Goal: Submit feedback/report problem: Submit feedback/report problem

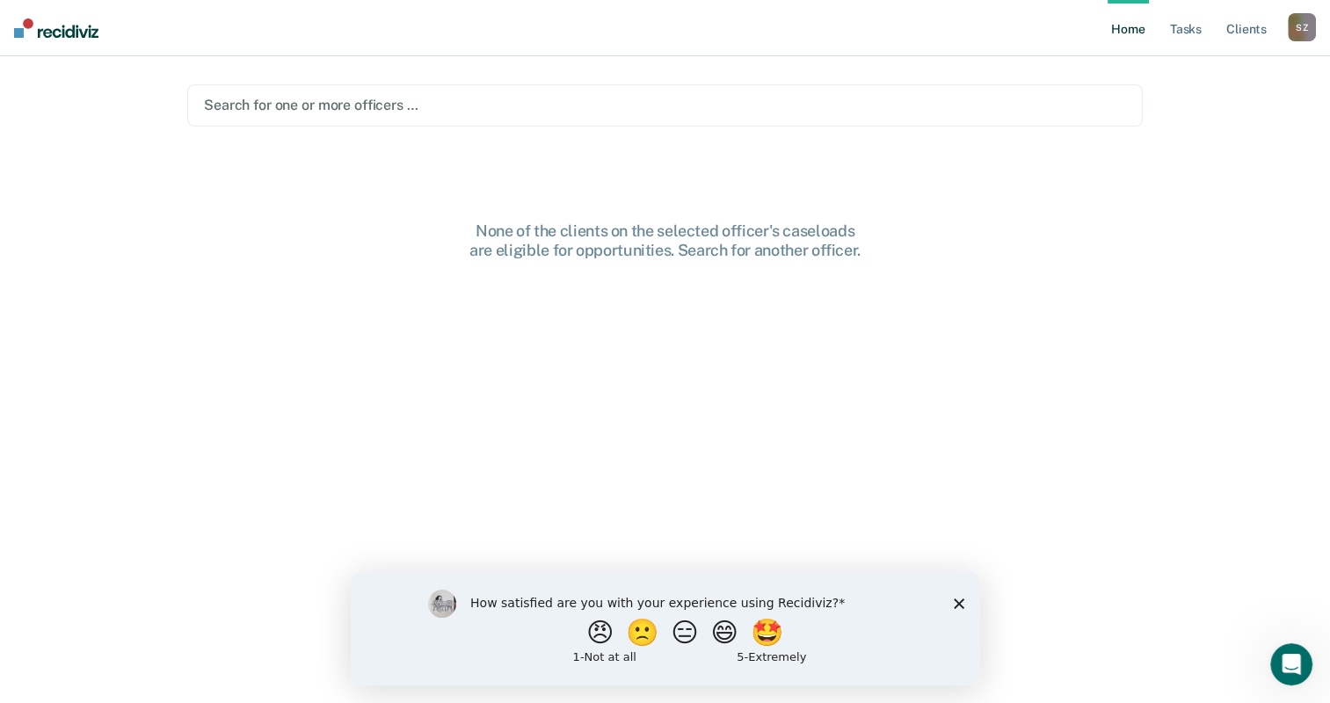
click at [1125, 32] on link "Home" at bounding box center [1128, 28] width 40 height 56
click at [1192, 30] on link "Tasks" at bounding box center [1185, 28] width 39 height 56
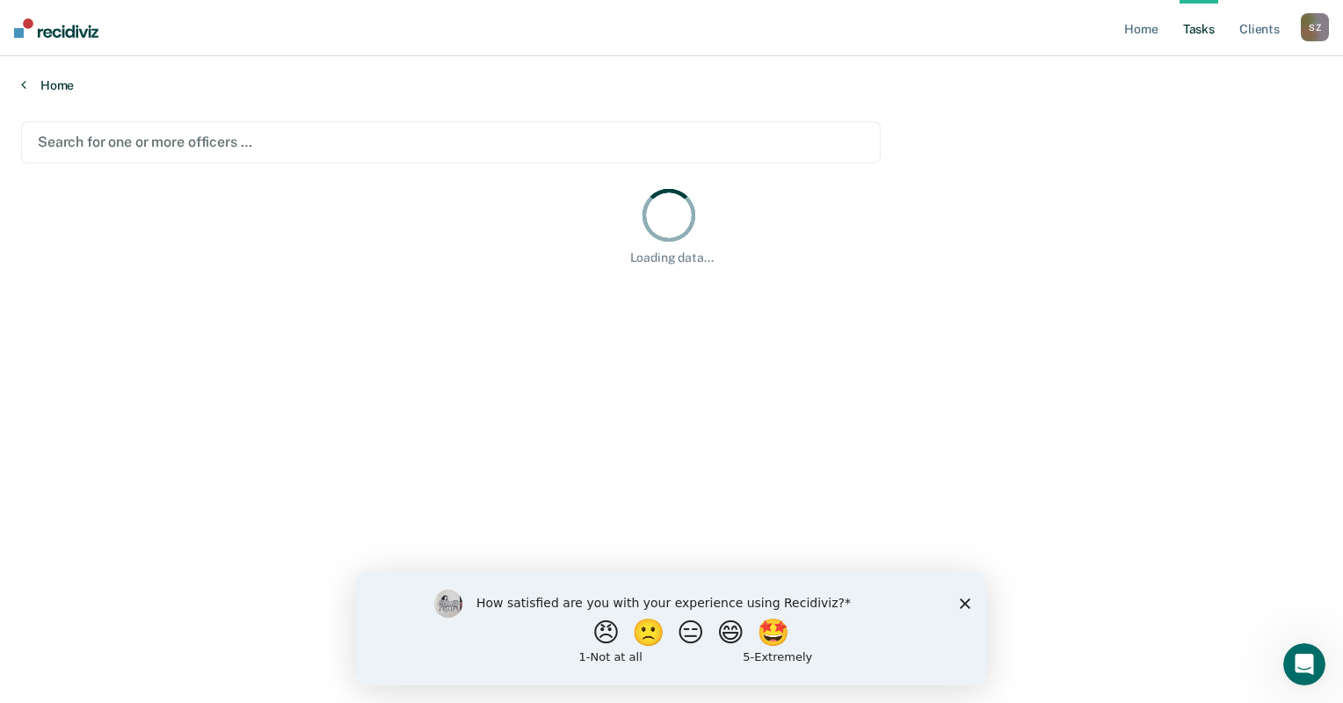
click at [47, 84] on link "Home" at bounding box center [671, 85] width 1301 height 16
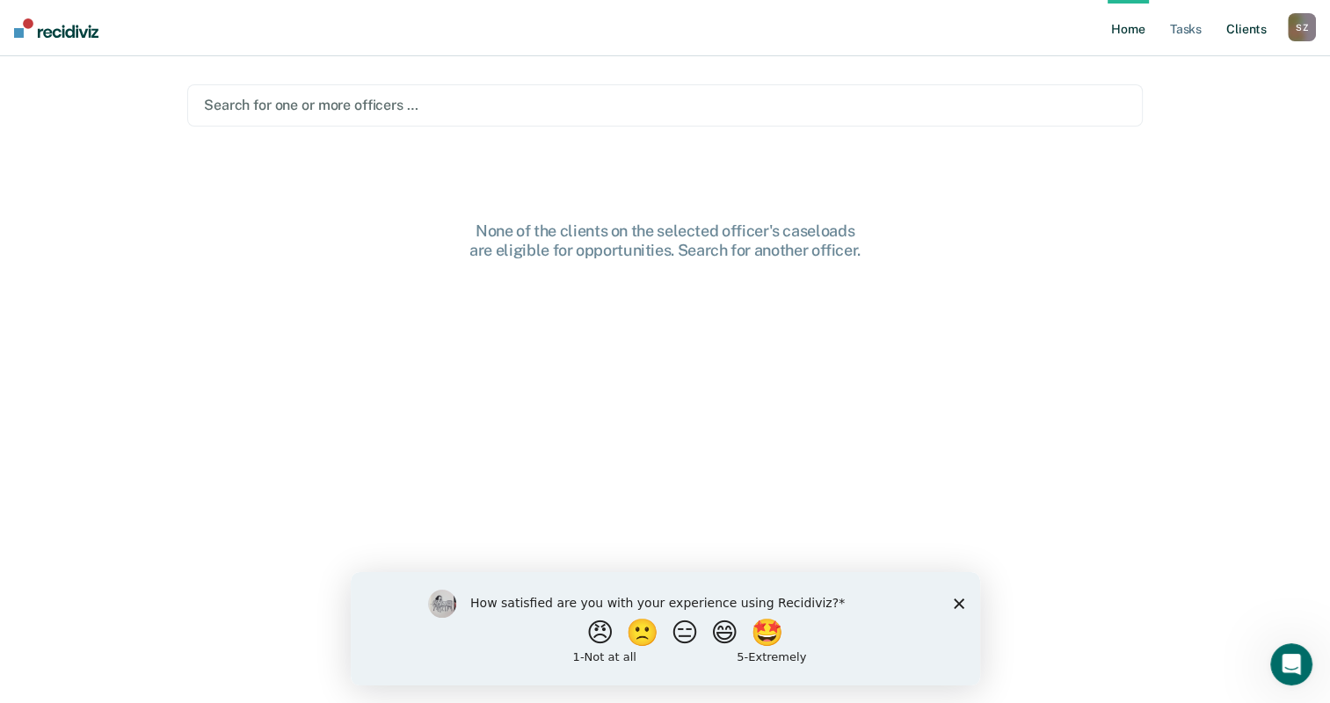
click at [1246, 25] on link "Client s" at bounding box center [1246, 28] width 47 height 56
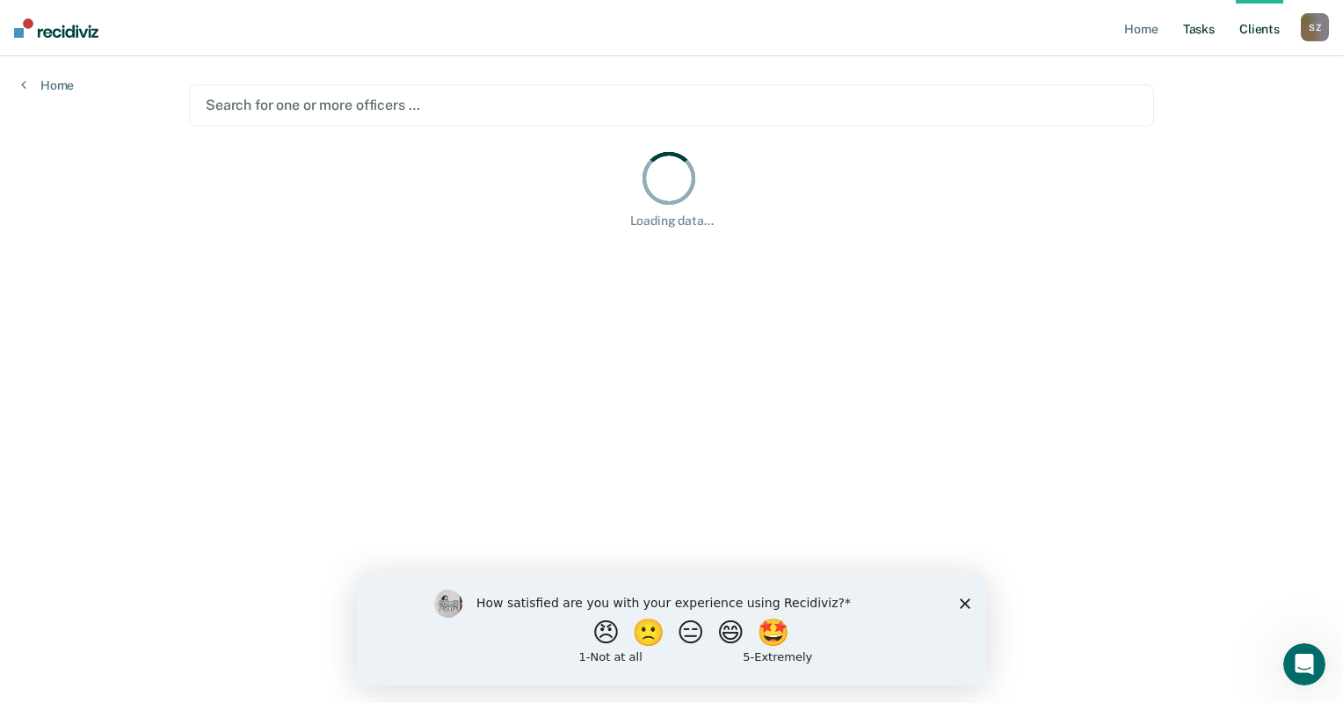
click at [1196, 33] on link "Tasks" at bounding box center [1199, 28] width 39 height 56
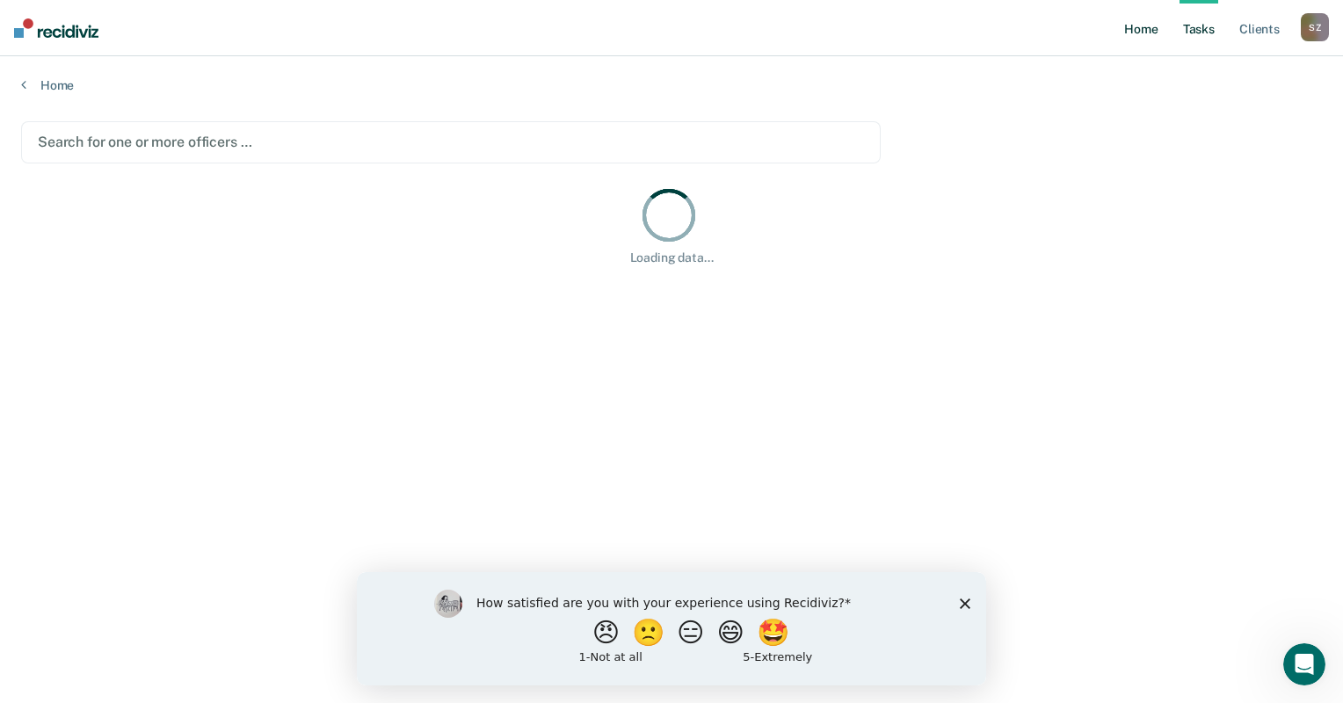
click at [1152, 32] on link "Home" at bounding box center [1141, 28] width 40 height 56
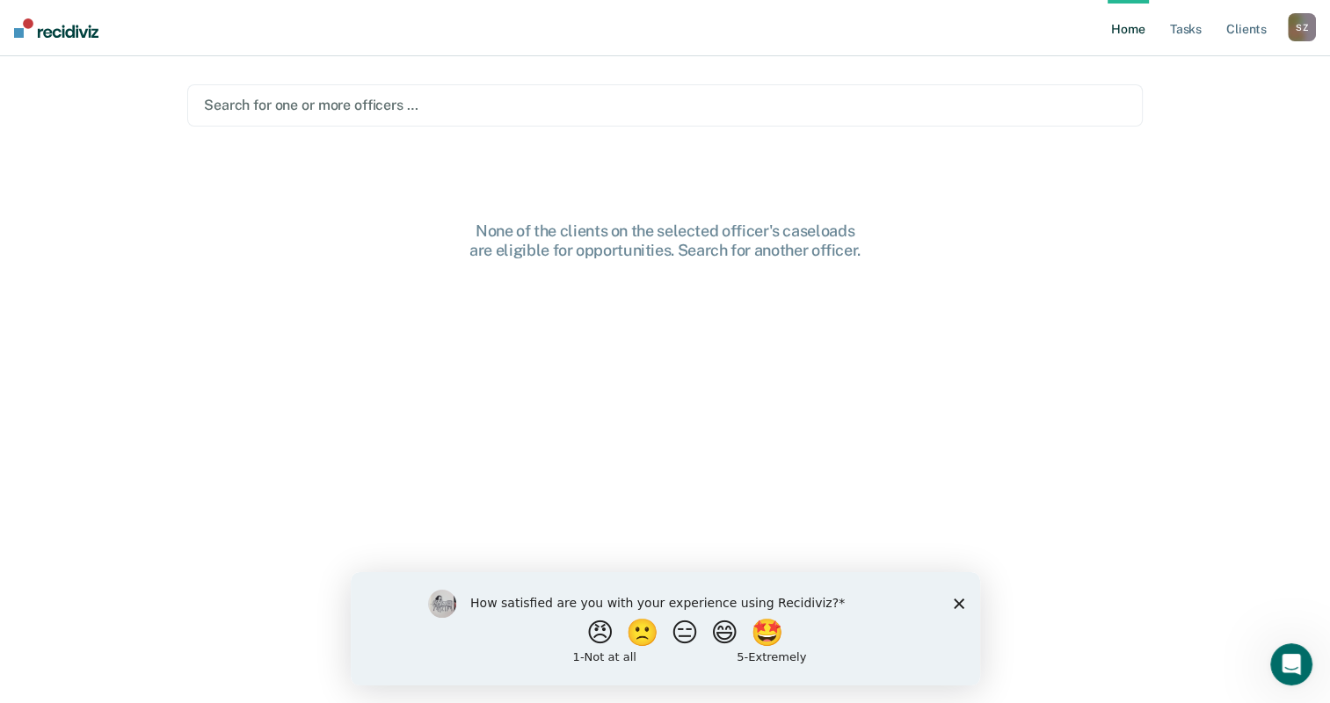
click at [1294, 29] on div "S Z" at bounding box center [1302, 27] width 28 height 28
click at [1181, 33] on link "Tasks" at bounding box center [1185, 28] width 39 height 56
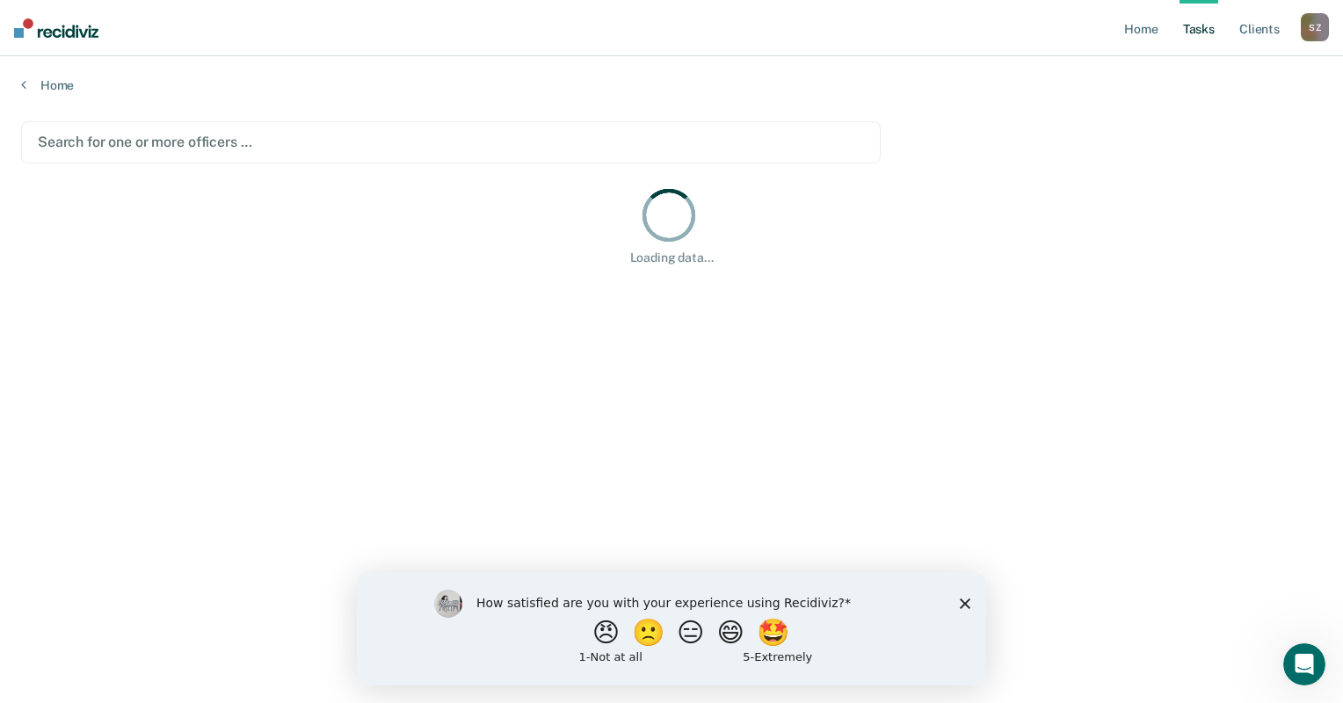
click at [283, 211] on div "Loading data..." at bounding box center [671, 225] width 1301 height 81
click at [25, 84] on icon at bounding box center [23, 84] width 5 height 14
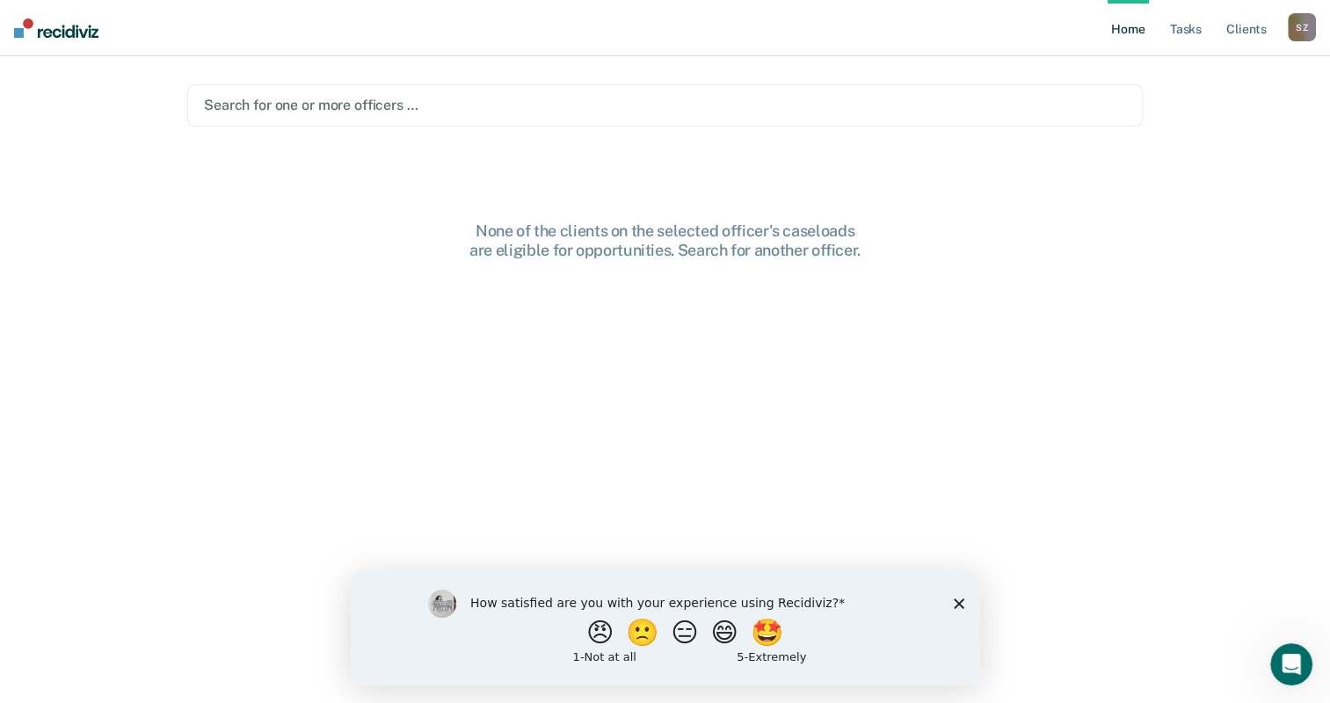
click at [58, 36] on img at bounding box center [56, 27] width 84 height 19
click at [1298, 31] on div "S Z" at bounding box center [1302, 27] width 28 height 28
click at [1183, 70] on link "Profile" at bounding box center [1231, 71] width 142 height 15
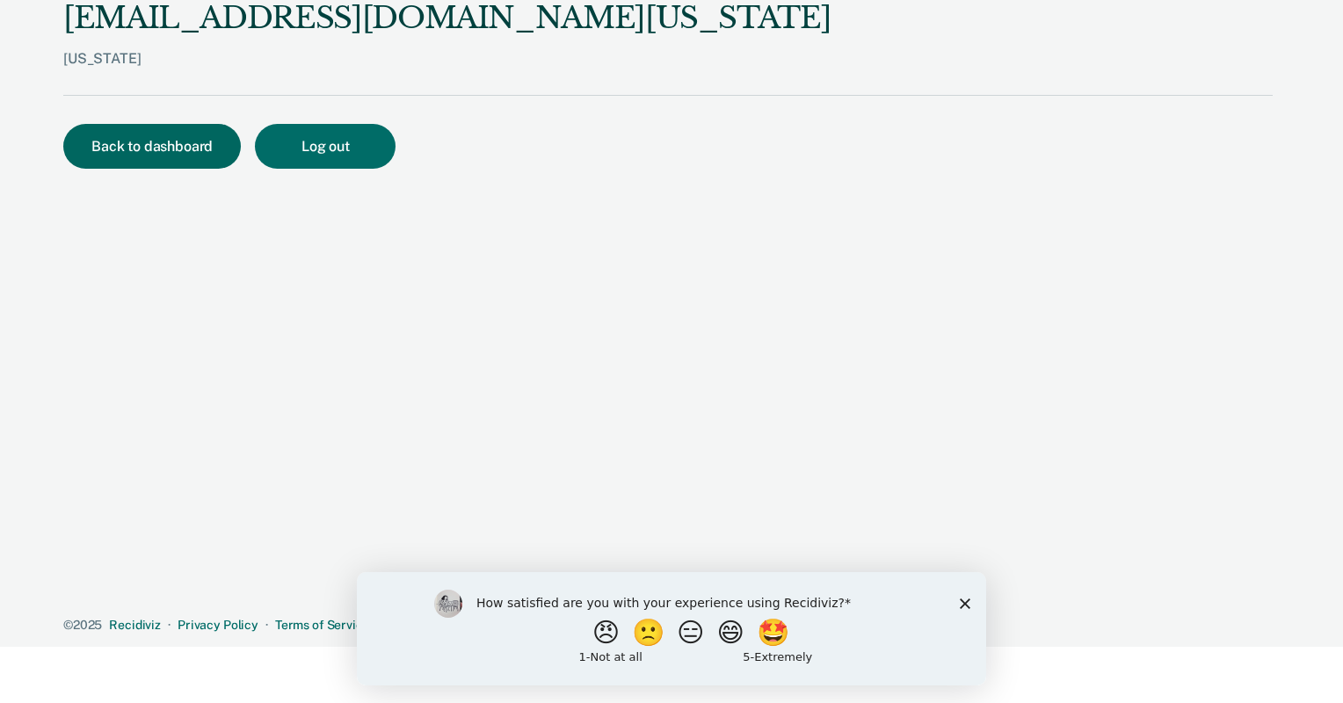
click at [140, 151] on button "Back to dashboard" at bounding box center [152, 146] width 178 height 45
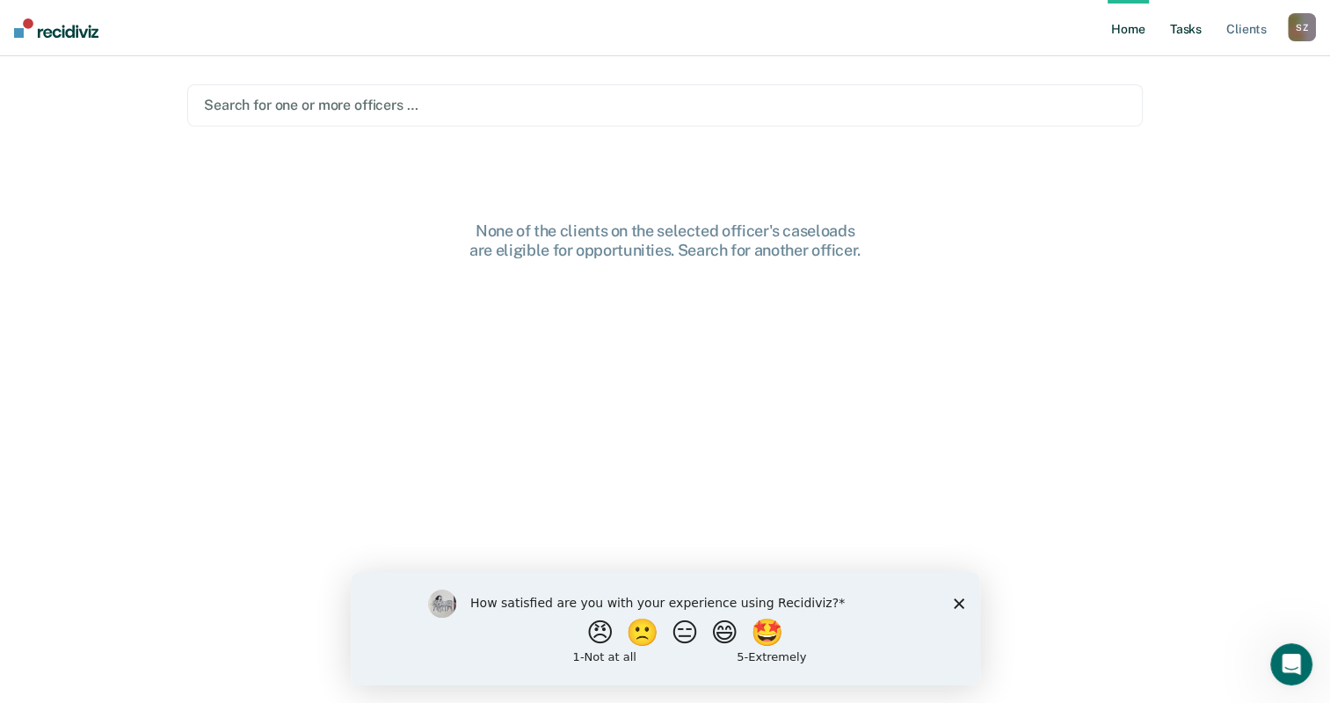
click at [1197, 33] on link "Tasks" at bounding box center [1185, 28] width 39 height 56
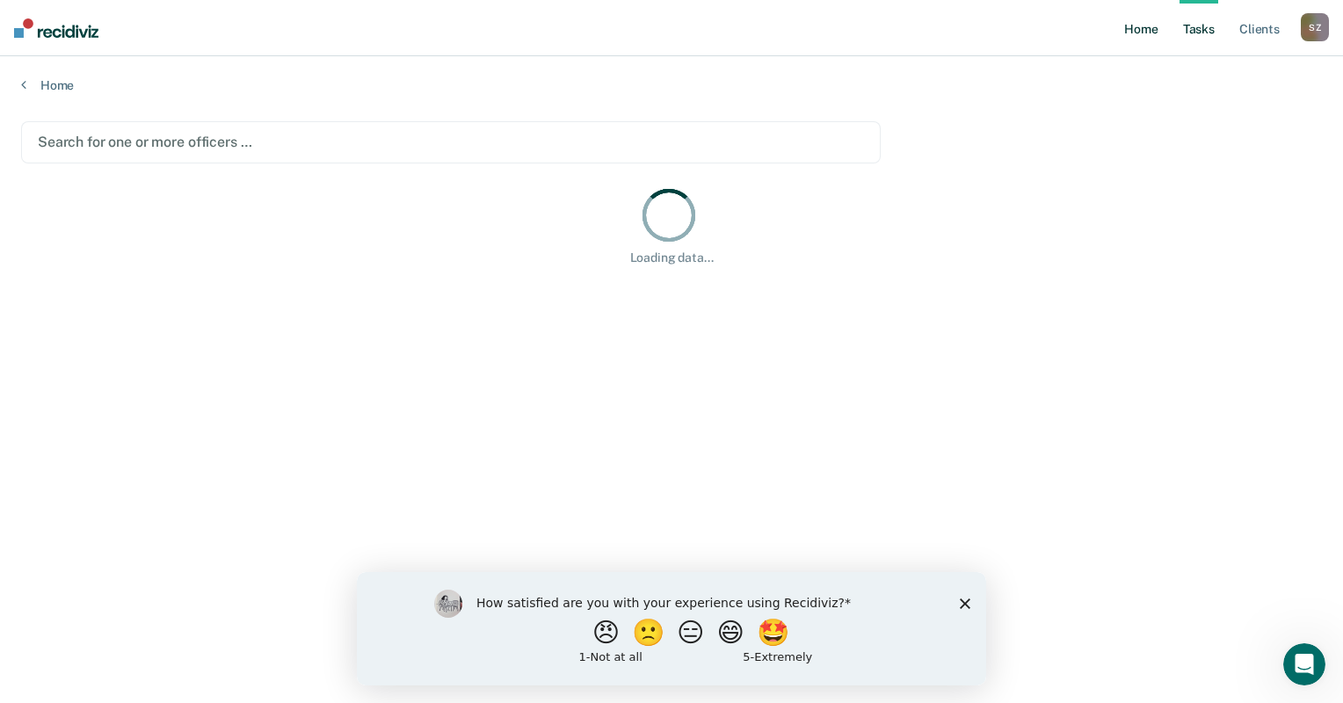
click at [1140, 28] on link "Home" at bounding box center [1141, 28] width 40 height 56
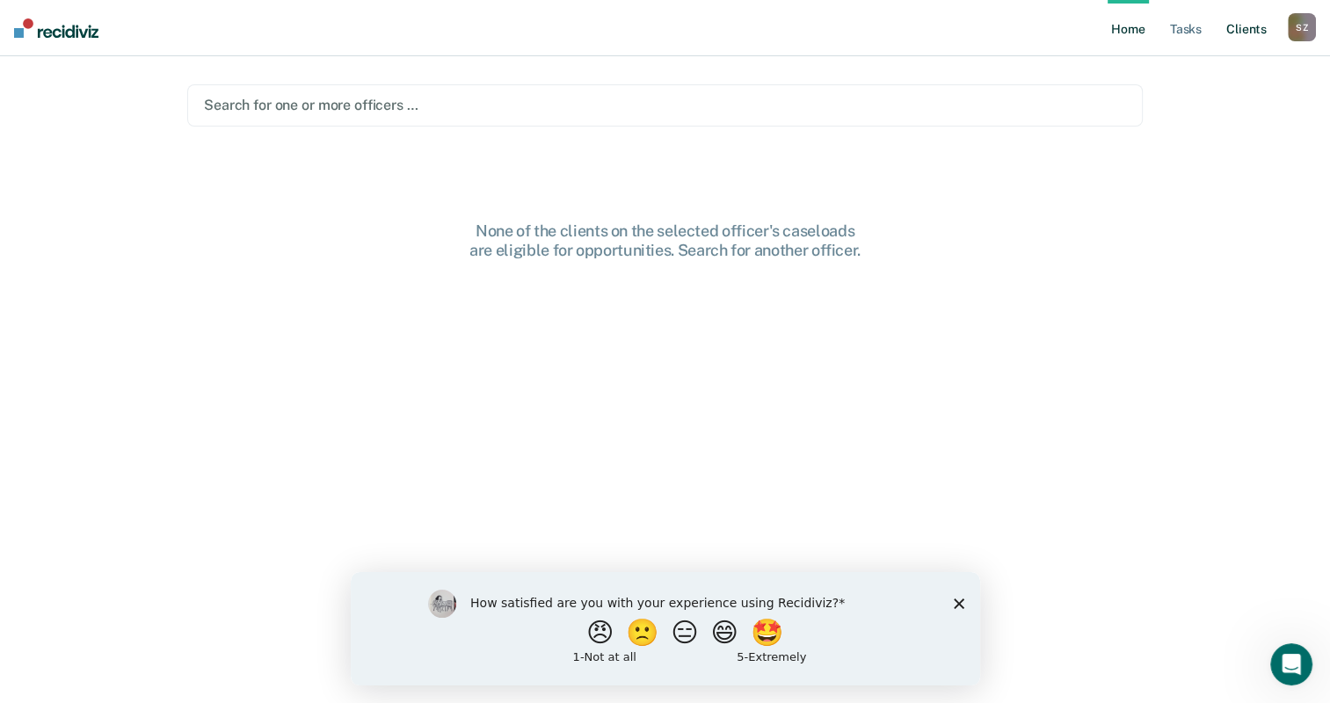
click at [1244, 31] on link "Client s" at bounding box center [1246, 28] width 47 height 56
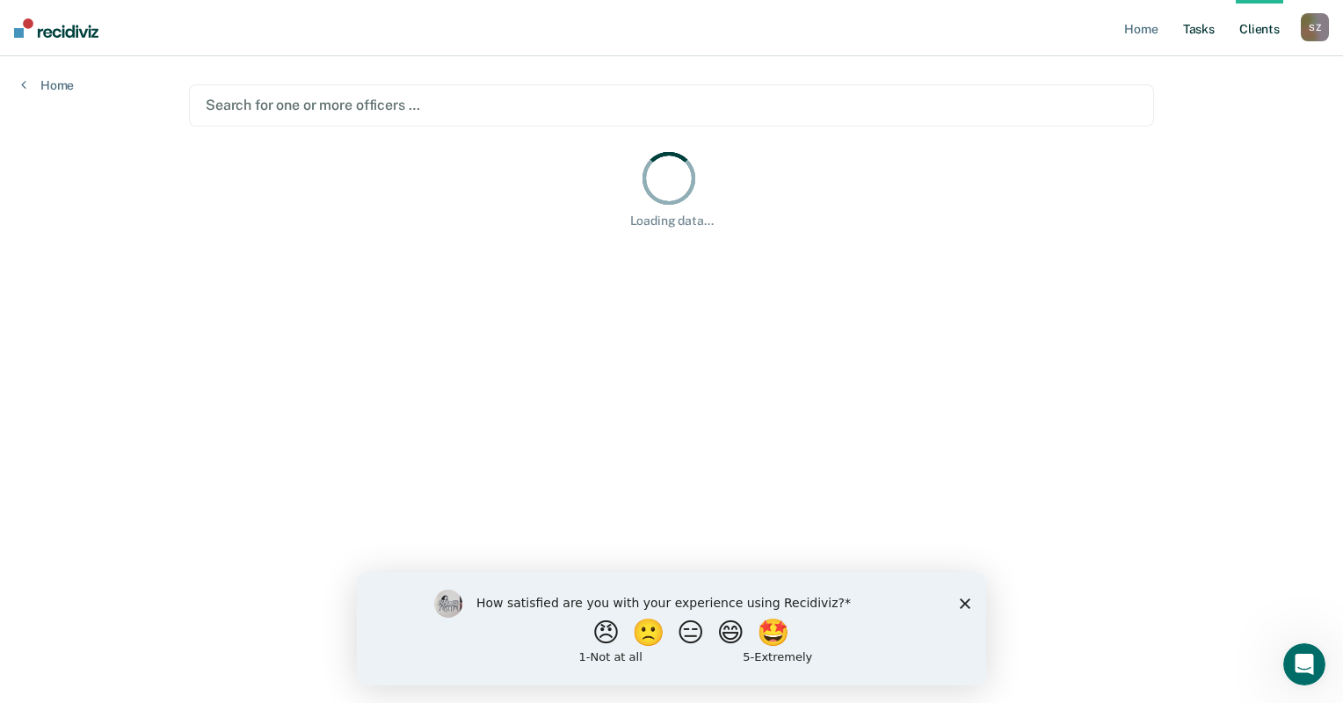
click at [1203, 32] on link "Tasks" at bounding box center [1199, 28] width 39 height 56
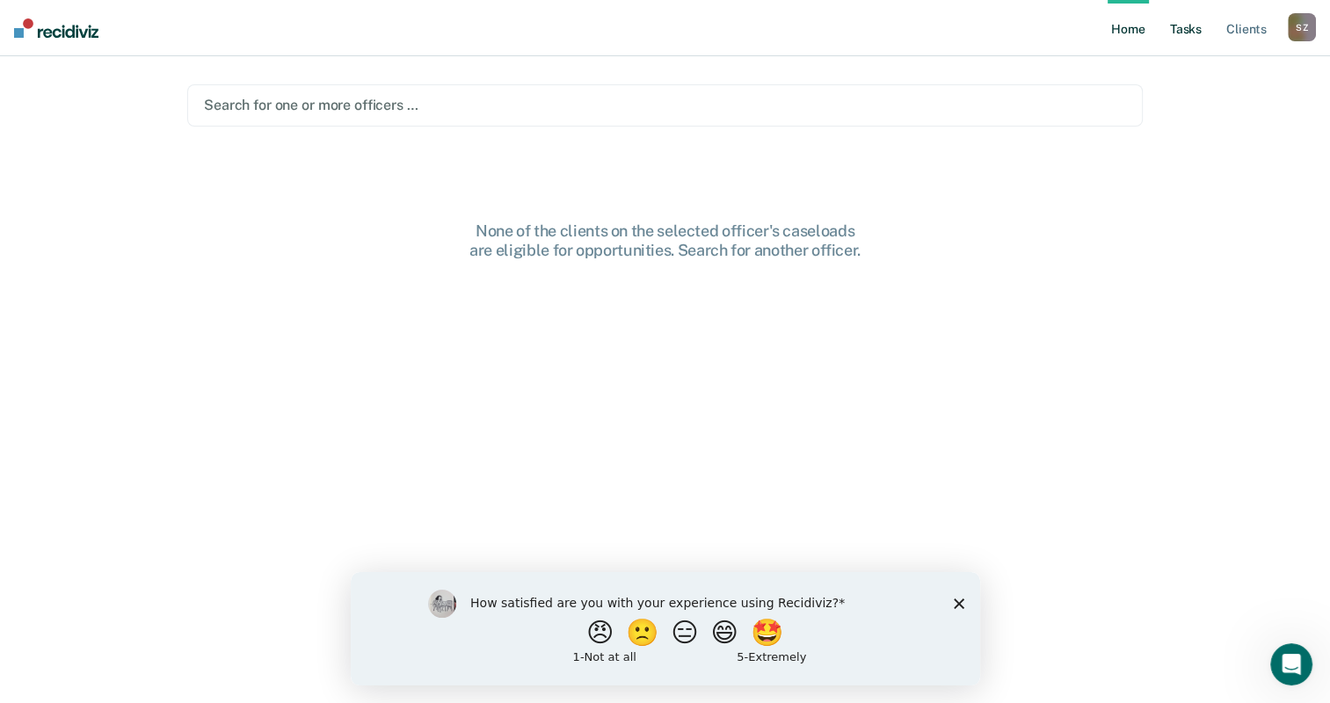
click at [1174, 25] on link "Tasks" at bounding box center [1185, 28] width 39 height 56
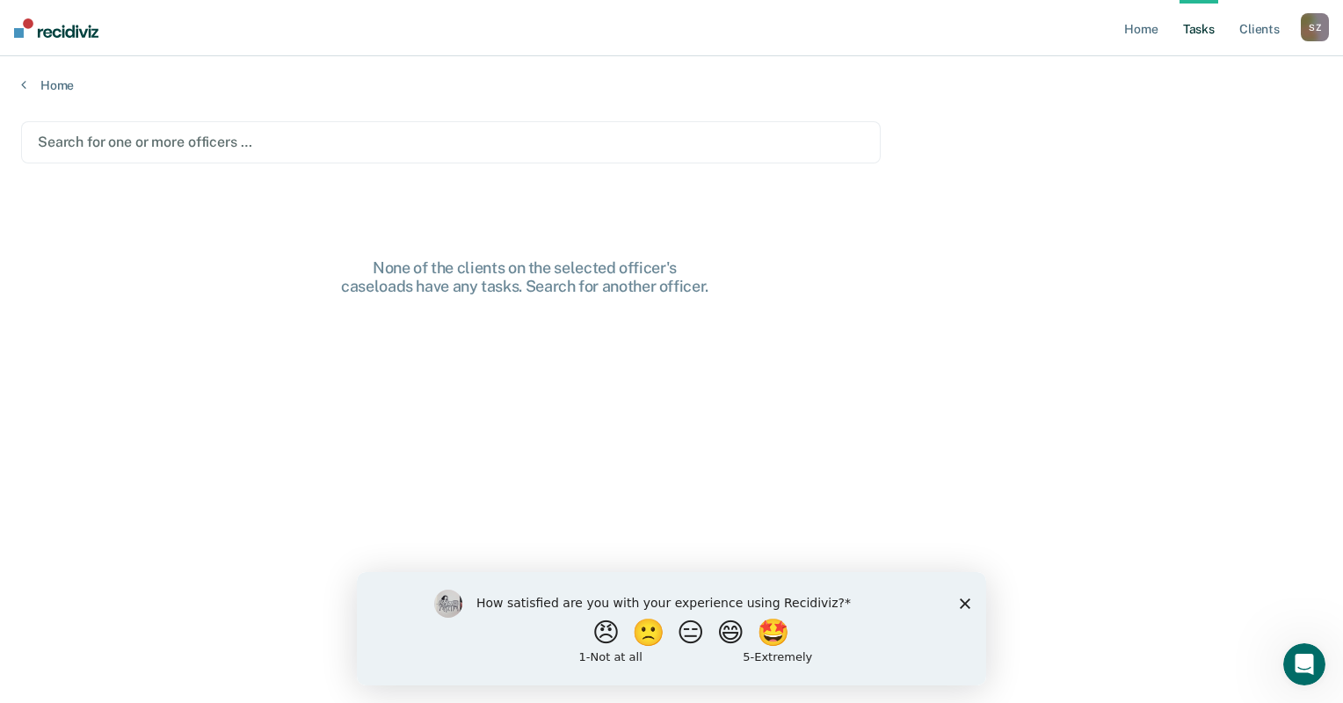
click at [134, 137] on div at bounding box center [451, 142] width 826 height 20
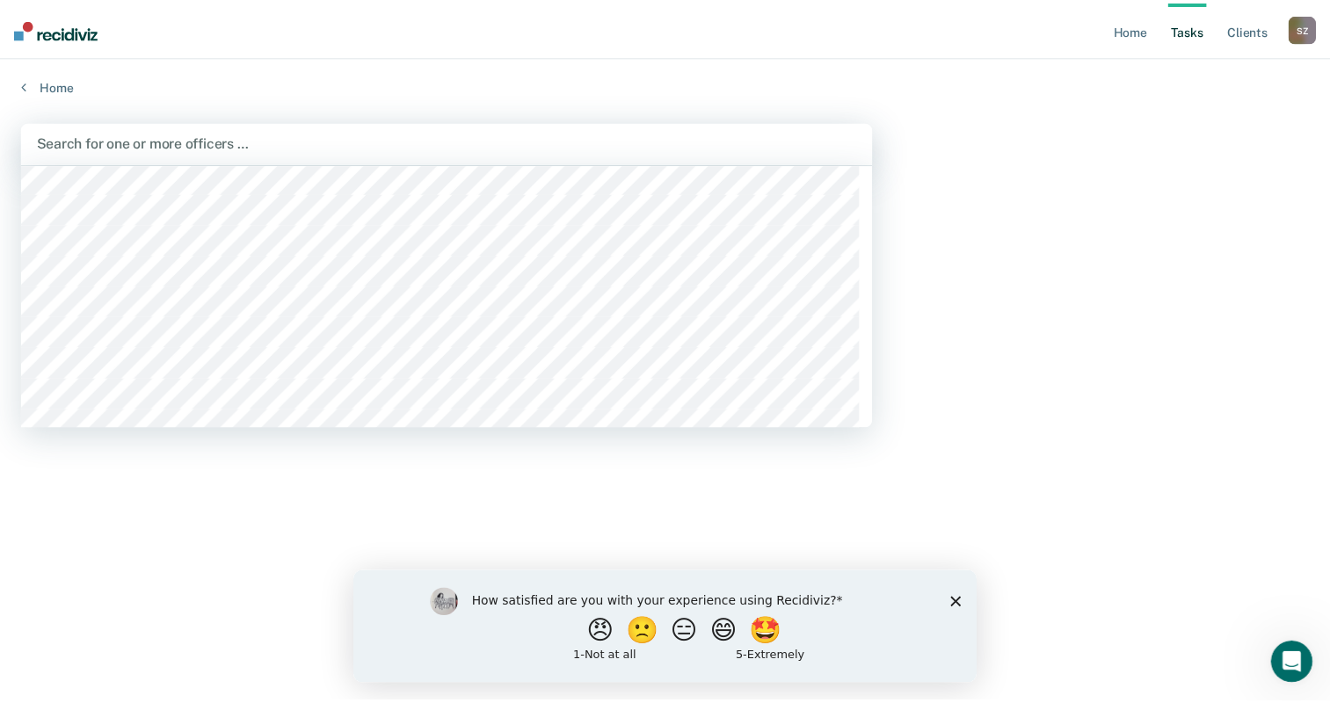
scroll to position [4219, 0]
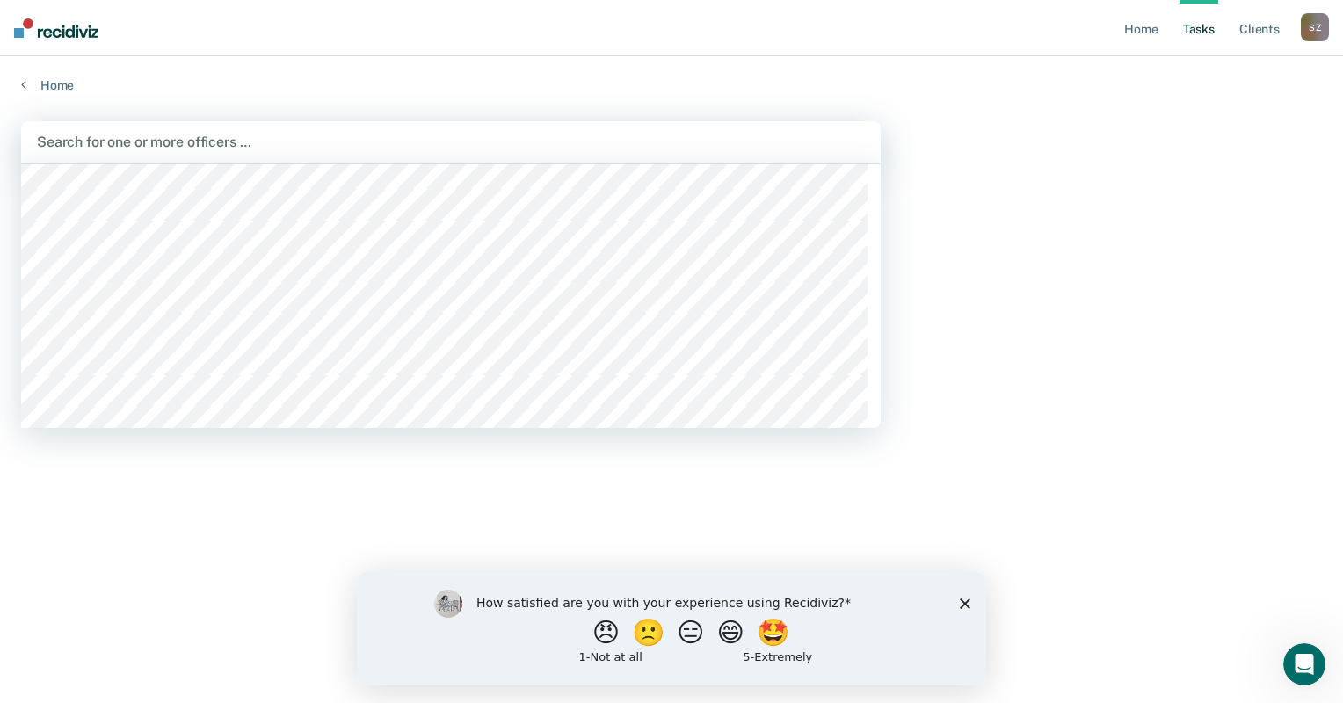
click at [498, 139] on div at bounding box center [451, 142] width 828 height 20
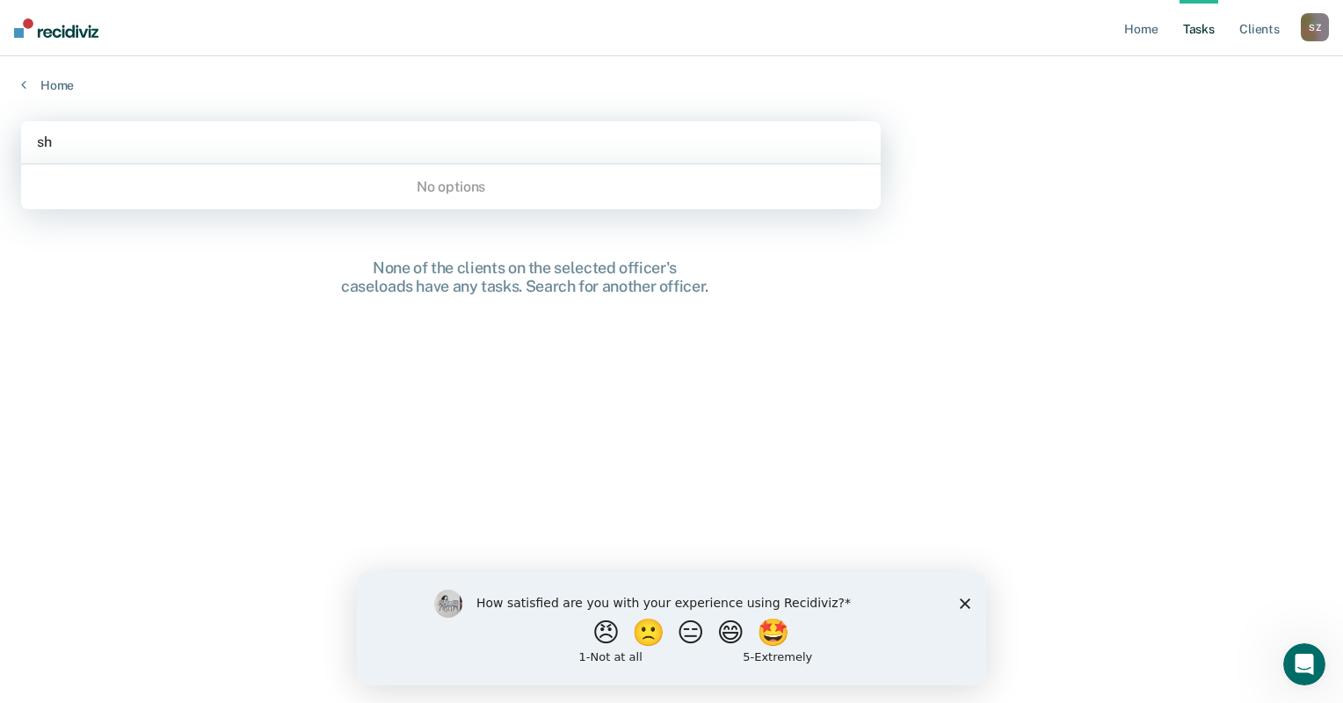
type input "s"
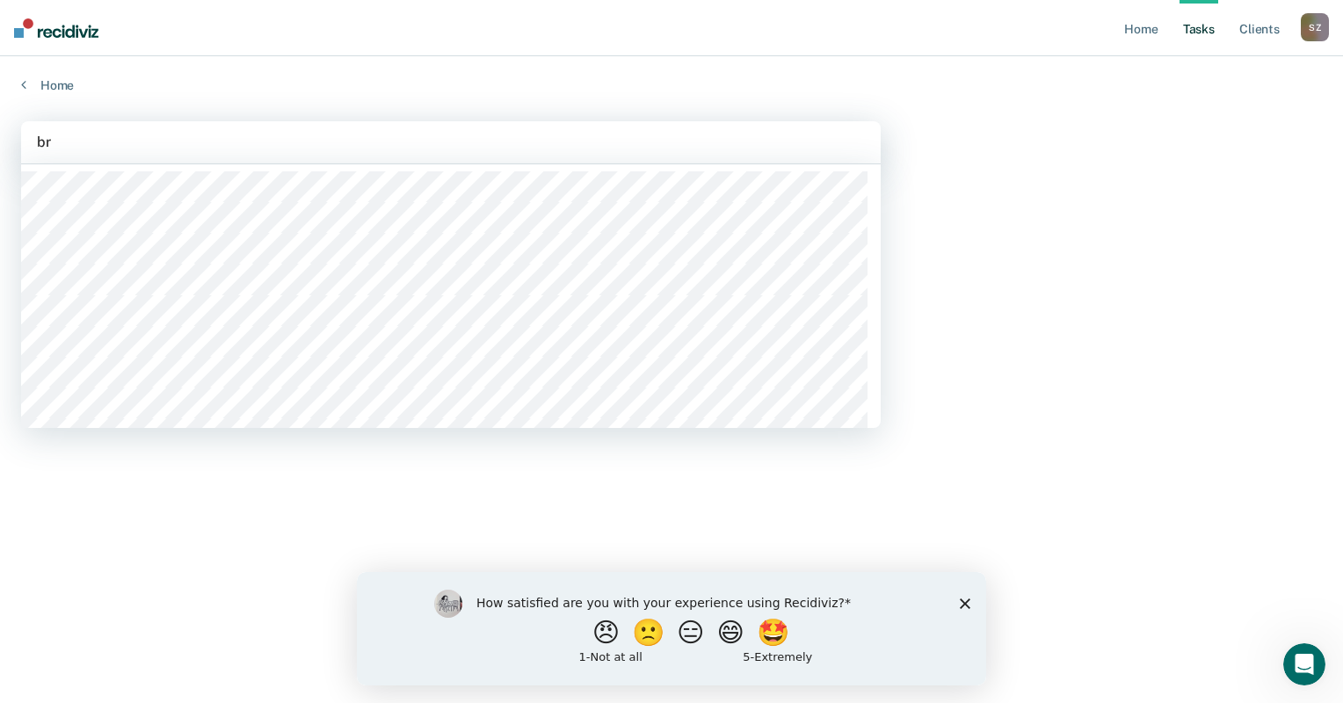
type input "b"
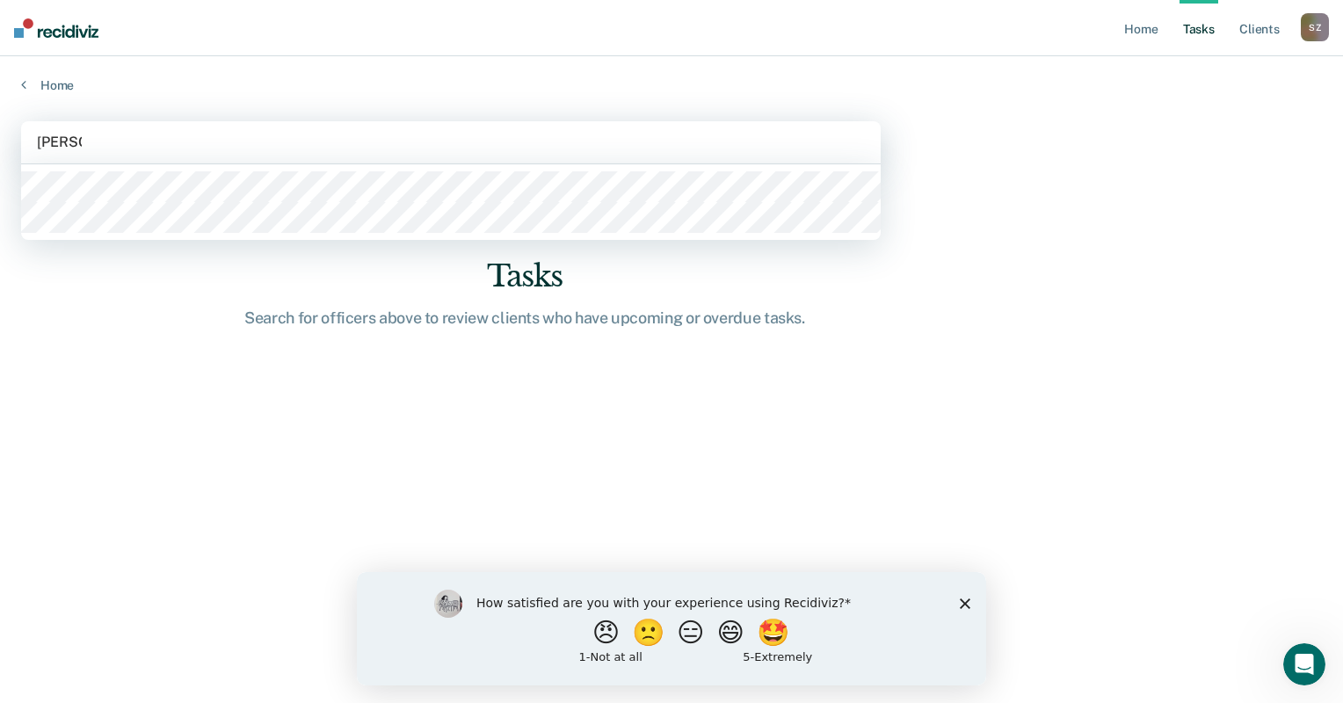
type input "[PERSON_NAME] b"
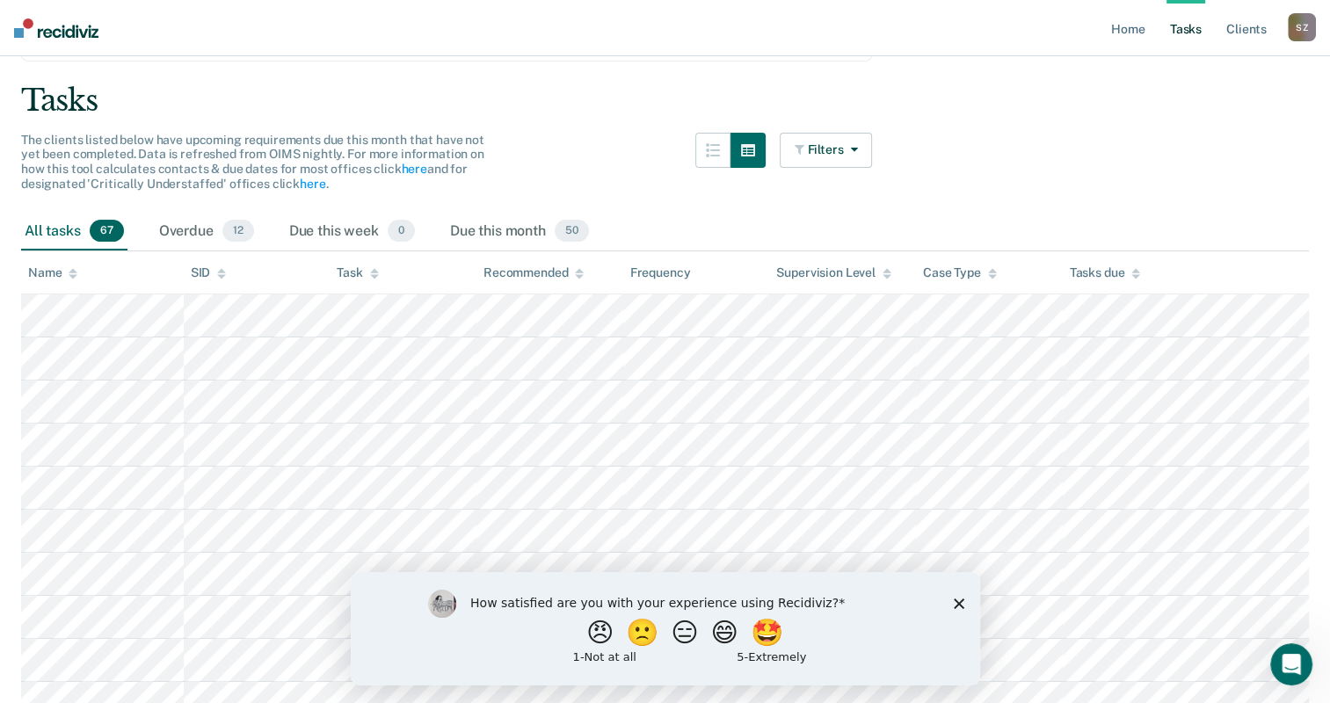
scroll to position [0, 0]
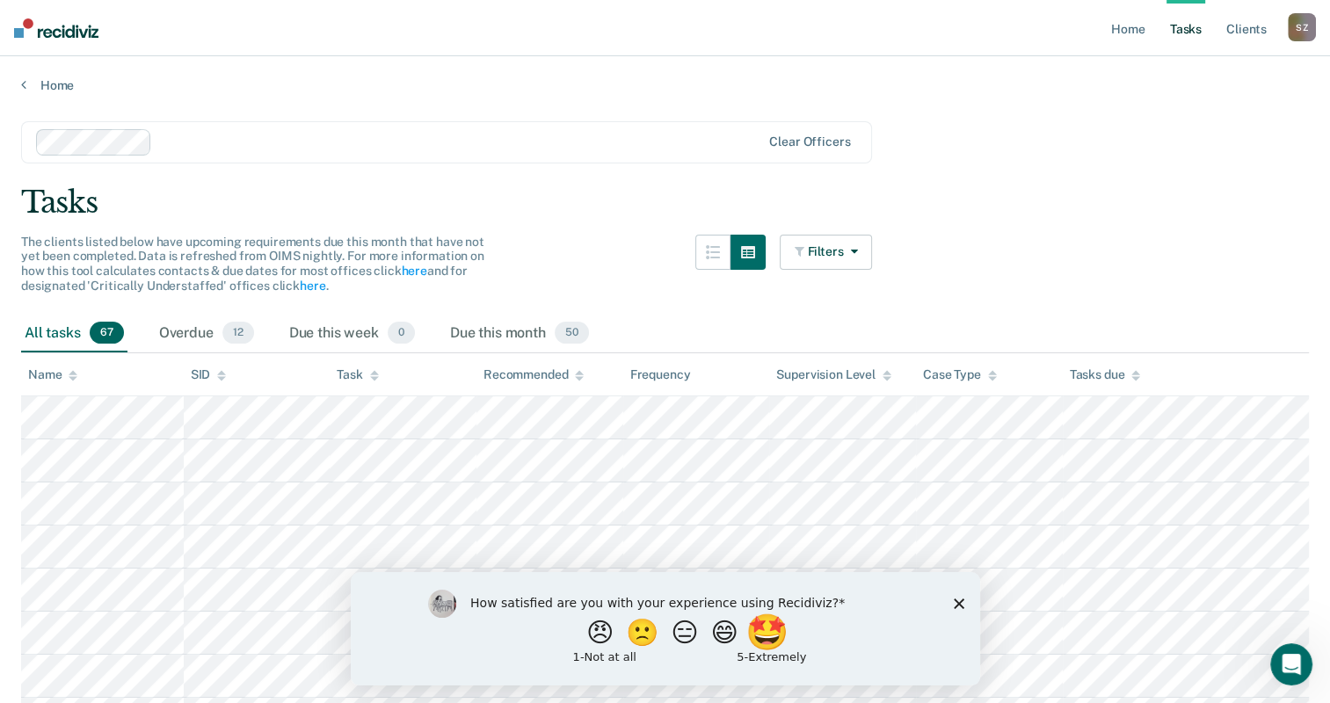
click at [781, 637] on button "🤩" at bounding box center [767, 631] width 47 height 35
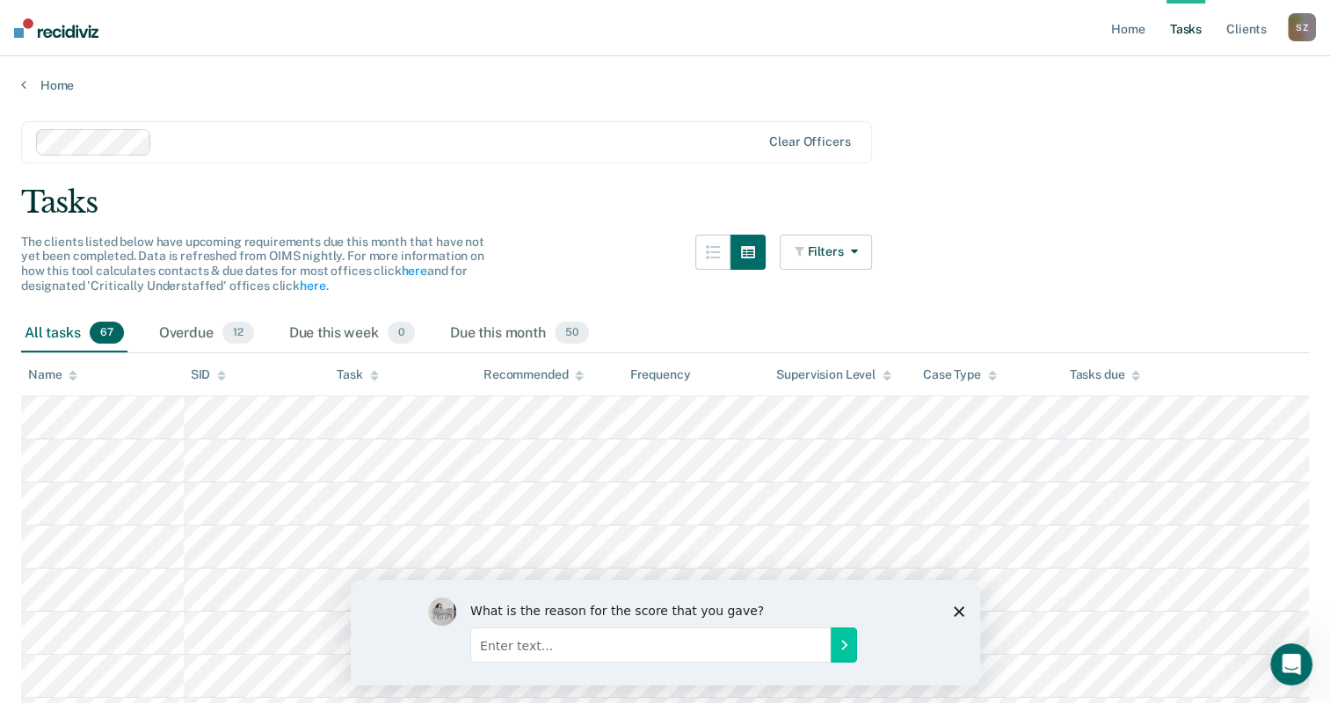
click at [498, 646] on input "Enter text..." at bounding box center [649, 644] width 360 height 35
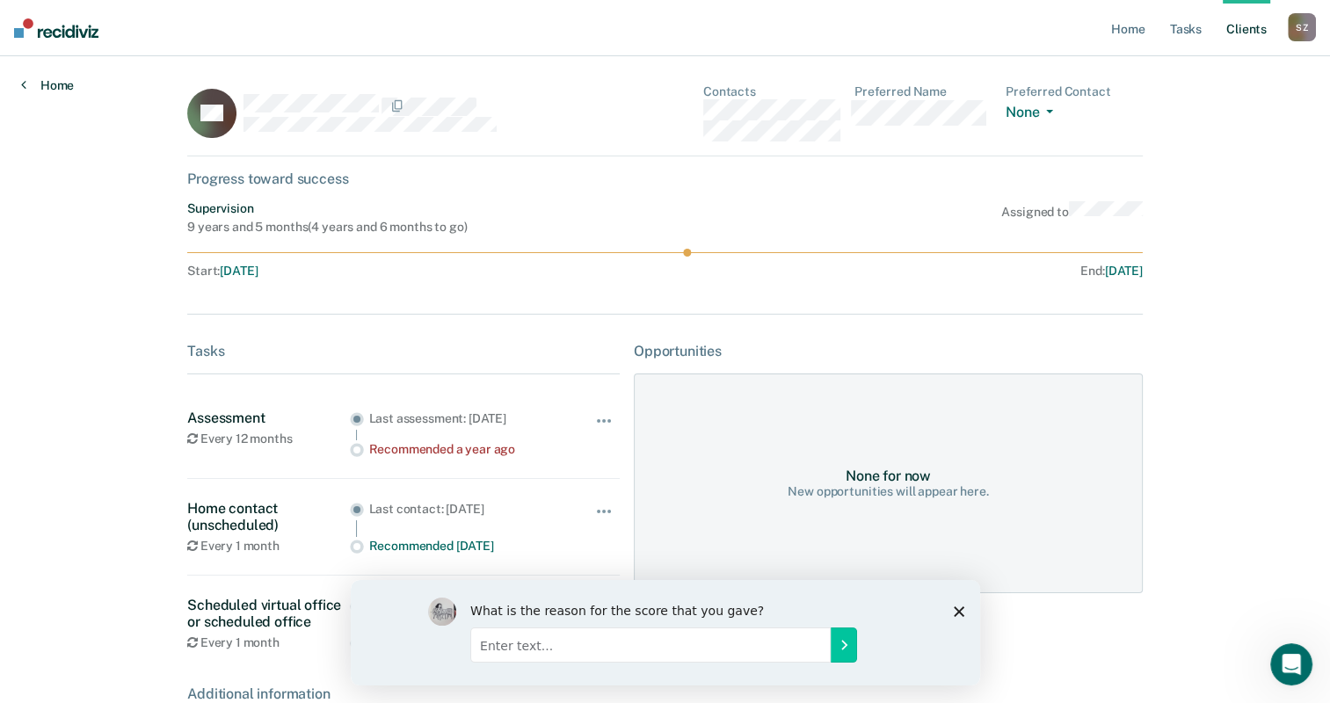
click at [21, 84] on icon at bounding box center [23, 84] width 5 height 14
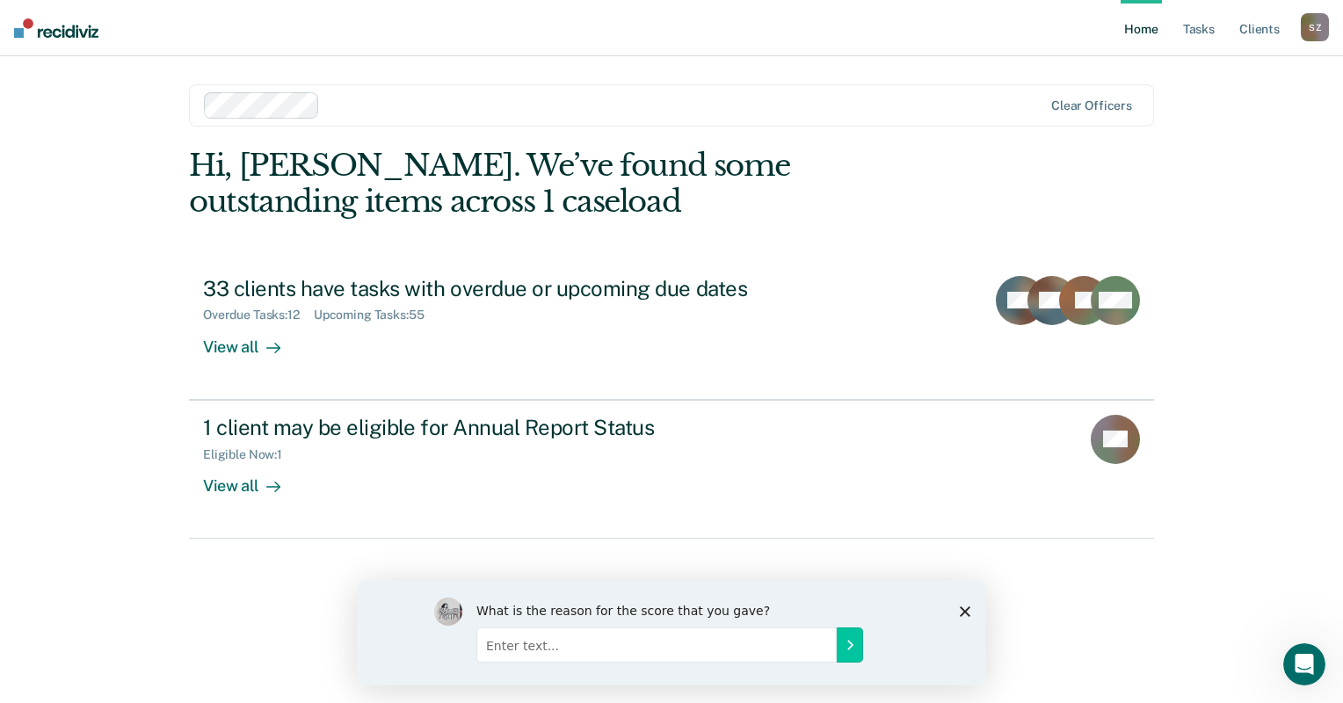
click at [413, 105] on div at bounding box center [685, 105] width 716 height 20
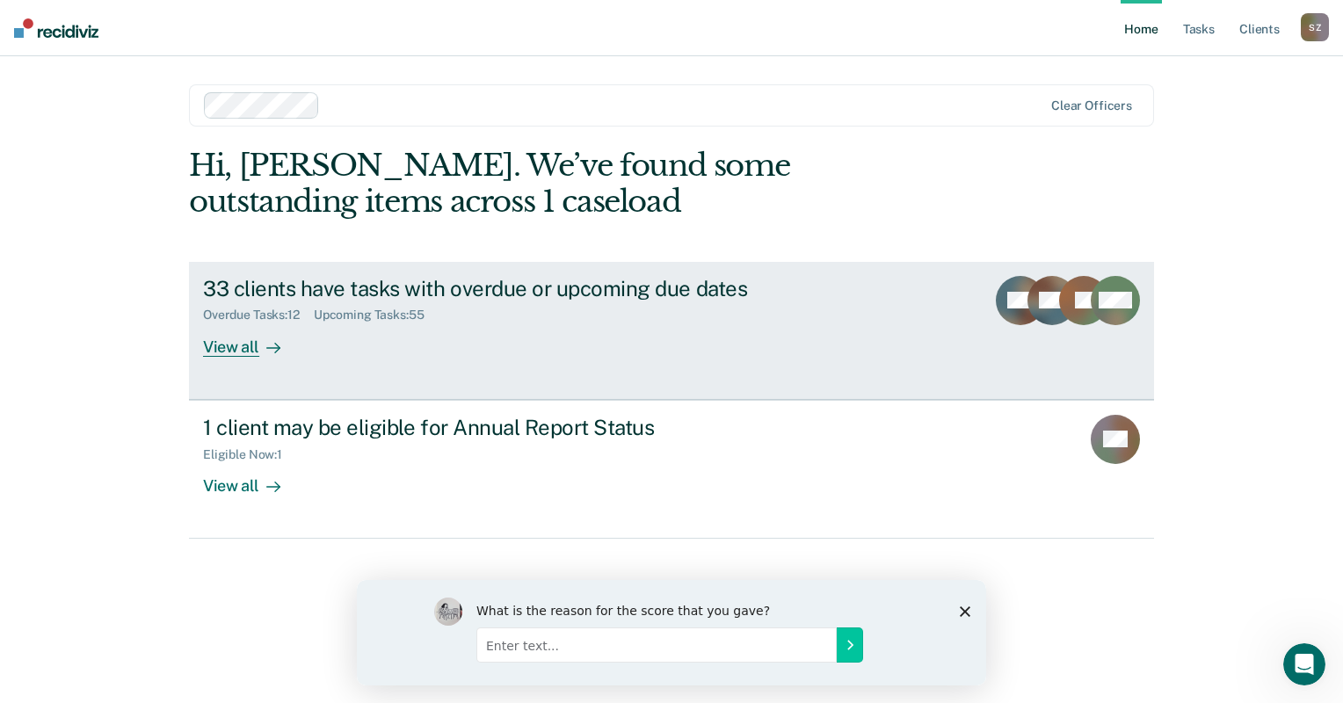
click at [260, 348] on div at bounding box center [269, 347] width 21 height 20
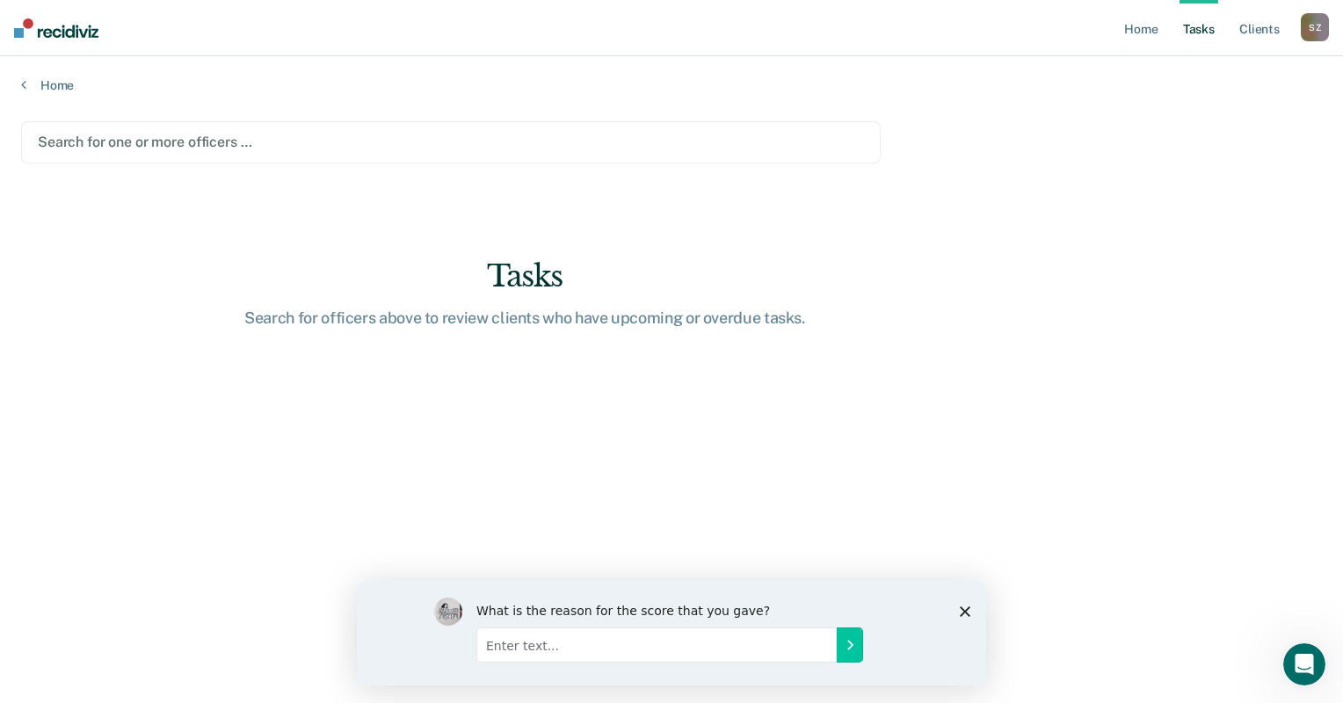
click at [127, 139] on div at bounding box center [451, 142] width 826 height 20
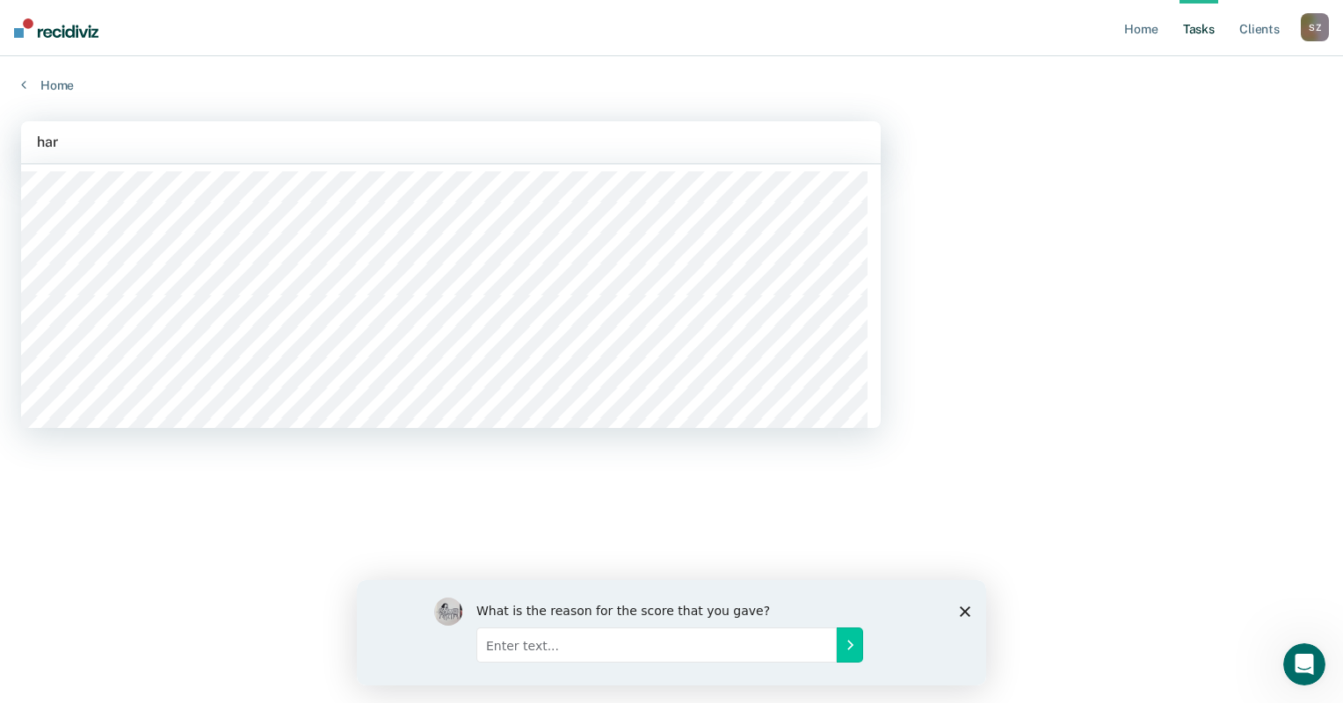
type input "hark"
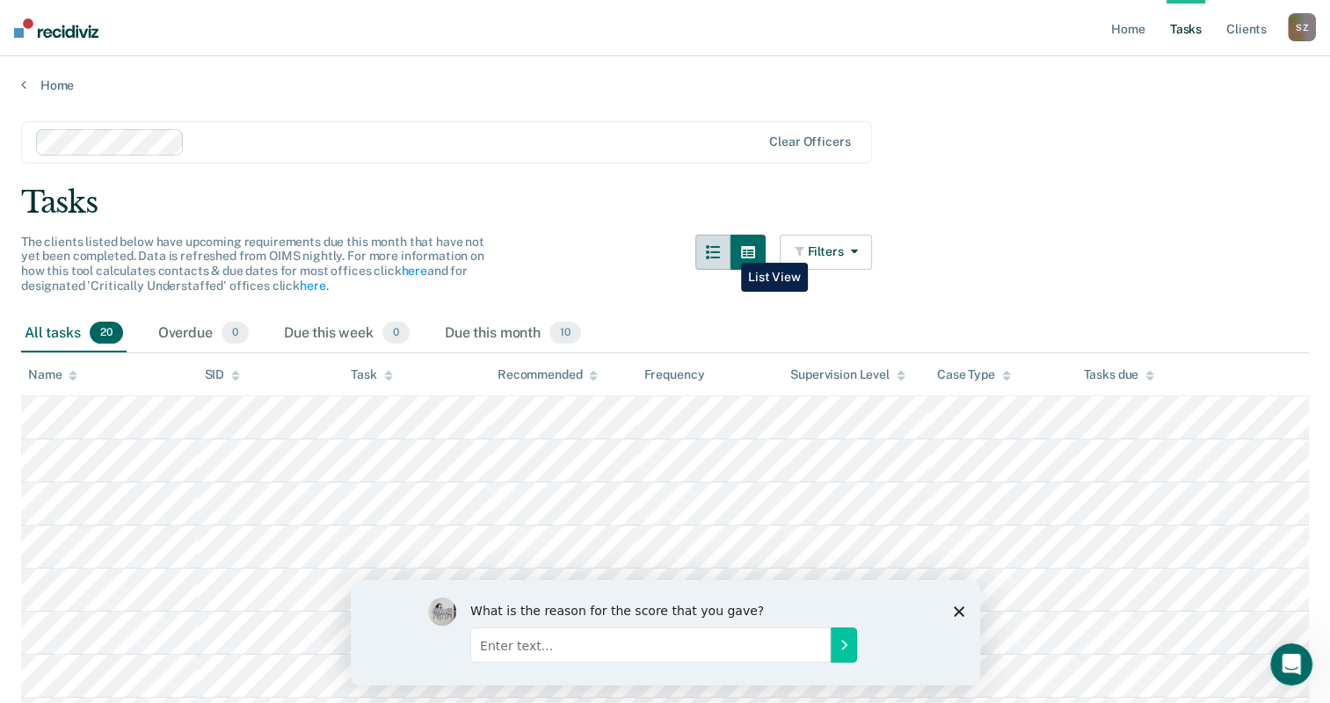
click at [728, 250] on button "button" at bounding box center [712, 252] width 35 height 35
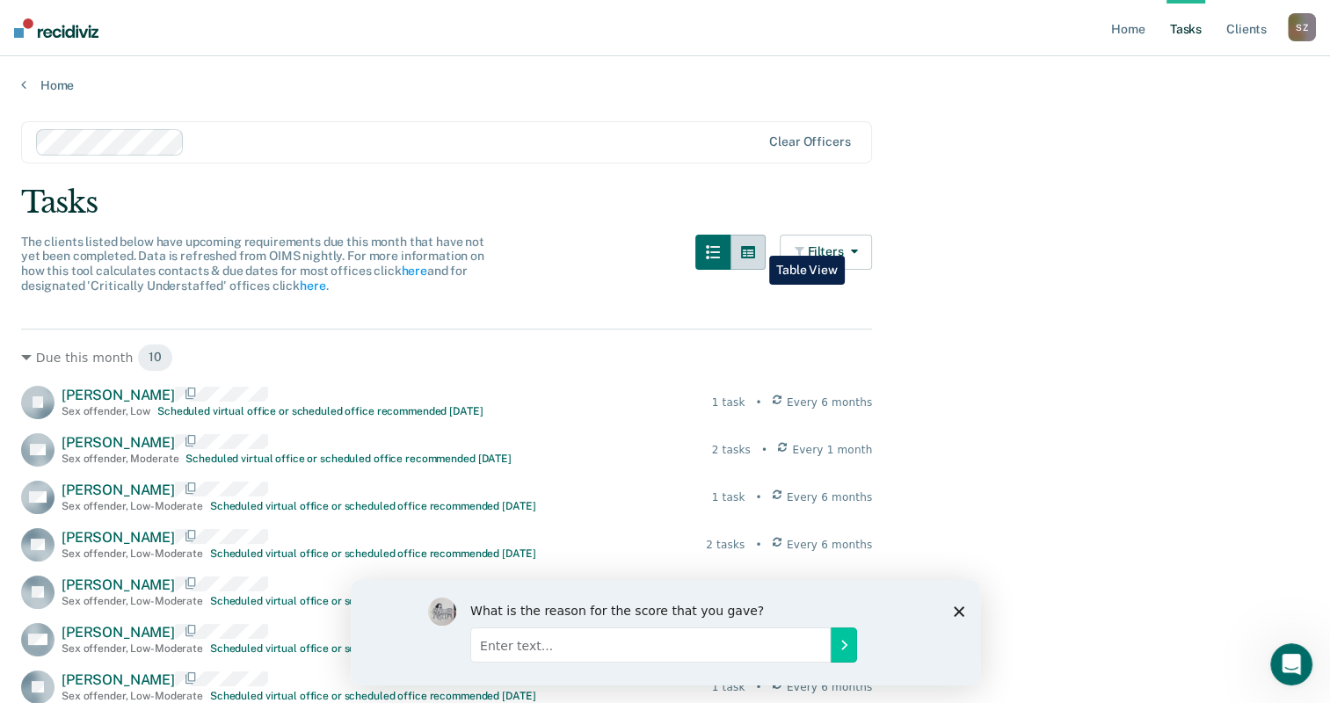
click at [756, 243] on button "button" at bounding box center [747, 252] width 35 height 35
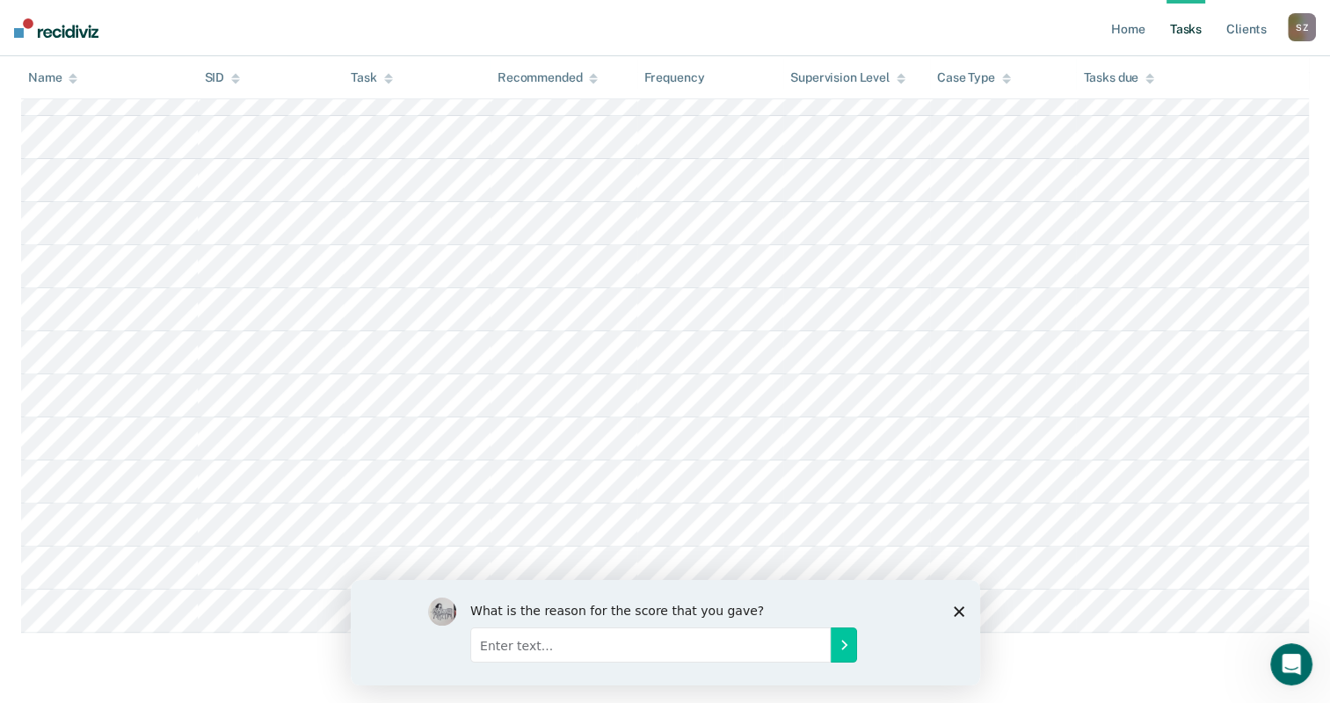
scroll to position [731, 0]
click at [74, 76] on icon at bounding box center [73, 75] width 9 height 4
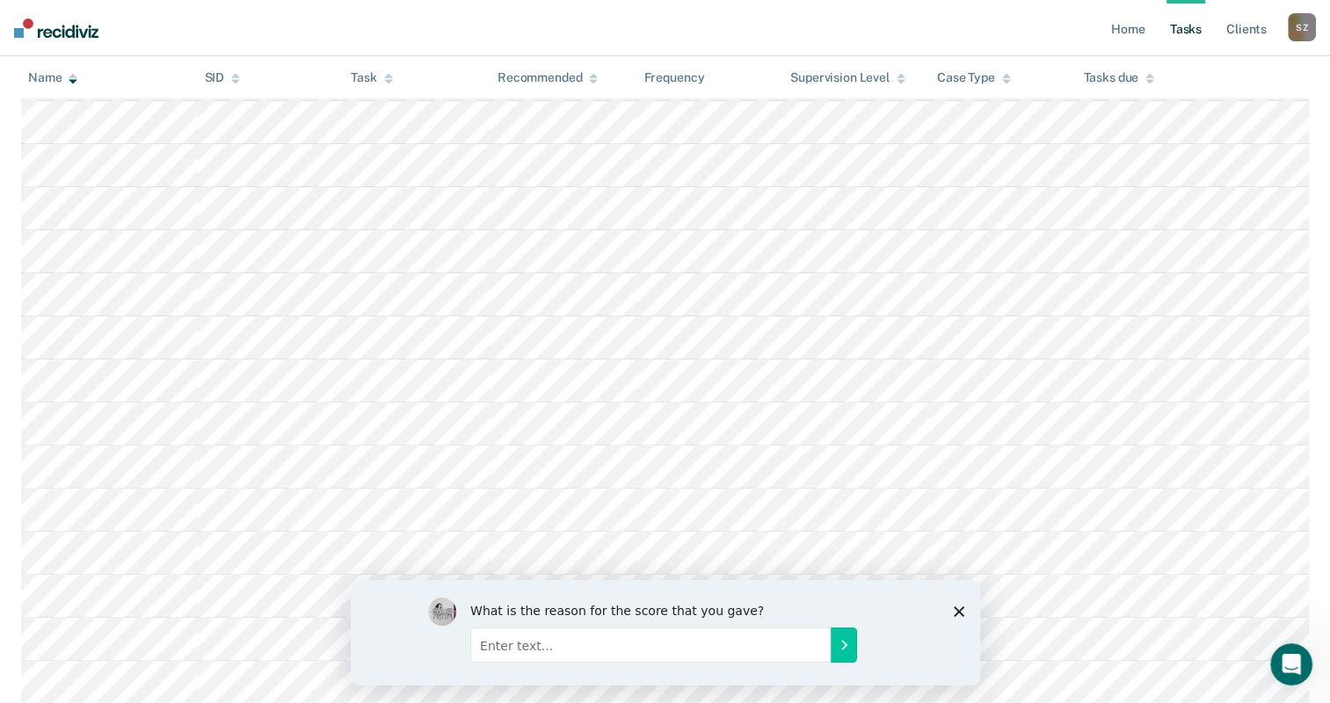
click at [71, 79] on icon at bounding box center [73, 77] width 9 height 11
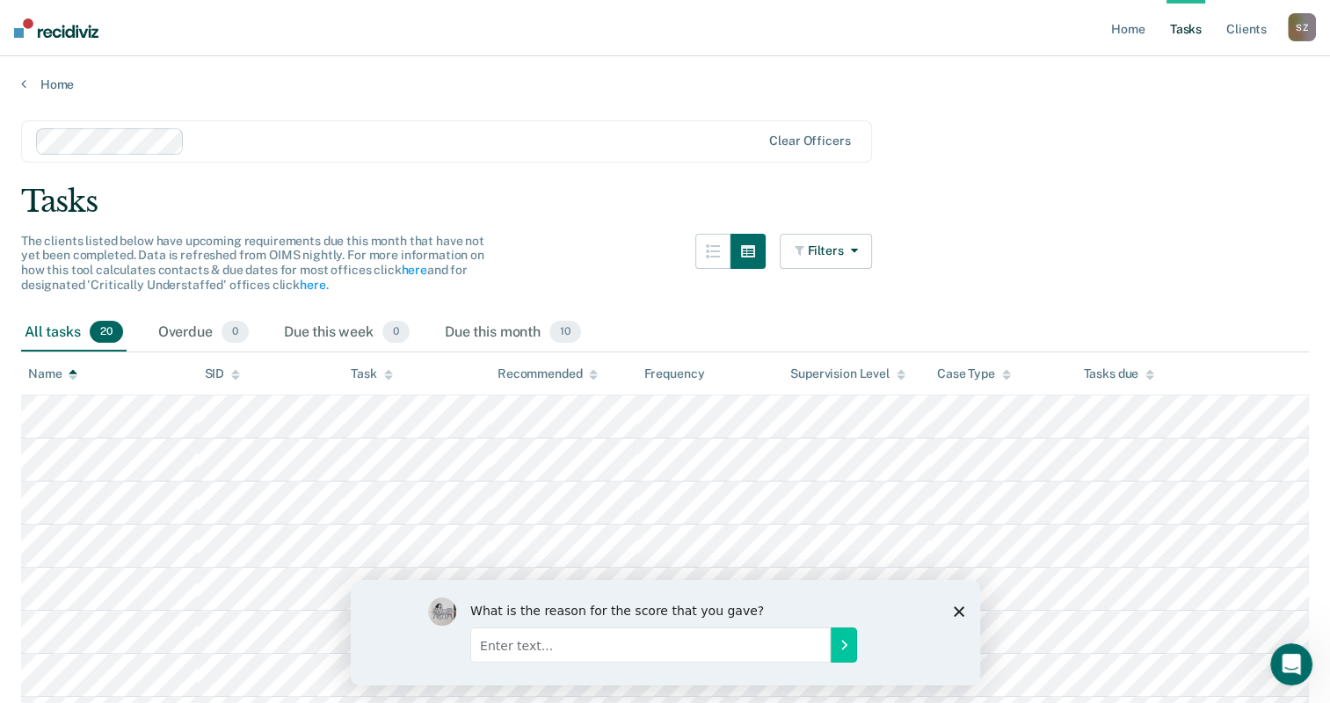
scroll to position [0, 0]
drag, startPoint x: 67, startPoint y: 338, endPoint x: 104, endPoint y: 381, distance: 57.4
click at [123, 383] on th "Name" at bounding box center [109, 374] width 177 height 43
drag, startPoint x: 82, startPoint y: 393, endPoint x: 65, endPoint y: 375, distance: 24.2
click at [65, 375] on div "Name" at bounding box center [52, 374] width 49 height 15
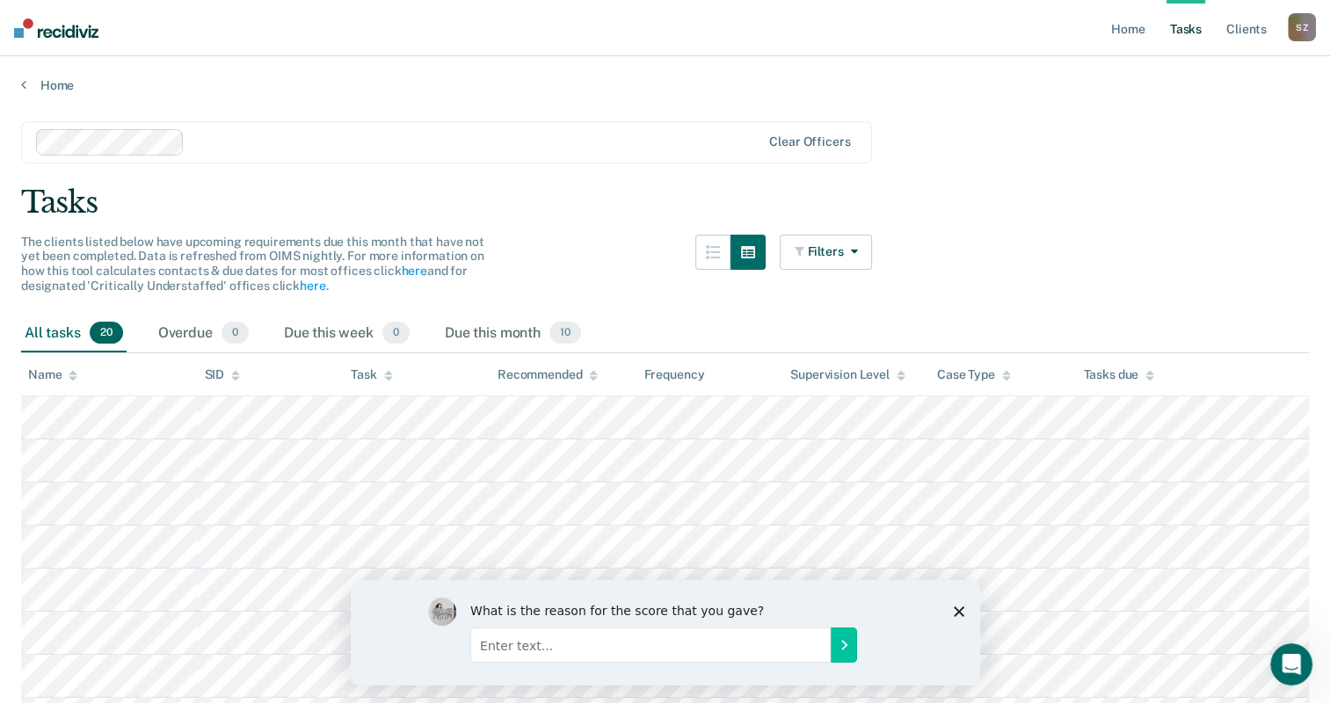
click at [72, 370] on icon at bounding box center [73, 375] width 9 height 11
click at [74, 378] on icon at bounding box center [73, 378] width 9 height 4
click at [73, 372] on icon at bounding box center [73, 372] width 9 height 4
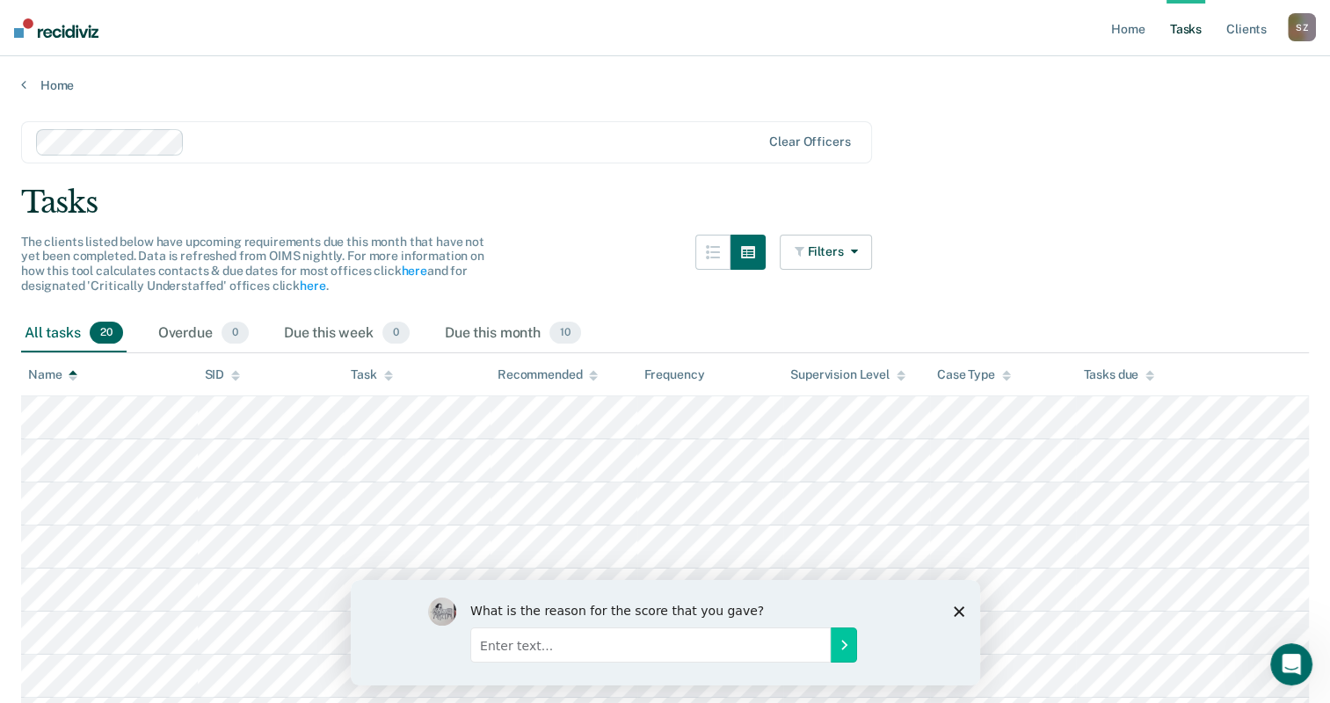
click at [73, 372] on icon at bounding box center [73, 372] width 9 height 4
click at [72, 370] on icon at bounding box center [73, 375] width 9 height 11
click at [857, 251] on icon "button" at bounding box center [850, 251] width 14 height 12
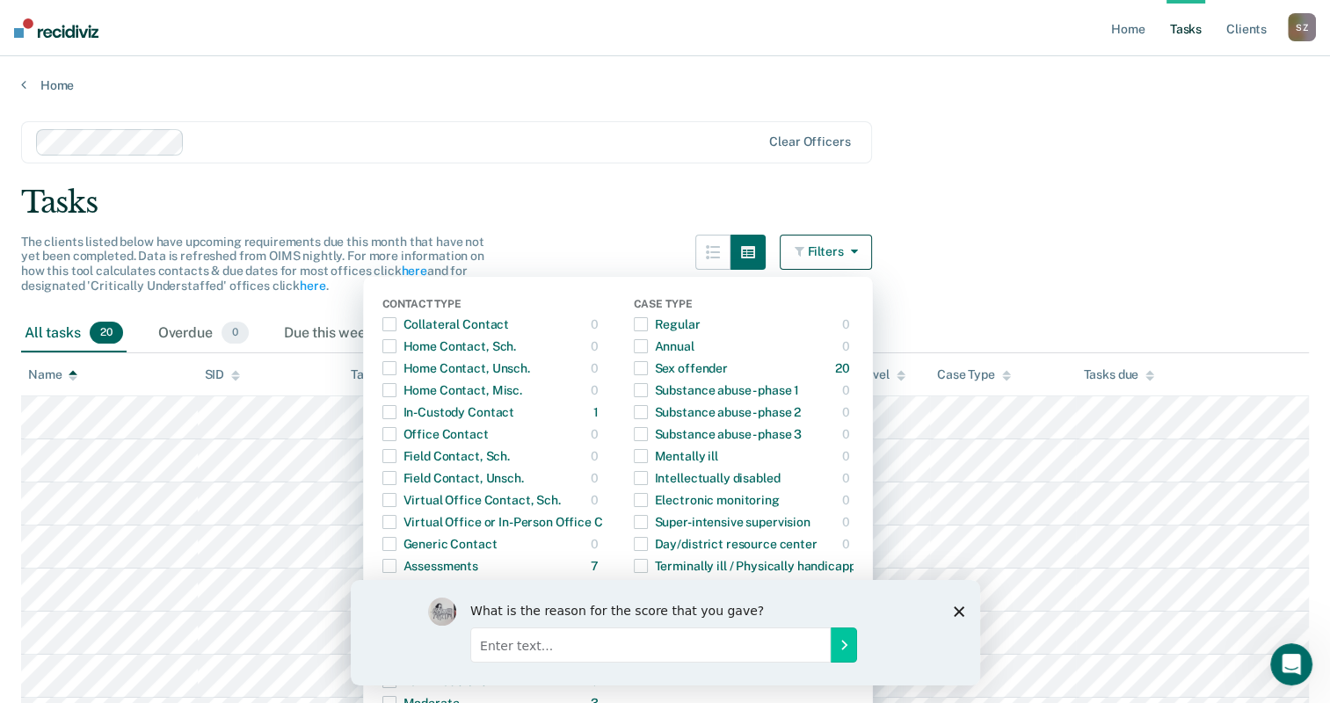
drag, startPoint x: 496, startPoint y: 172, endPoint x: 509, endPoint y: 166, distance: 14.6
click at [505, 168] on main "Clear officers Tasks The clients listed below have upcoming requirements due th…" at bounding box center [665, 708] width 1330 height 1230
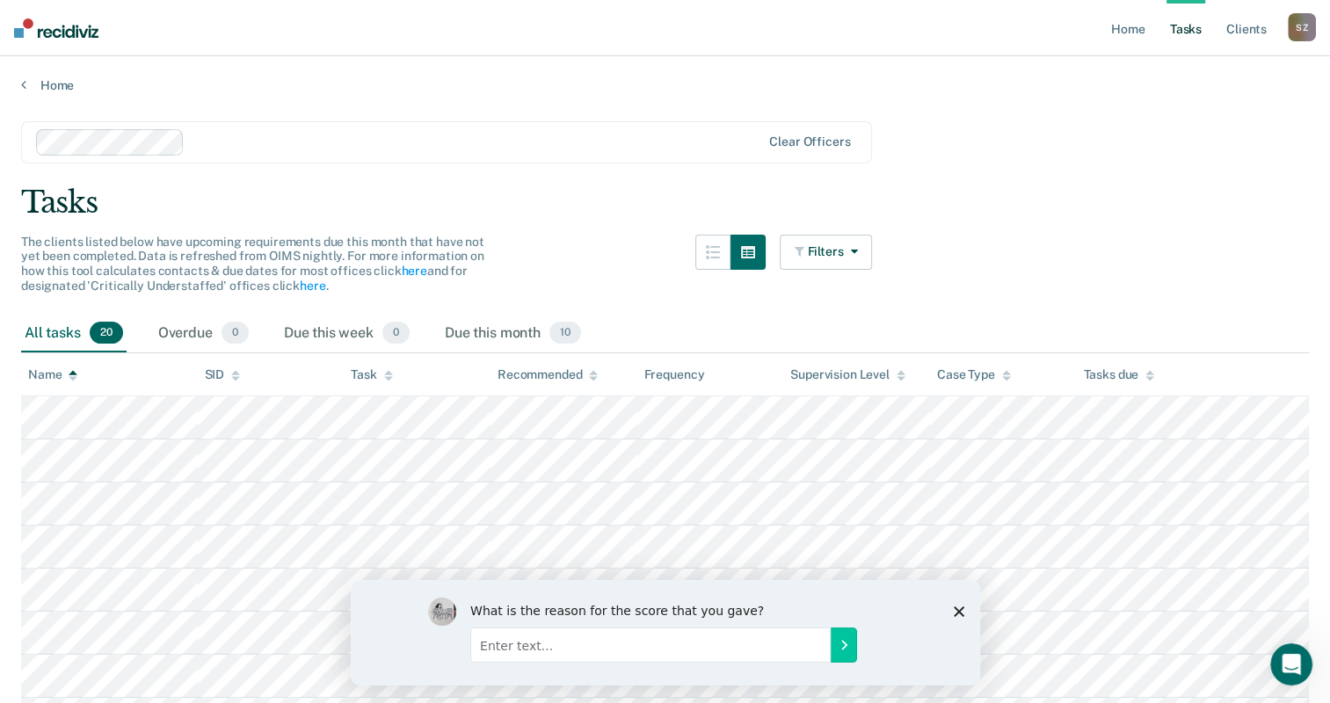
click at [41, 374] on div "Name" at bounding box center [52, 374] width 49 height 15
click at [713, 252] on button "button" at bounding box center [712, 252] width 35 height 35
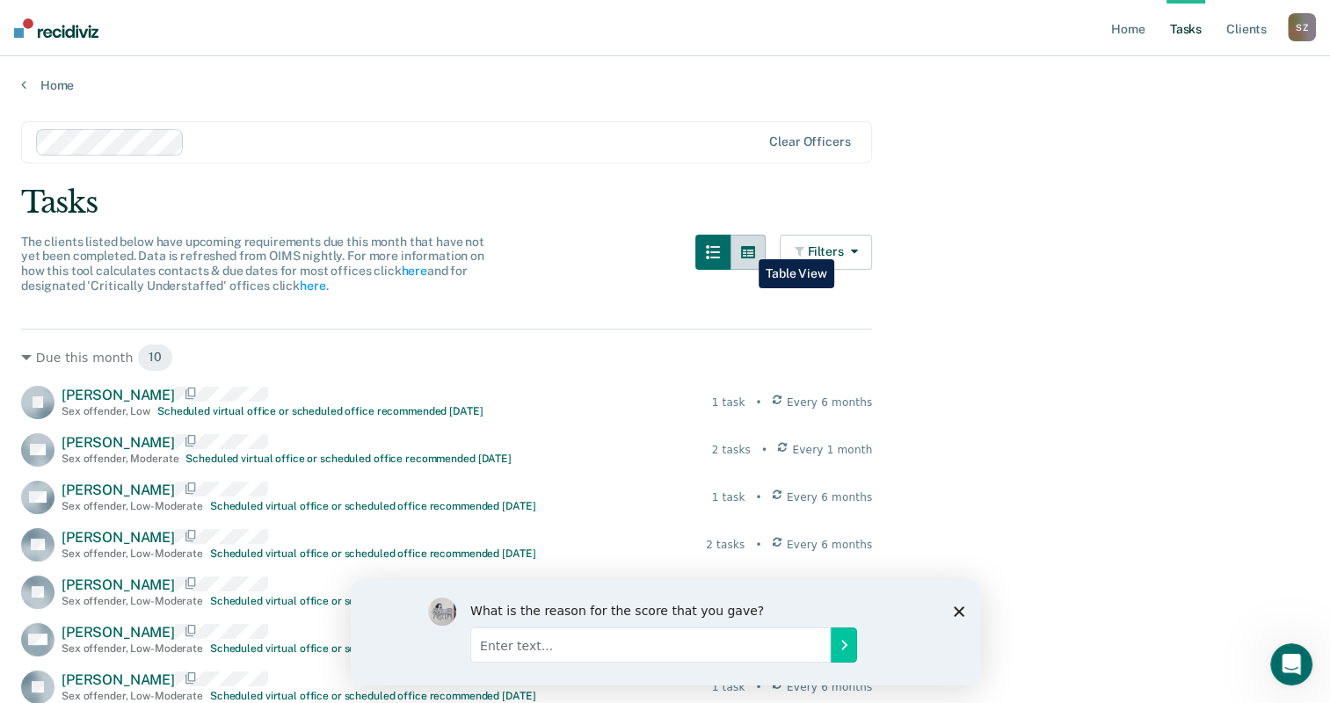
click at [746, 246] on button "button" at bounding box center [747, 252] width 35 height 35
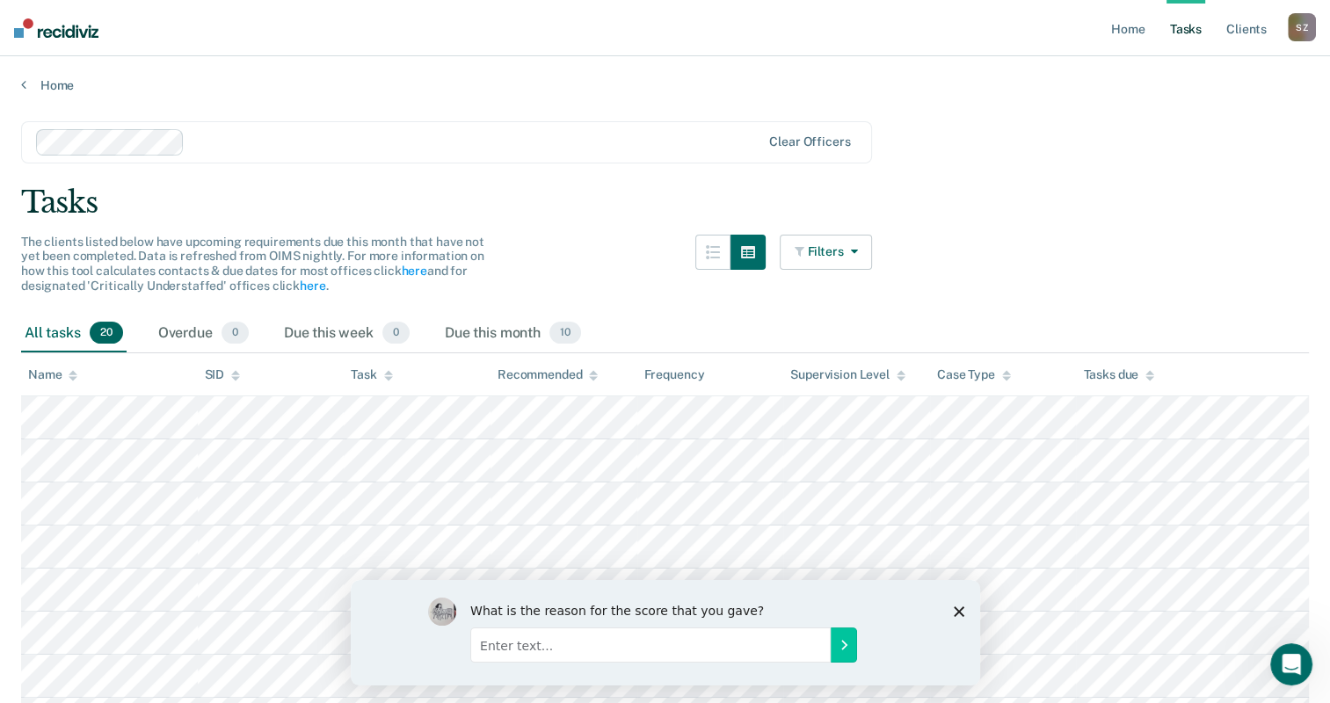
click at [868, 250] on button "Filters" at bounding box center [826, 252] width 93 height 35
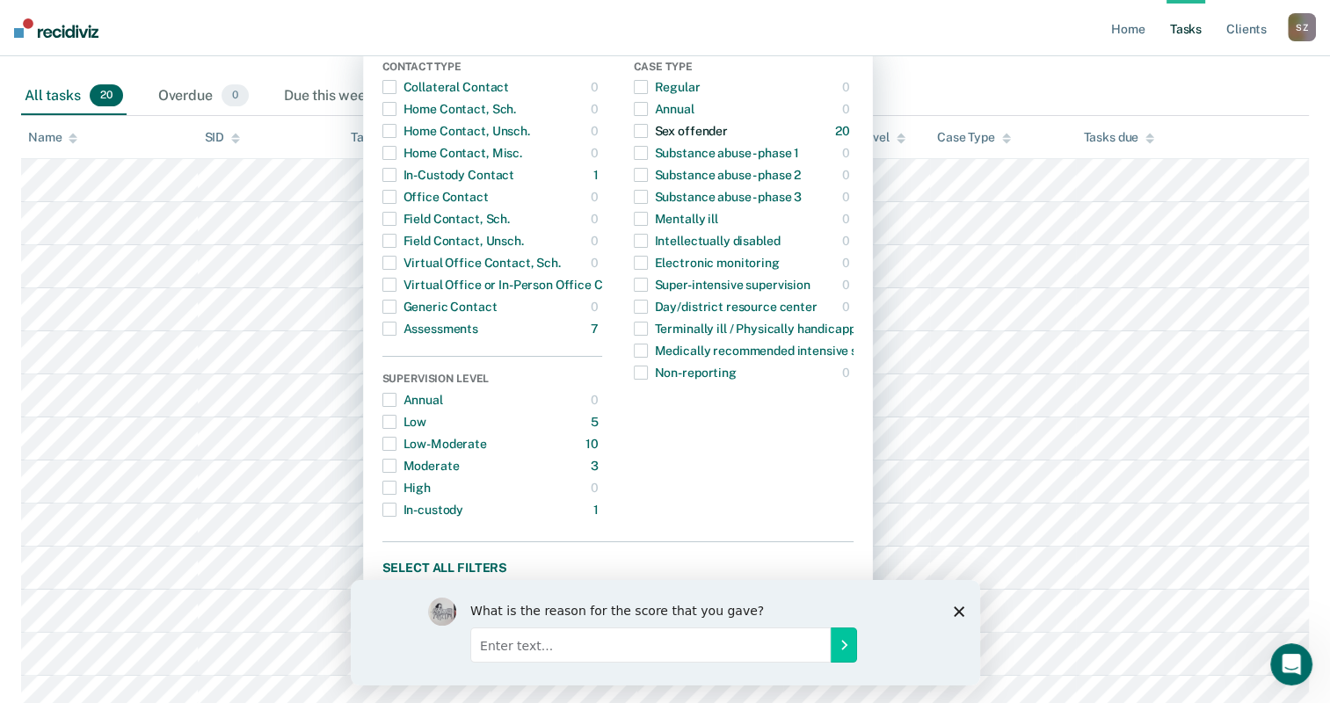
scroll to position [88, 0]
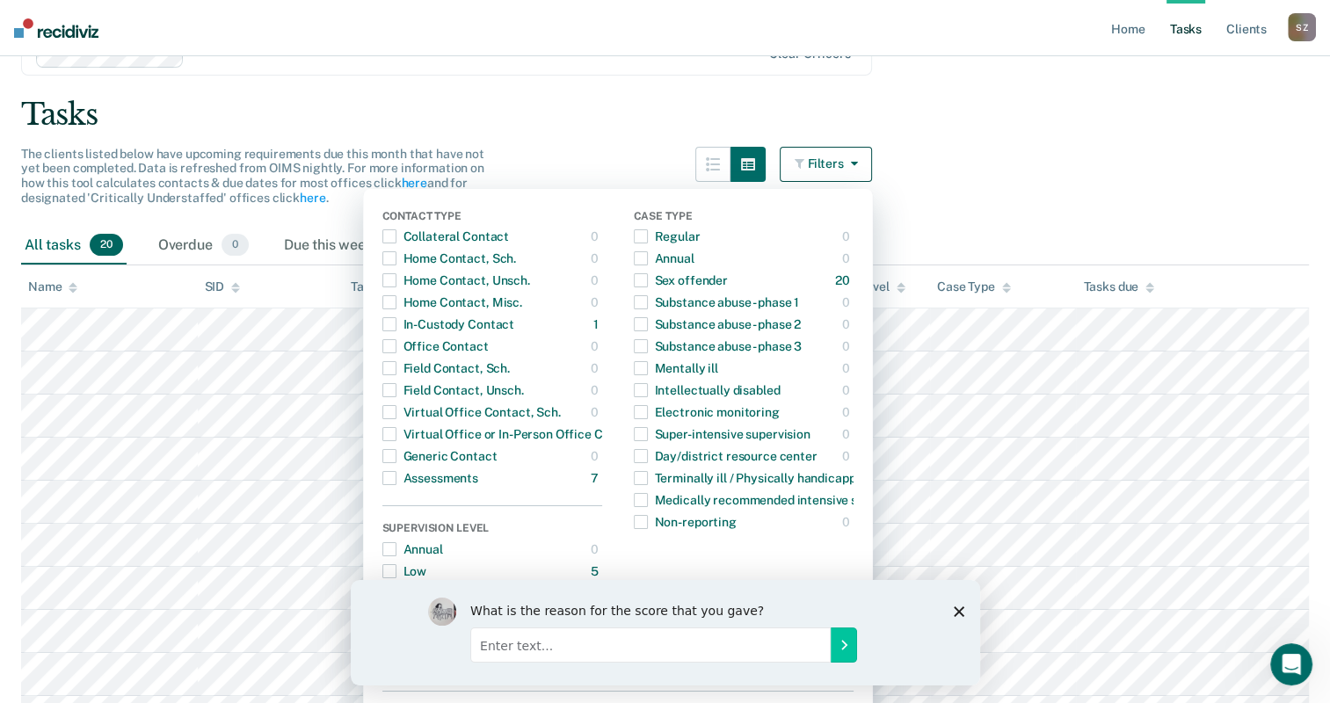
click at [868, 159] on button "Filters" at bounding box center [826, 164] width 93 height 35
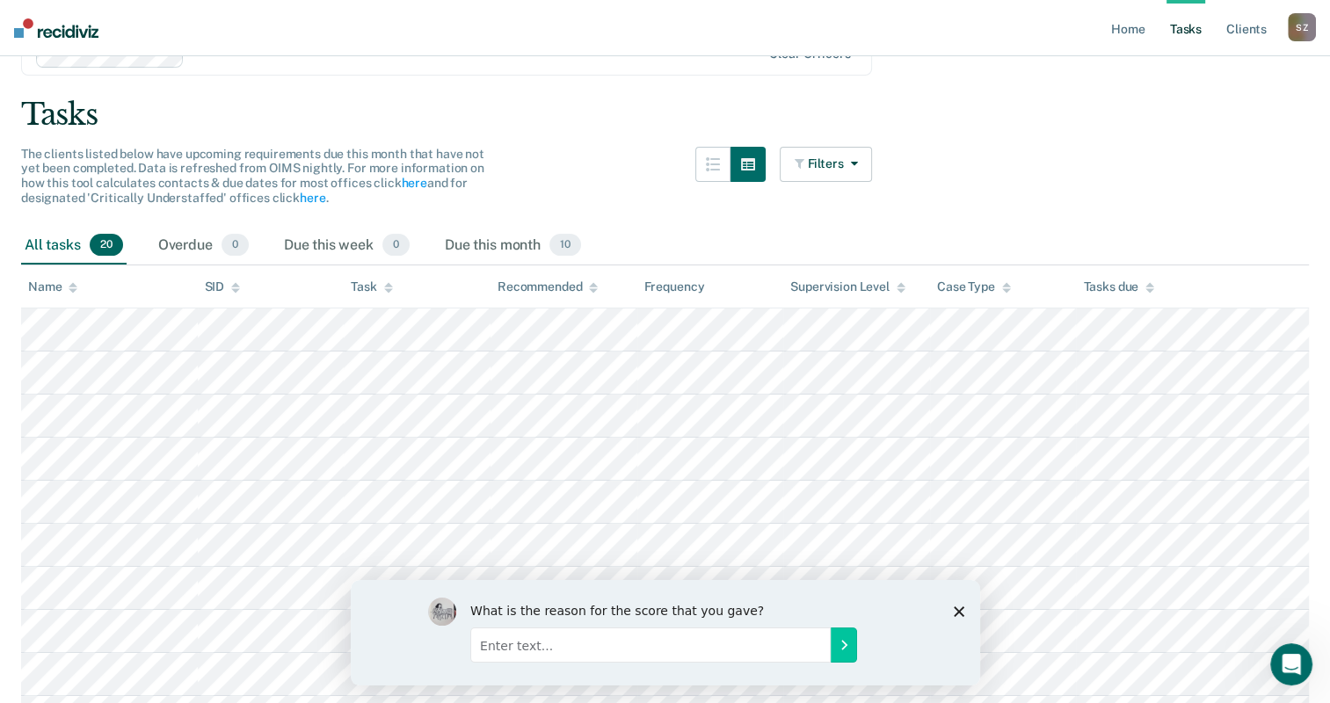
click at [109, 243] on span "20" at bounding box center [106, 245] width 33 height 23
click at [75, 285] on icon at bounding box center [73, 284] width 9 height 4
click at [67, 281] on div "Name" at bounding box center [52, 287] width 49 height 15
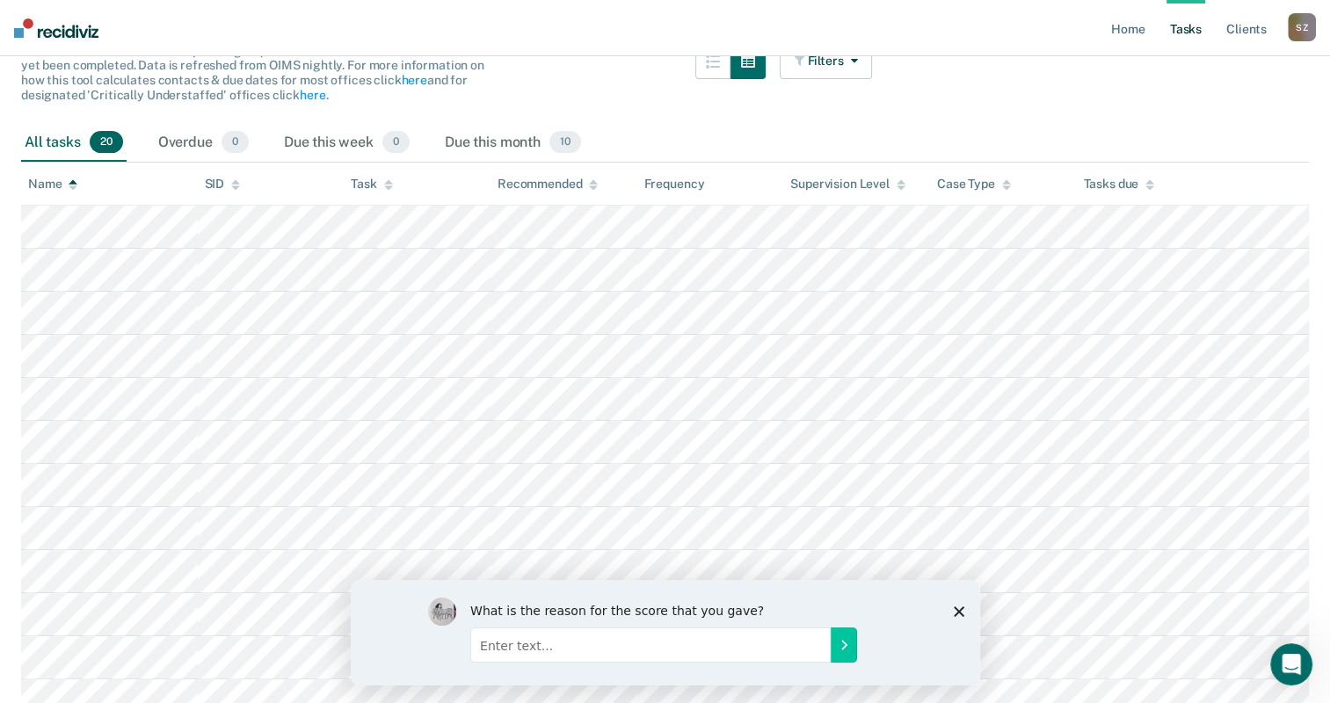
scroll to position [176, 0]
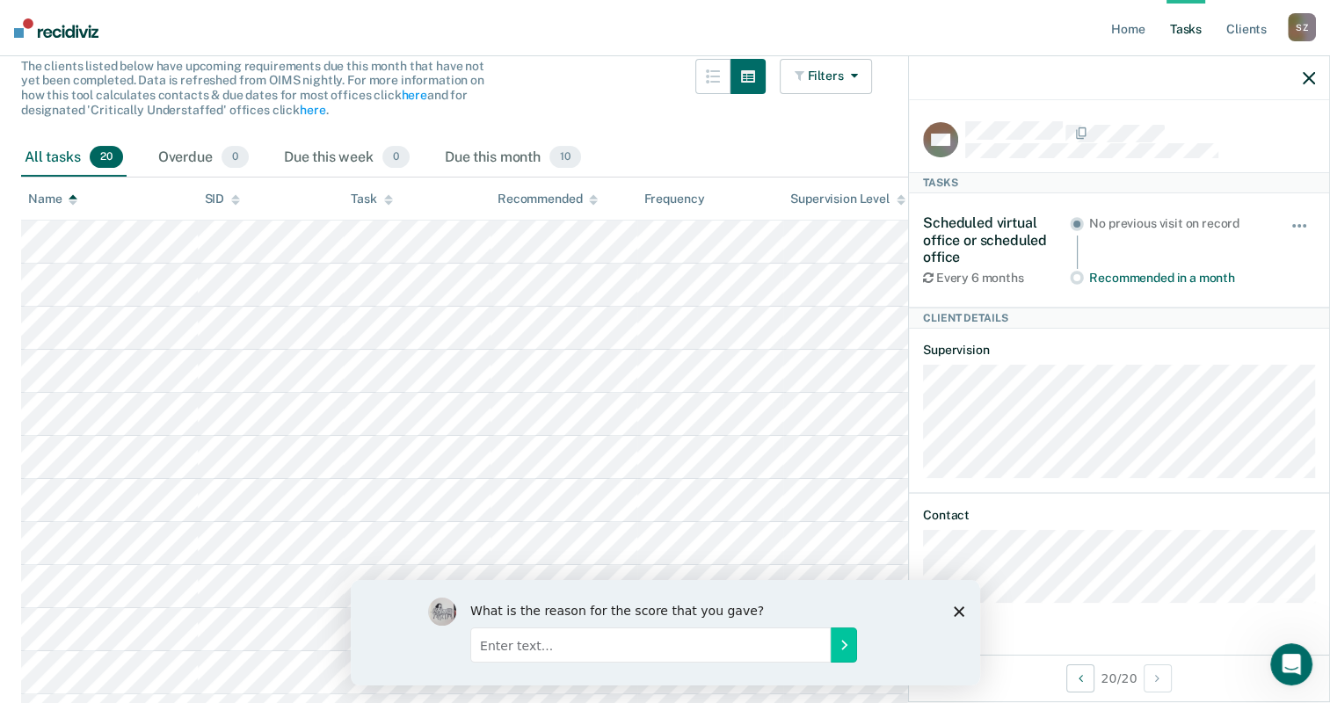
click at [1306, 71] on button "button" at bounding box center [1309, 77] width 12 height 15
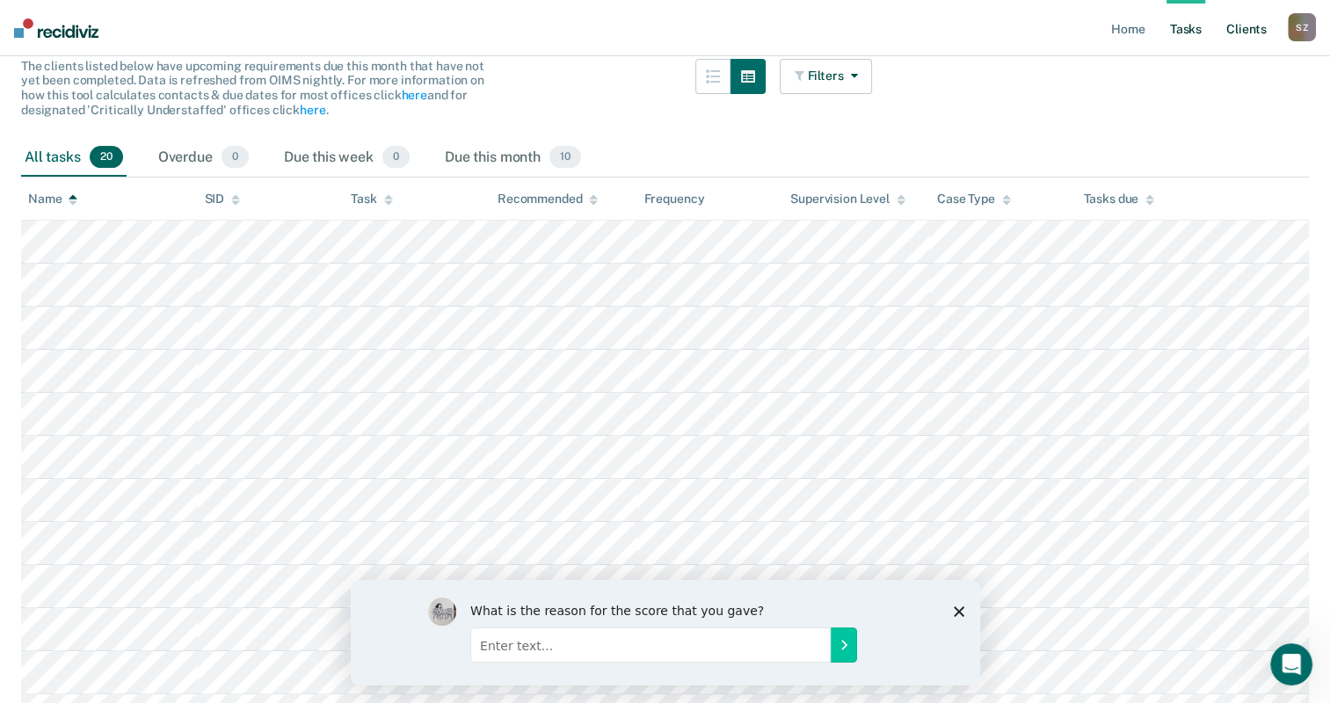
click at [1241, 32] on link "Client s" at bounding box center [1246, 28] width 47 height 56
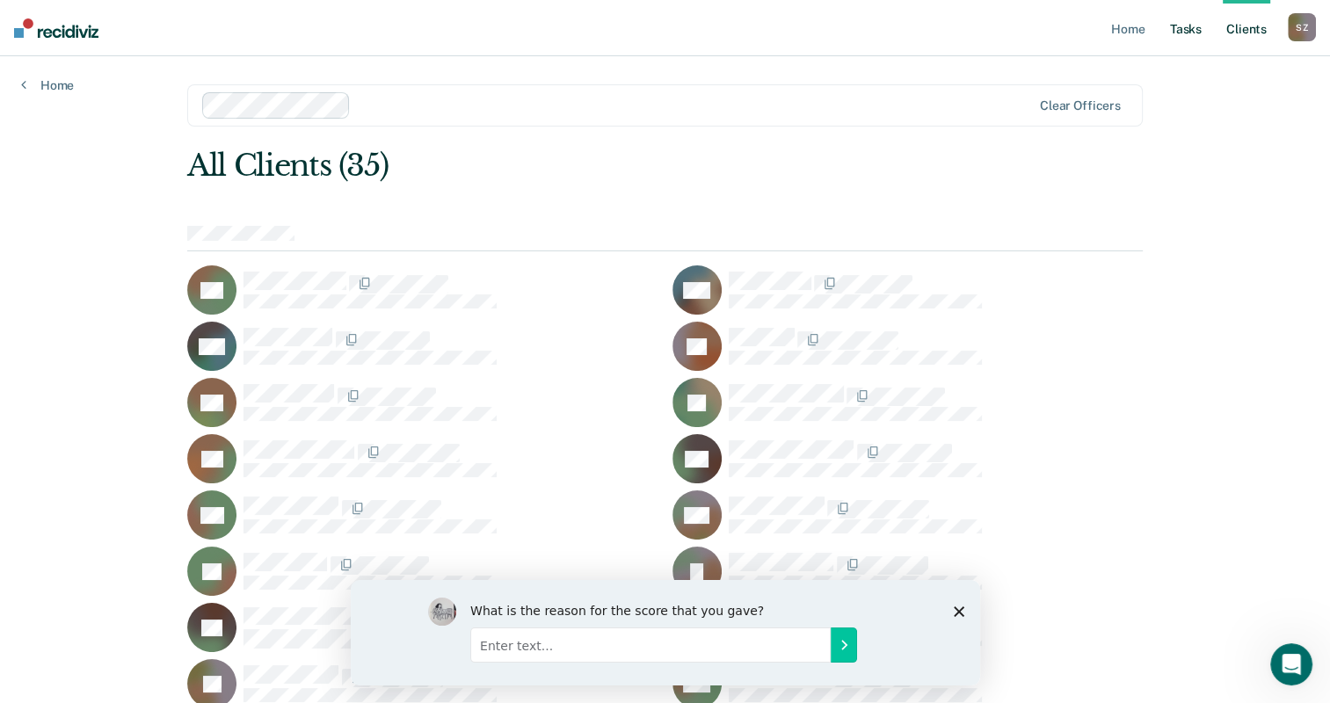
click at [1198, 30] on link "Tasks" at bounding box center [1185, 28] width 39 height 56
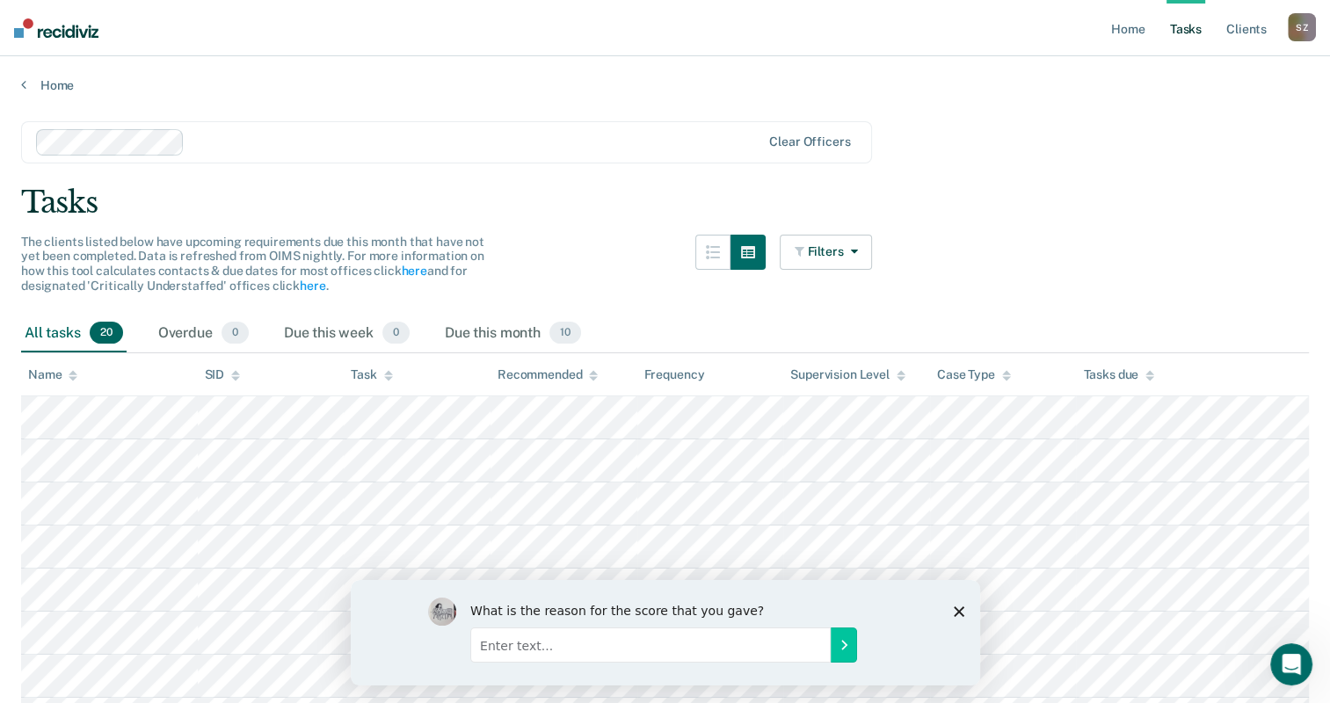
click at [105, 333] on span "20" at bounding box center [106, 333] width 33 height 23
click at [66, 331] on div "All tasks 20" at bounding box center [73, 334] width 105 height 39
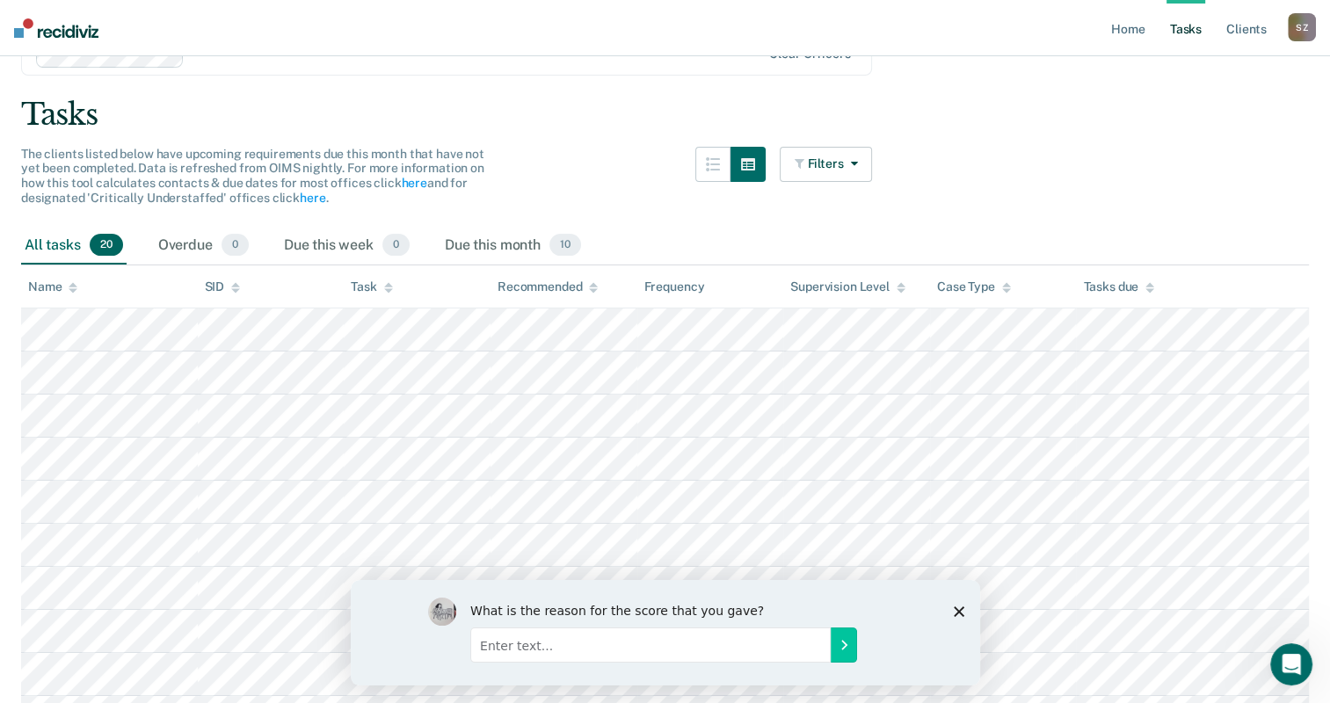
click at [503, 639] on input "Enter text..." at bounding box center [649, 644] width 360 height 35
type input "helps with keeping up with contacts without having to client on client one at a…"
click at [383, 110] on div "Tasks" at bounding box center [665, 115] width 1288 height 36
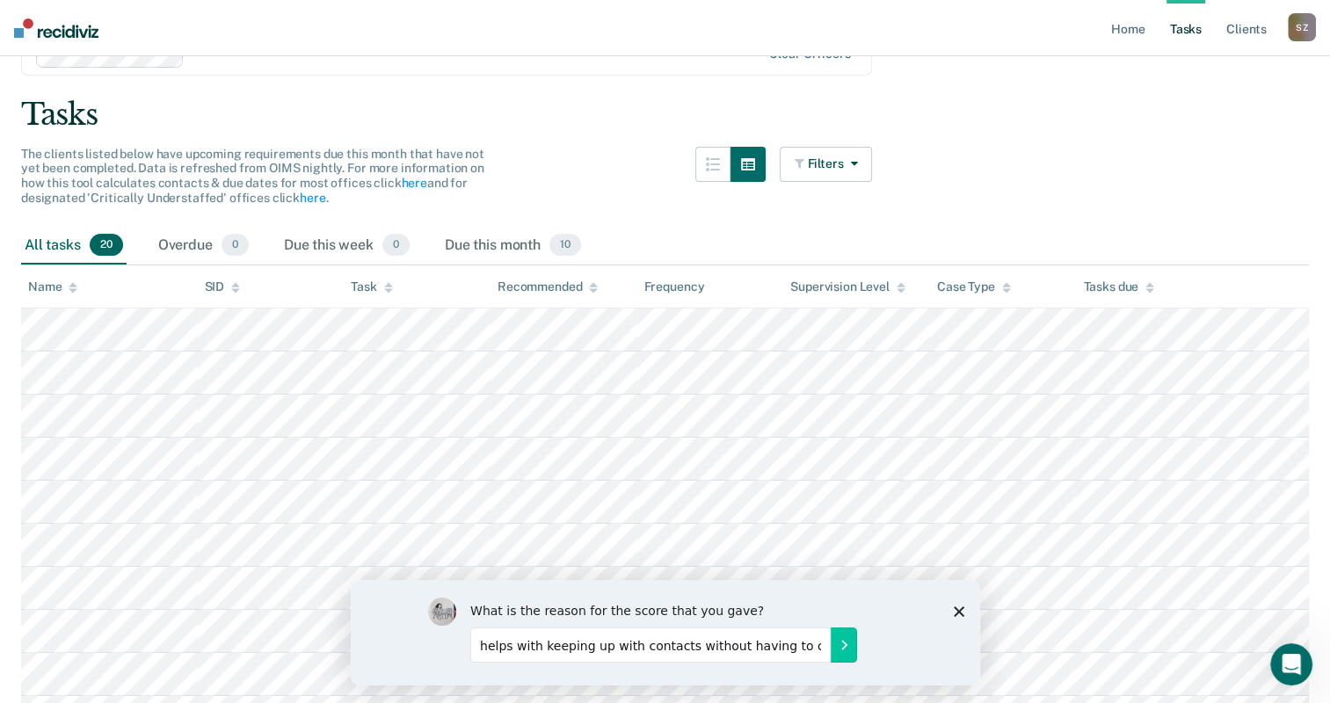
click at [383, 110] on div "Tasks" at bounding box center [665, 115] width 1288 height 36
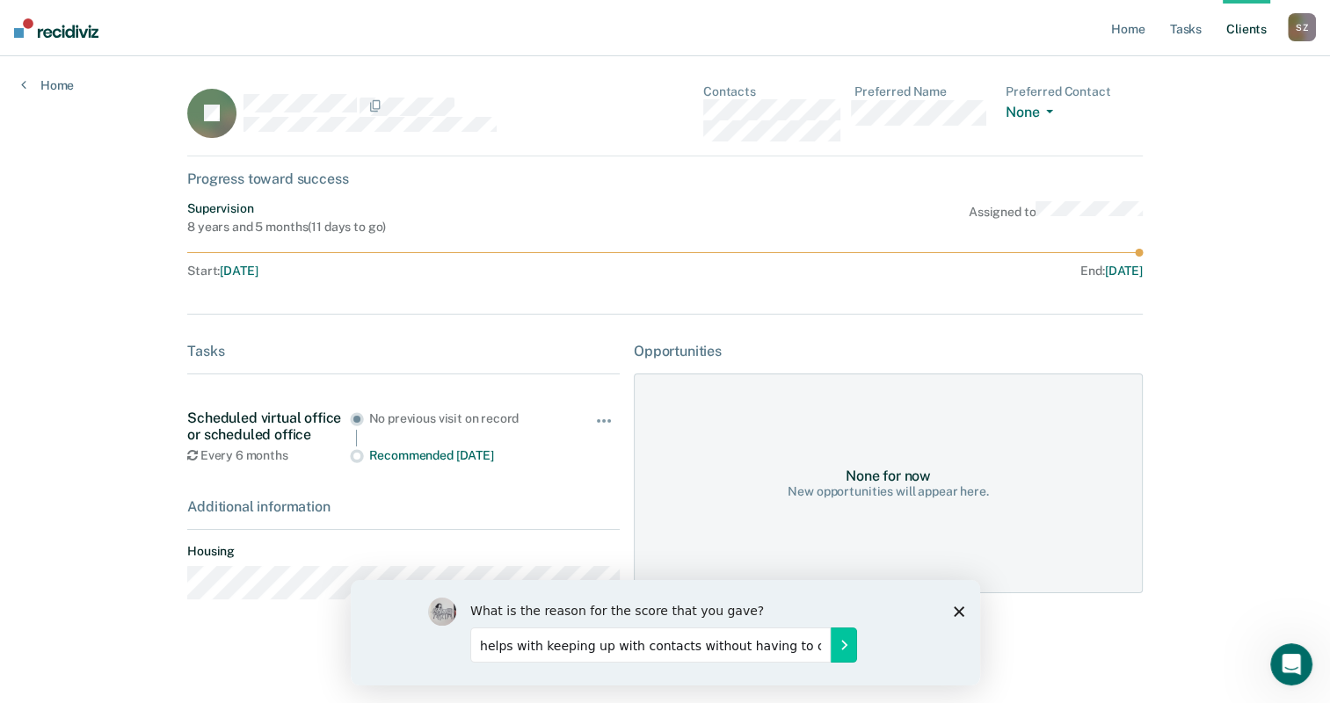
click at [18, 81] on div "Home" at bounding box center [47, 74] width 95 height 37
click at [21, 84] on icon at bounding box center [23, 84] width 5 height 14
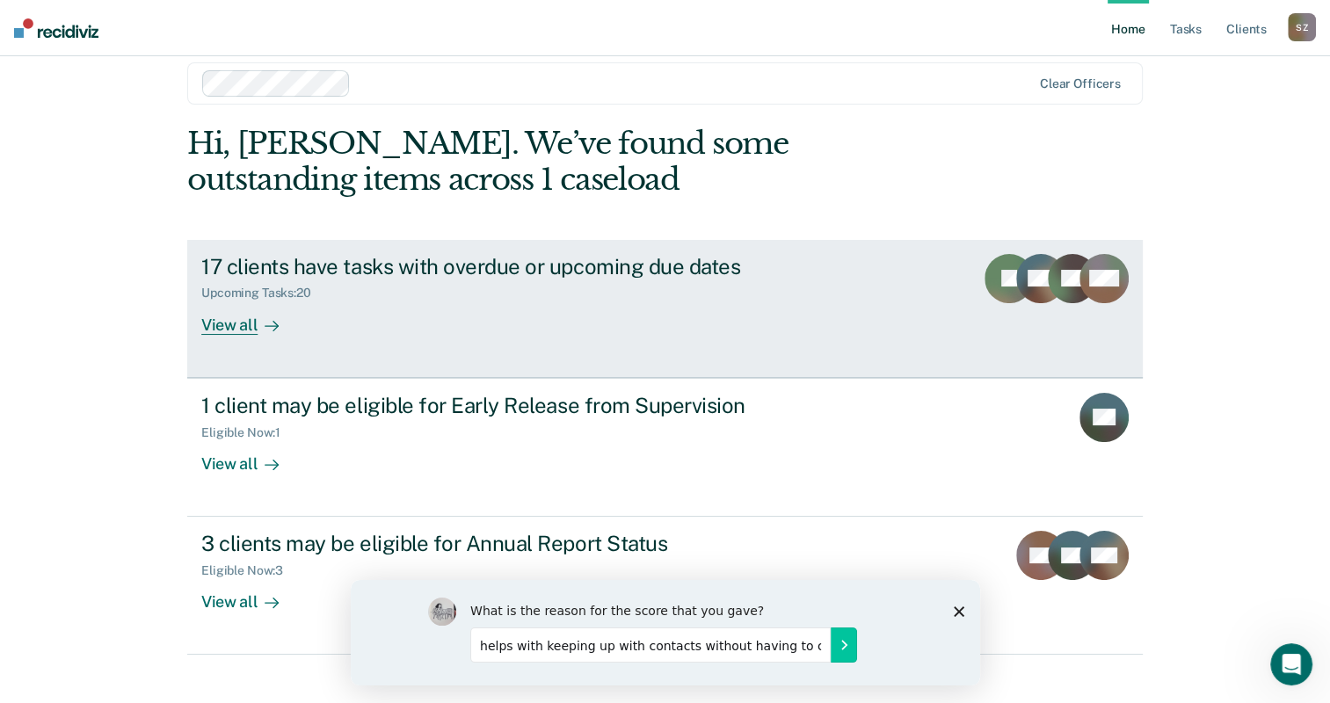
scroll to position [43, 0]
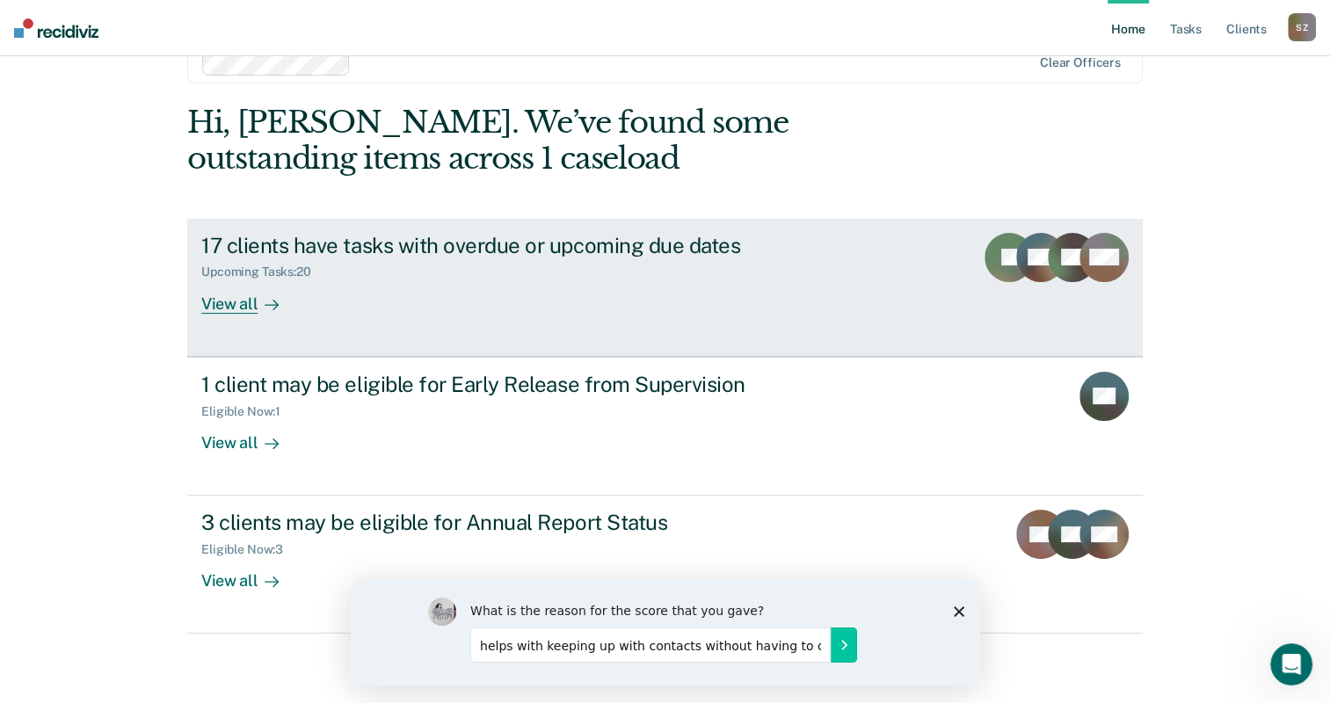
click at [244, 300] on div "View all" at bounding box center [250, 297] width 98 height 34
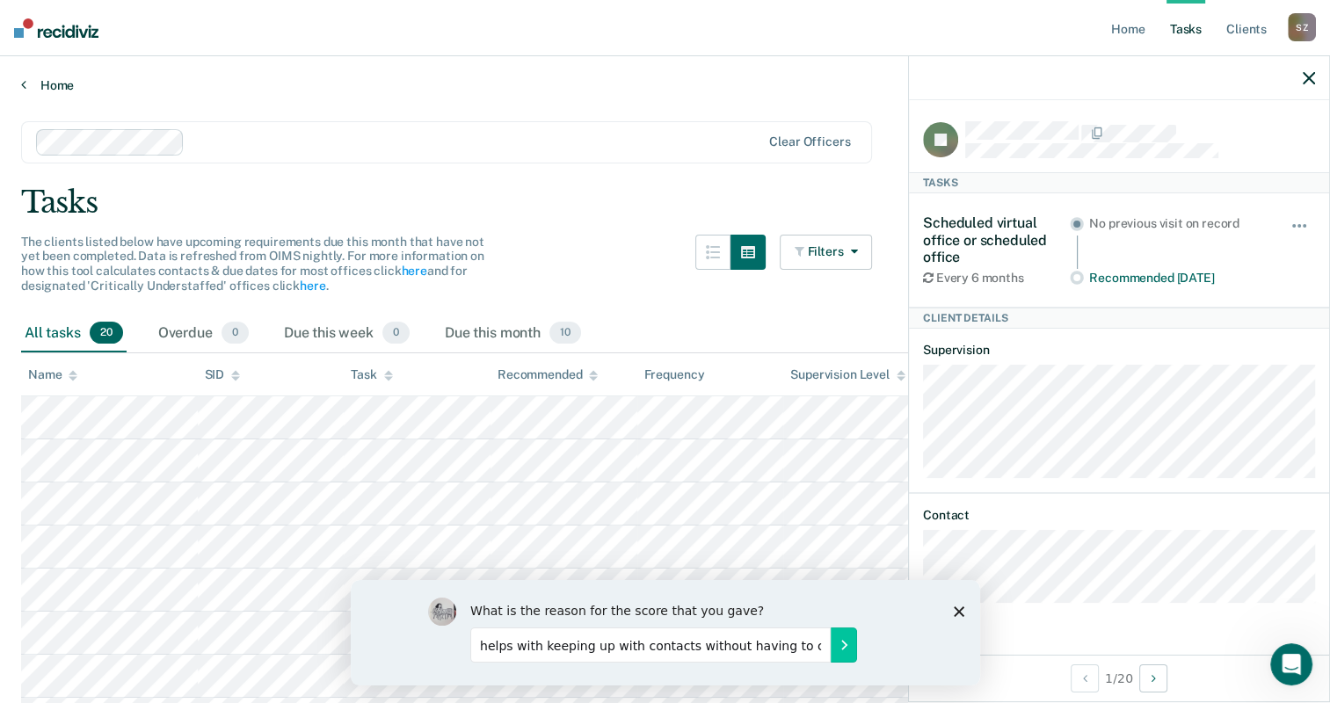
click at [59, 86] on link "Home" at bounding box center [665, 85] width 1288 height 16
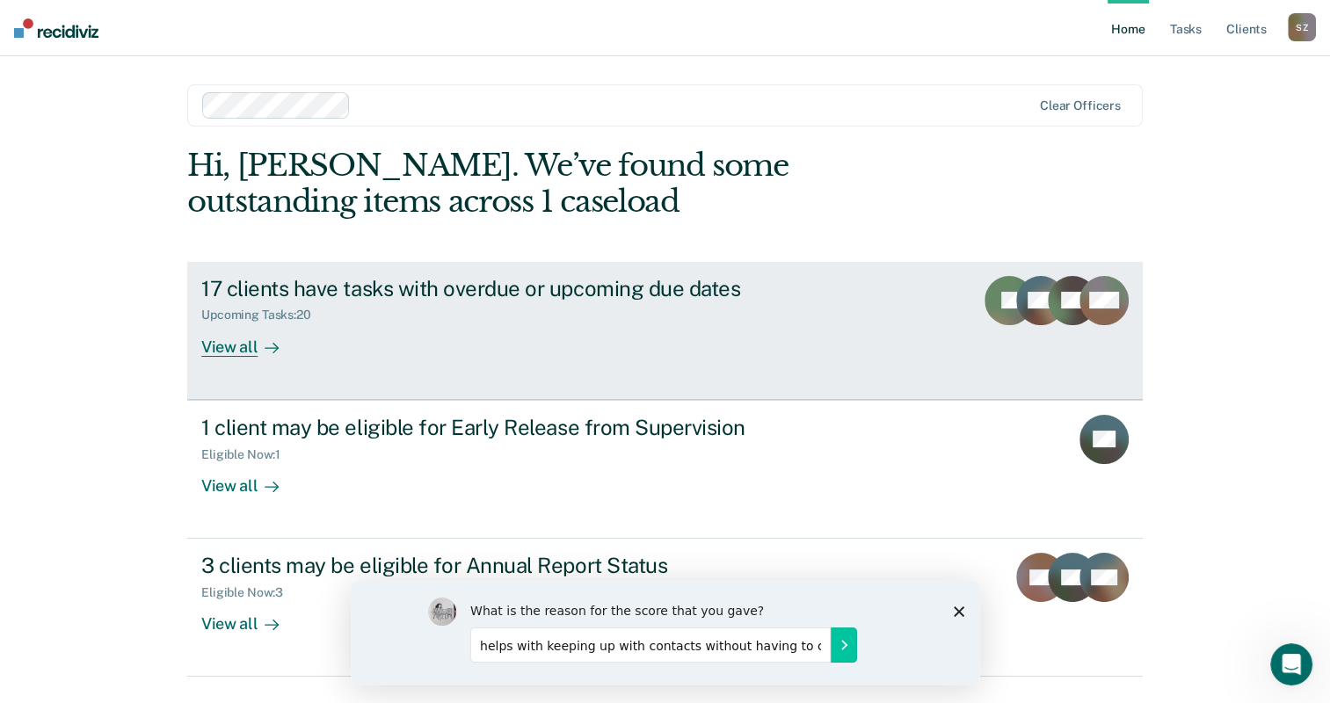
click at [220, 339] on div "View all" at bounding box center [250, 340] width 98 height 34
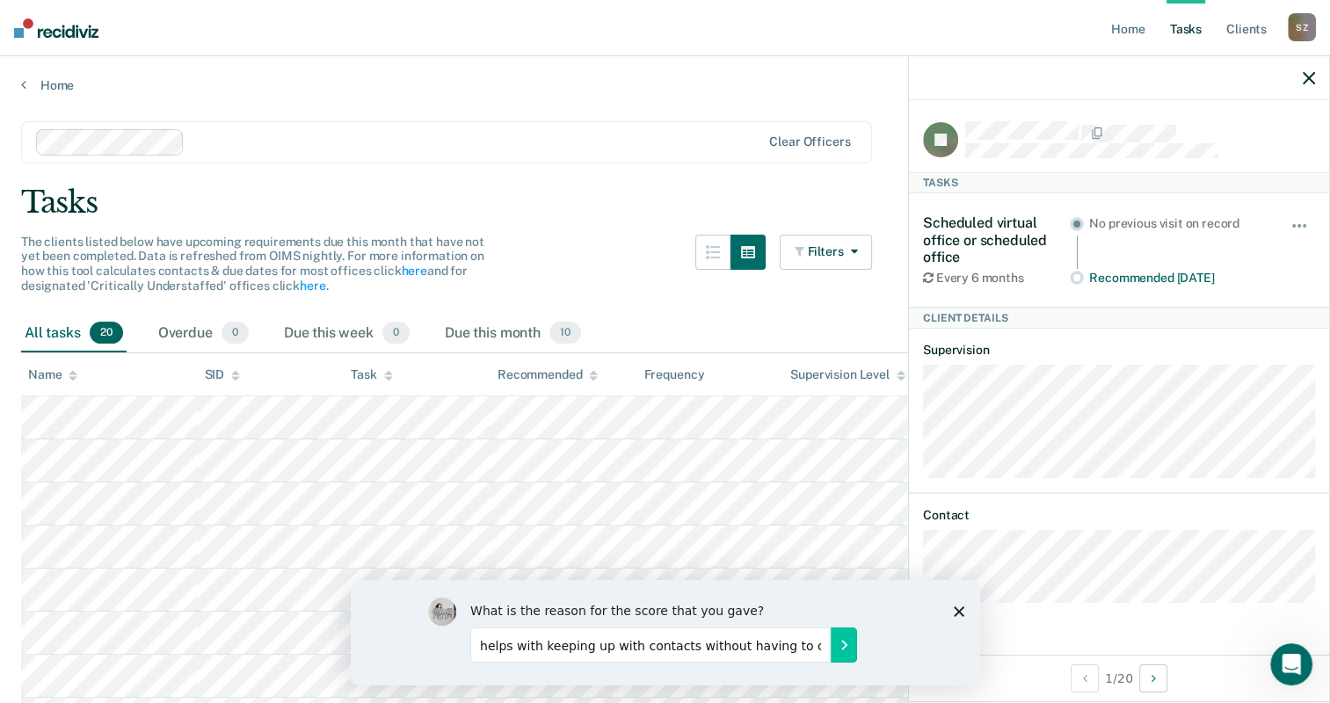
click at [586, 141] on div at bounding box center [476, 142] width 569 height 20
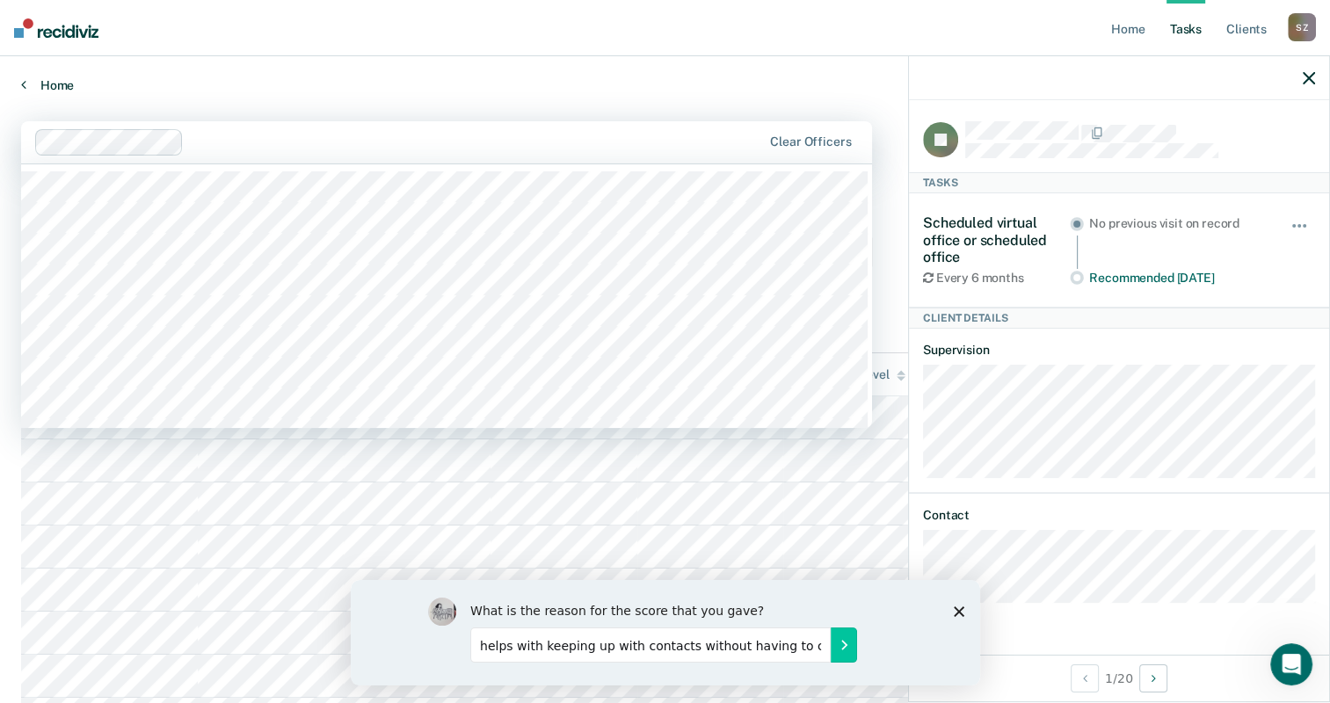
click at [598, 82] on link "Home" at bounding box center [665, 85] width 1288 height 16
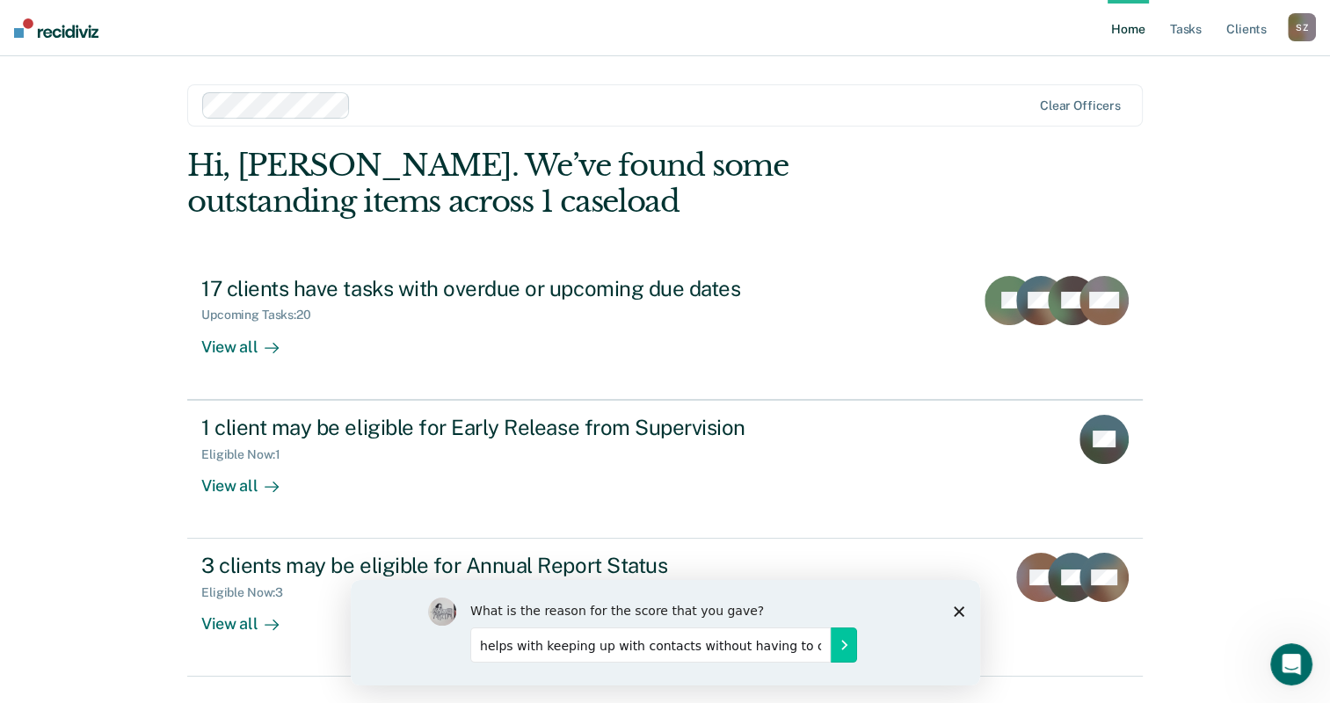
click at [465, 241] on div "Hi, [PERSON_NAME]. We’ve found some outstanding items across 1 caseload 17 clie…" at bounding box center [665, 412] width 956 height 529
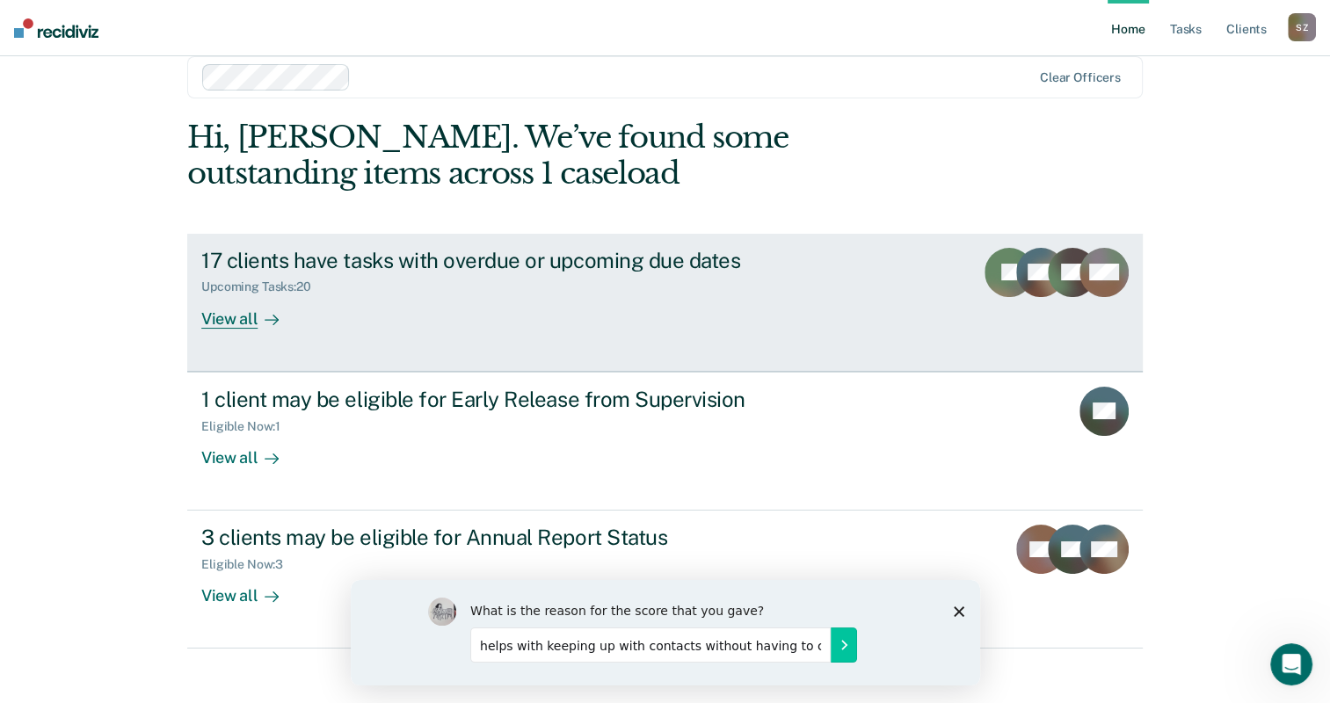
scroll to position [43, 0]
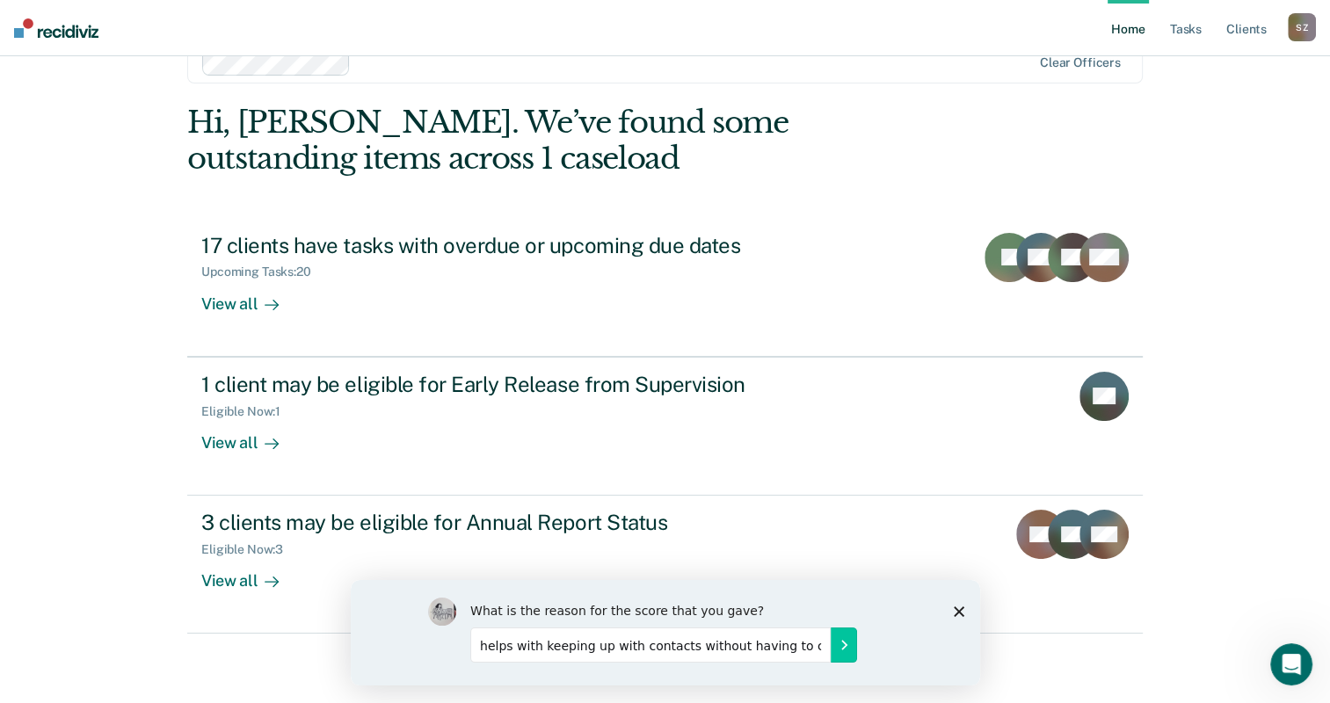
click at [1298, 27] on div "S Z" at bounding box center [1302, 27] width 28 height 28
click at [1206, 91] on link "How it works" at bounding box center [1231, 93] width 142 height 15
click at [1290, 665] on icon "Open Intercom Messenger" at bounding box center [1289, 662] width 29 height 29
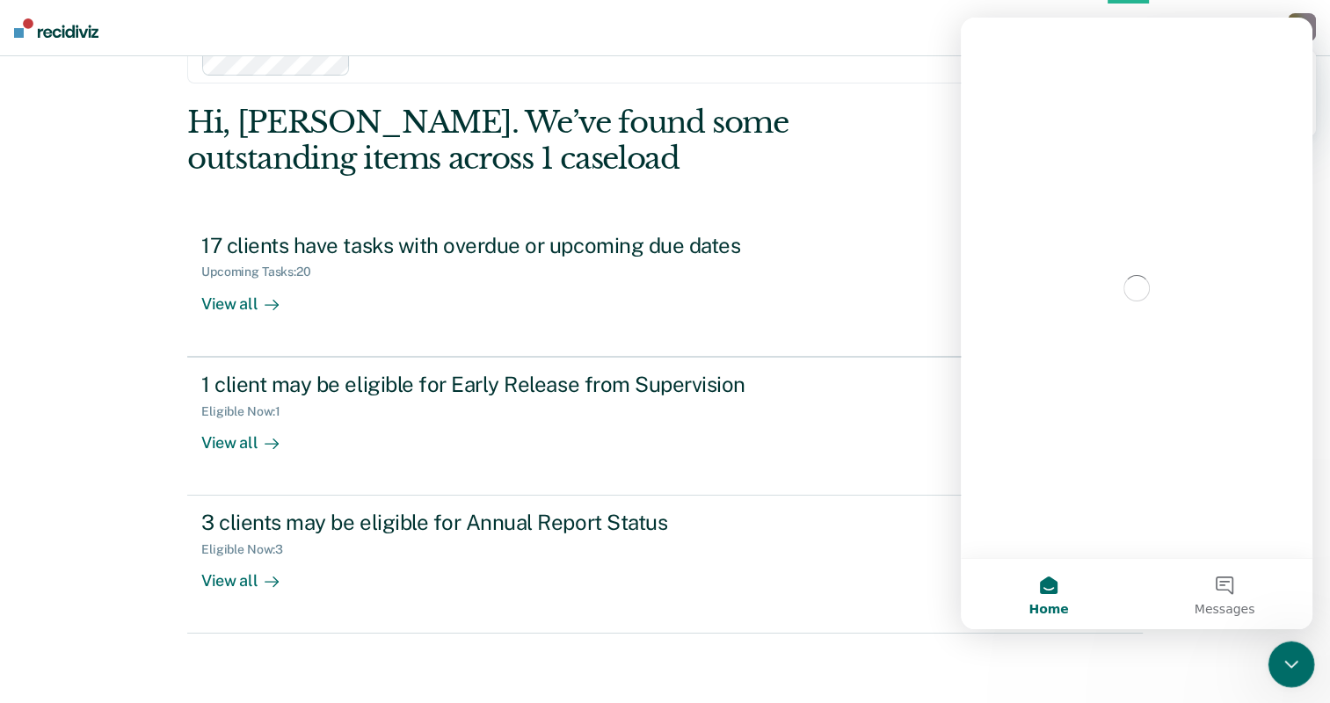
scroll to position [0, 0]
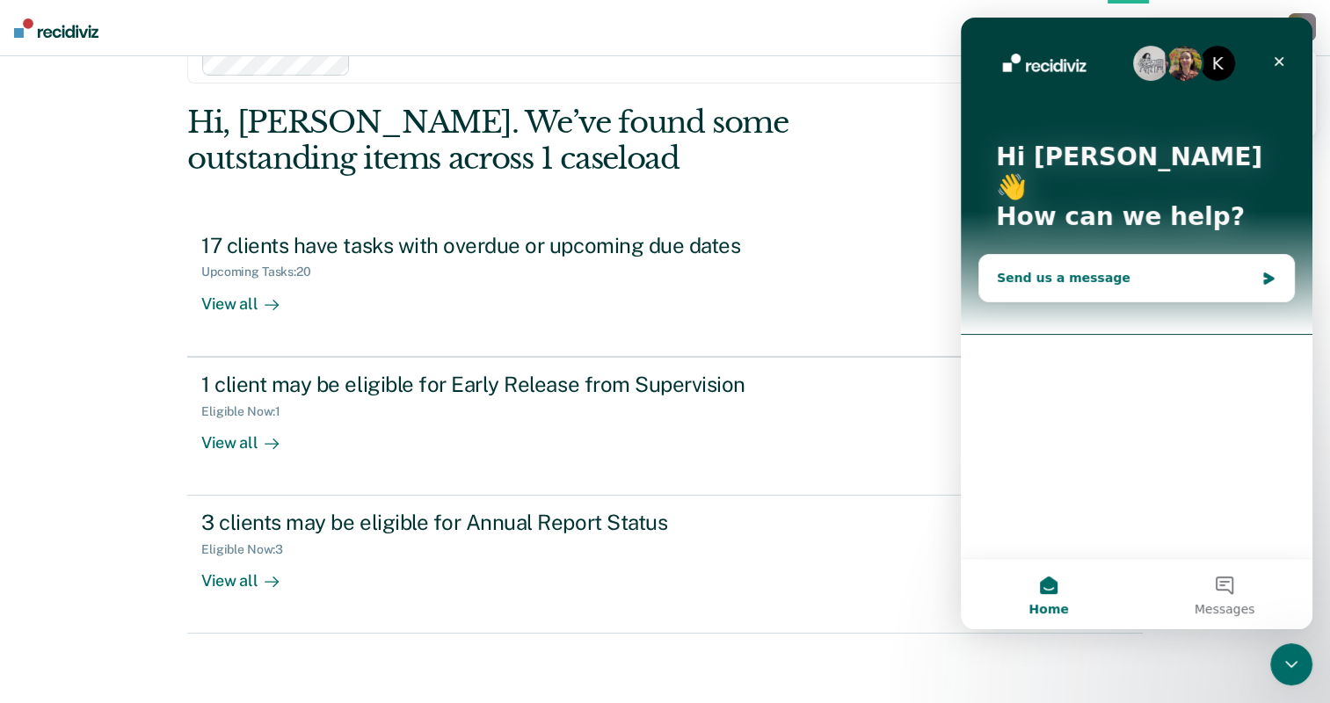
click at [1042, 269] on div "Send us a message" at bounding box center [1126, 278] width 258 height 18
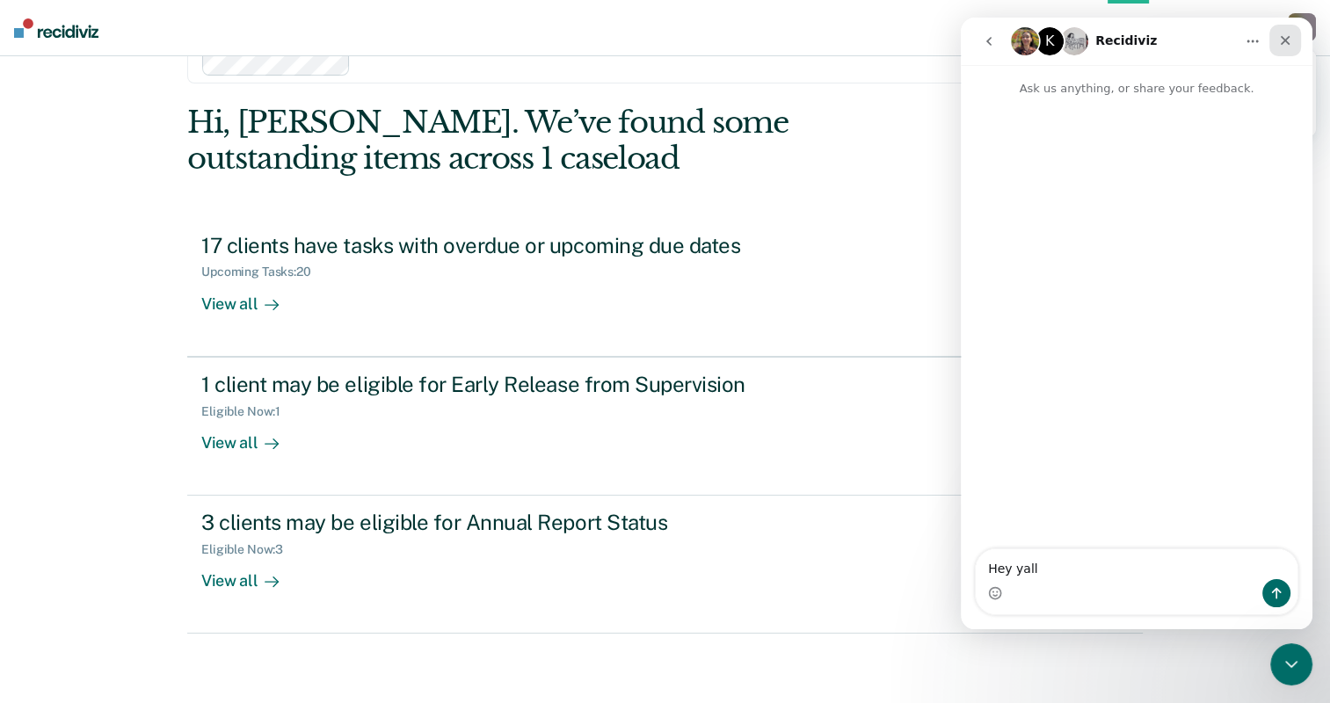
type textarea "Hey yall"
click at [1290, 44] on icon "Close" at bounding box center [1285, 40] width 14 height 14
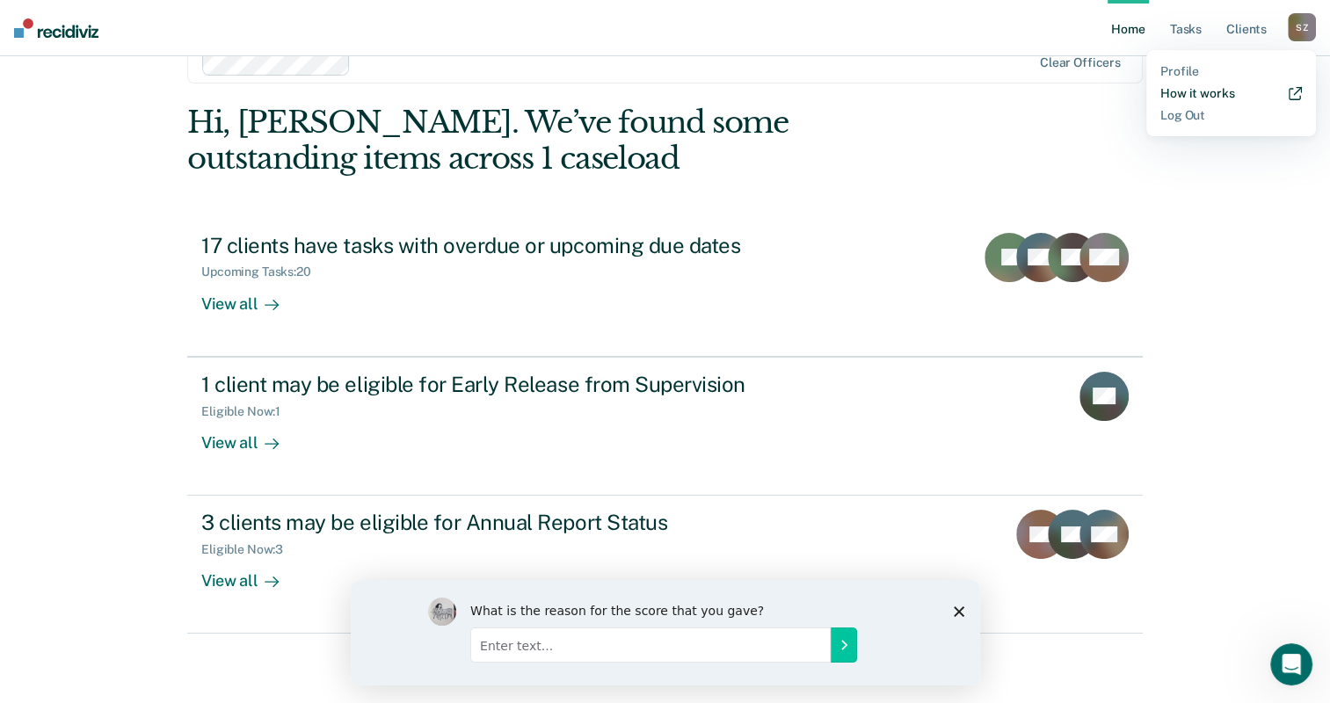
click at [1195, 93] on link "How it works" at bounding box center [1231, 93] width 142 height 15
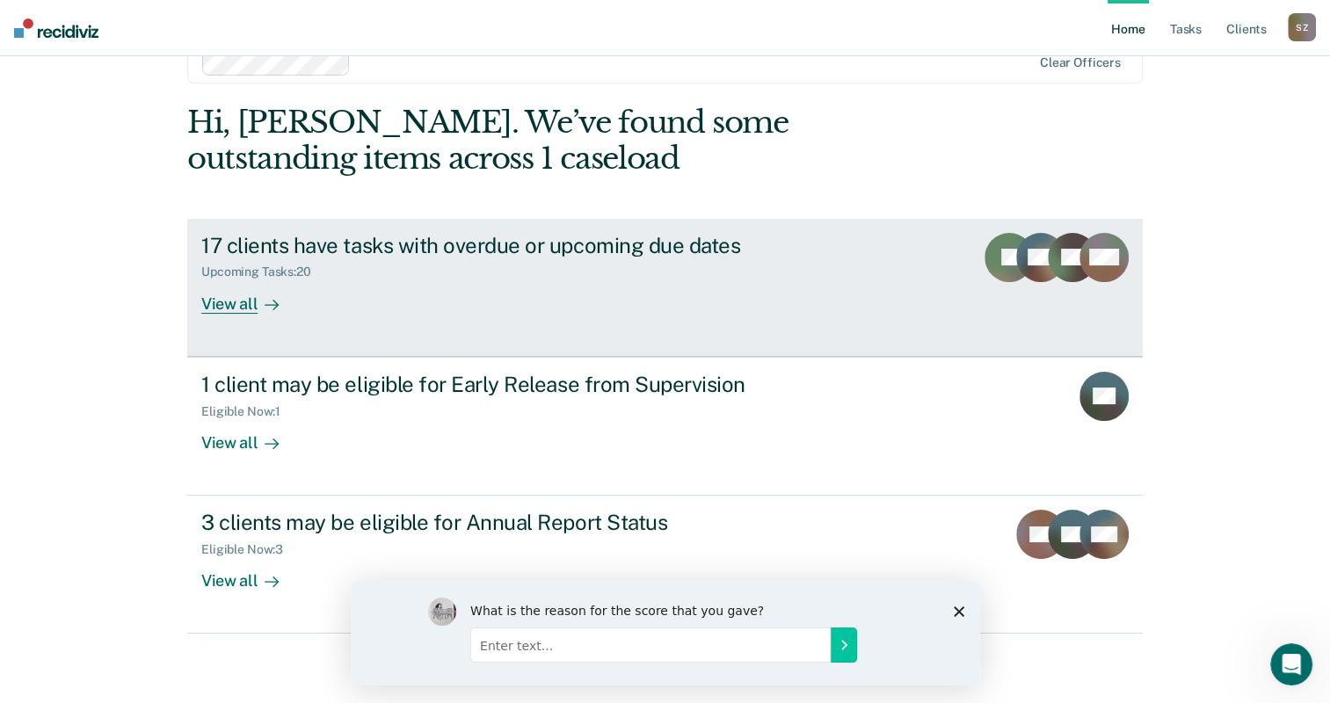
click at [234, 302] on div "View all" at bounding box center [250, 297] width 98 height 34
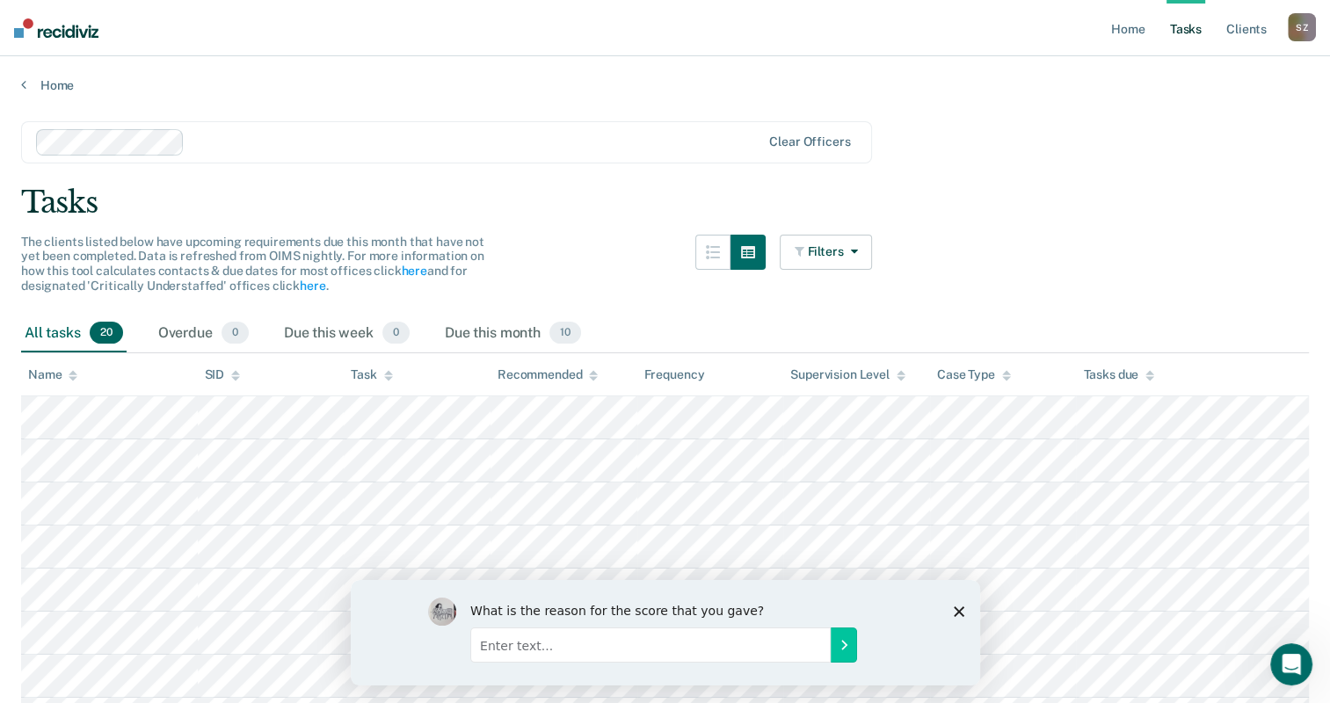
click at [1294, 25] on div "S Z" at bounding box center [1302, 27] width 28 height 28
click at [1181, 96] on link "How it works" at bounding box center [1231, 93] width 142 height 15
click at [56, 379] on div "Name" at bounding box center [52, 374] width 49 height 15
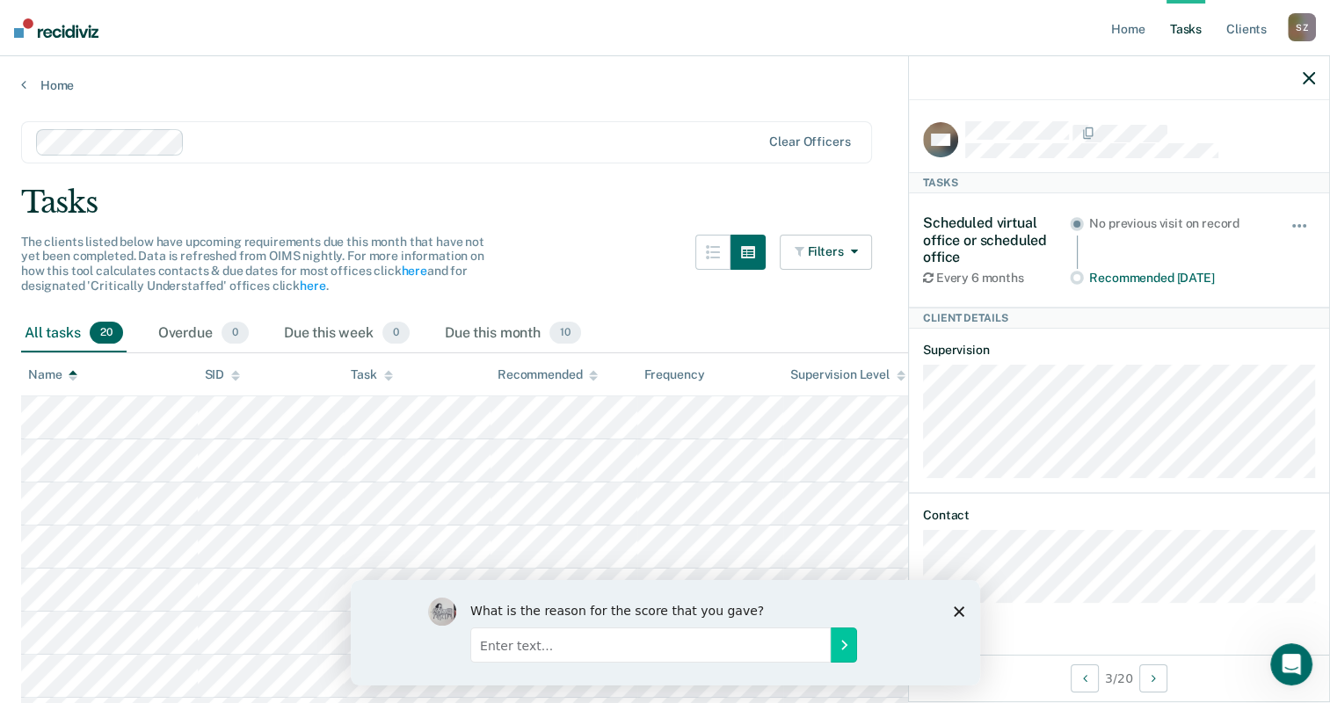
click at [62, 334] on div "All tasks 20" at bounding box center [73, 334] width 105 height 39
click at [109, 327] on span "20" at bounding box center [106, 333] width 33 height 23
click at [74, 329] on div "All tasks 20" at bounding box center [73, 334] width 105 height 39
click at [70, 372] on icon at bounding box center [73, 375] width 9 height 11
click at [68, 329] on div "All tasks 20" at bounding box center [73, 334] width 105 height 39
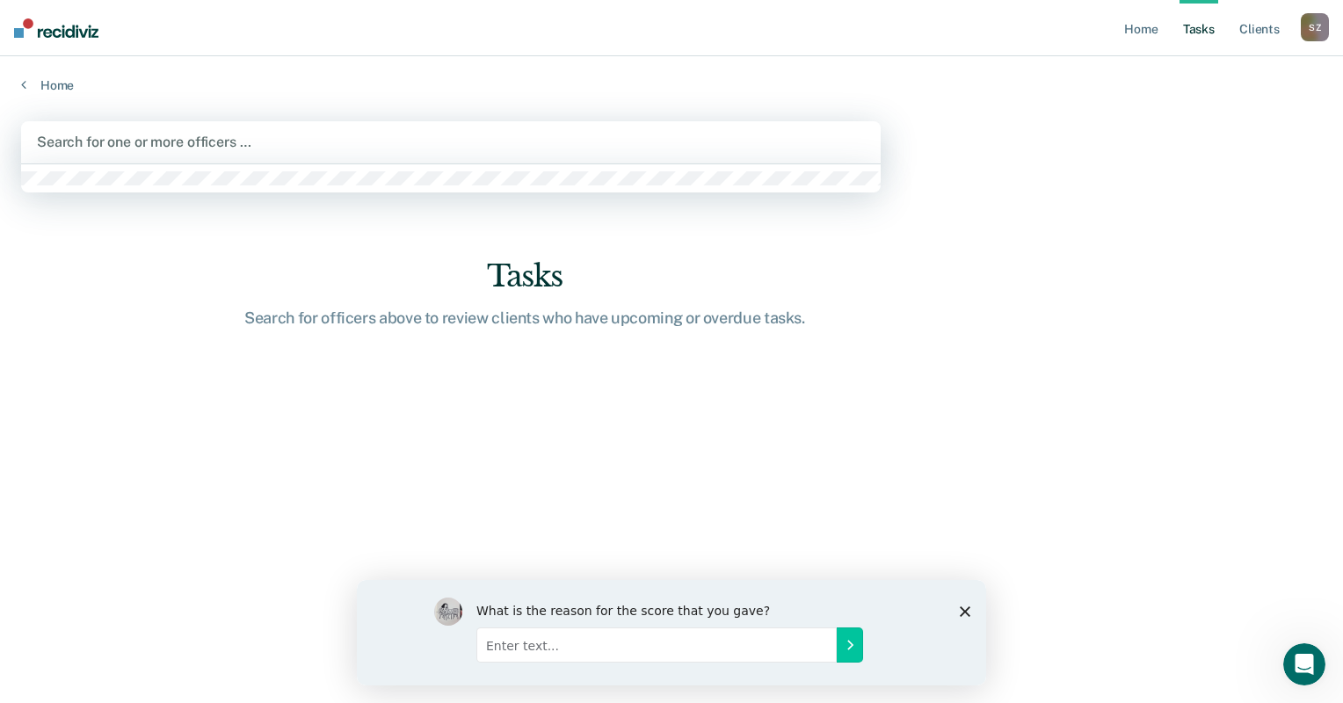
click at [149, 134] on div at bounding box center [451, 142] width 828 height 20
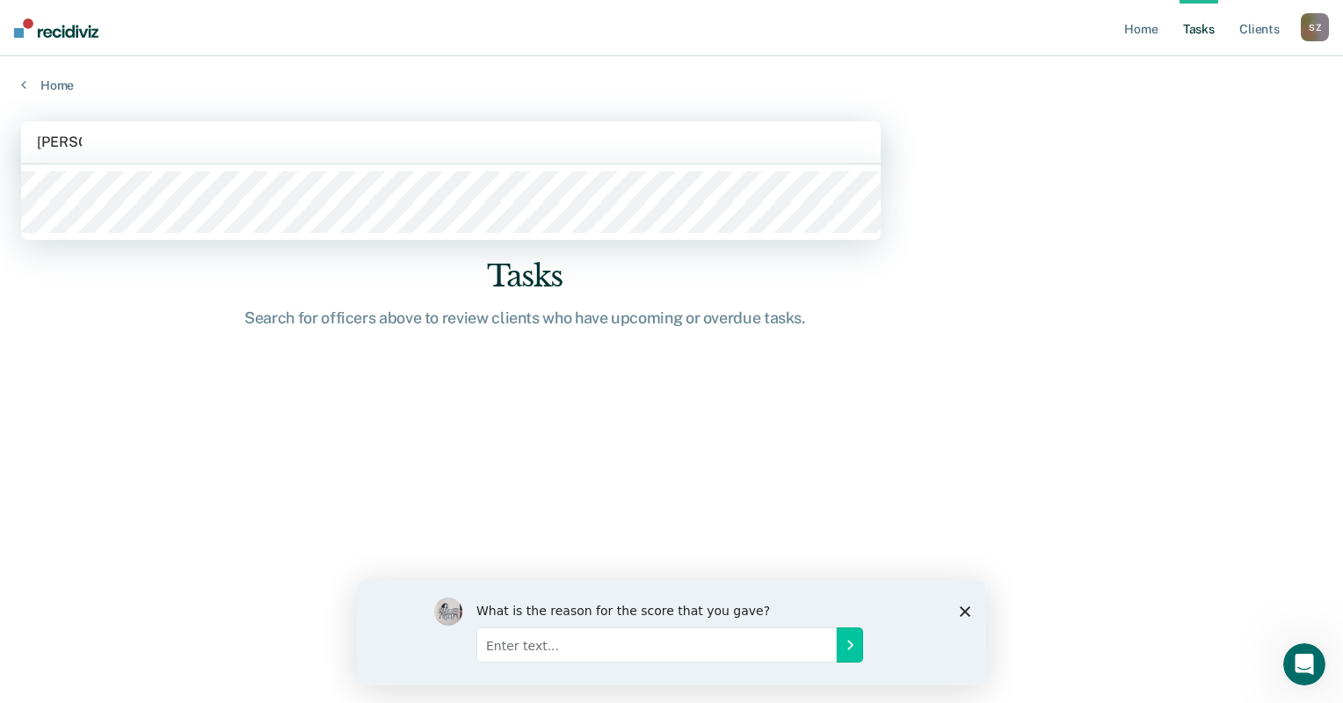
type input "[PERSON_NAME] b"
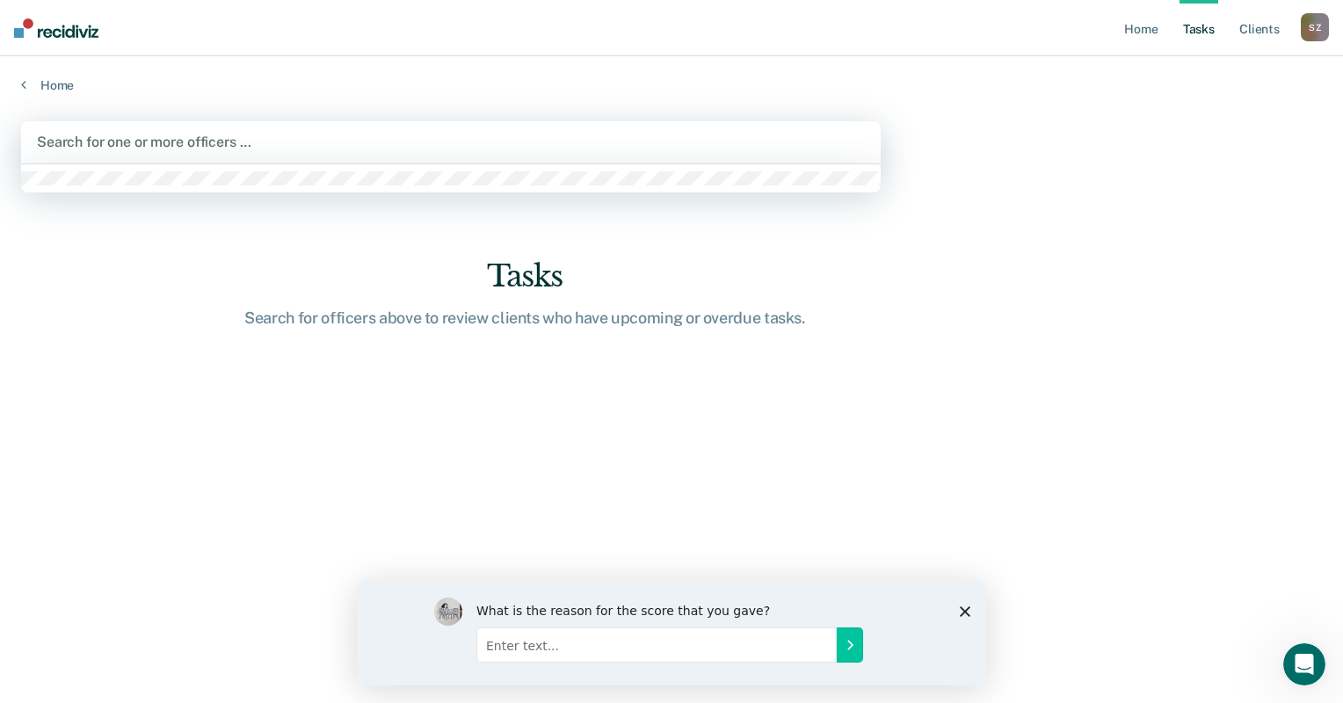
click at [130, 133] on div at bounding box center [451, 142] width 828 height 20
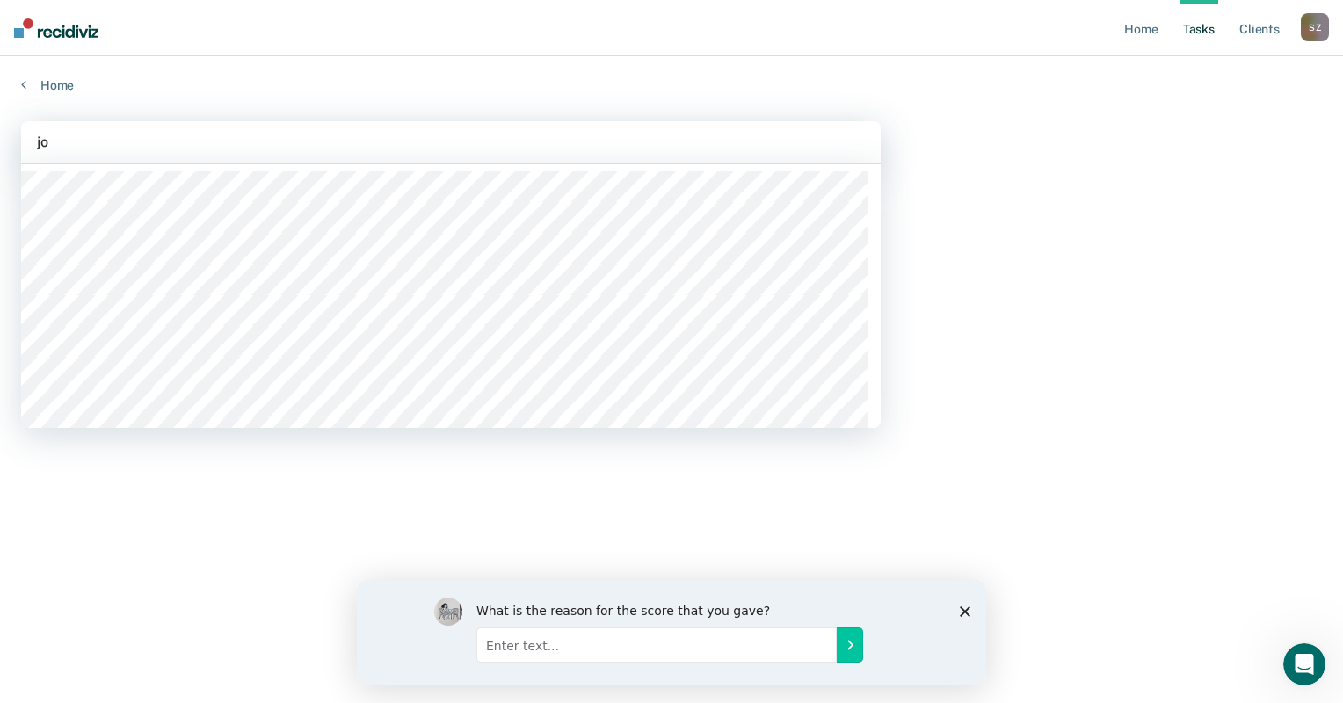
type input "j"
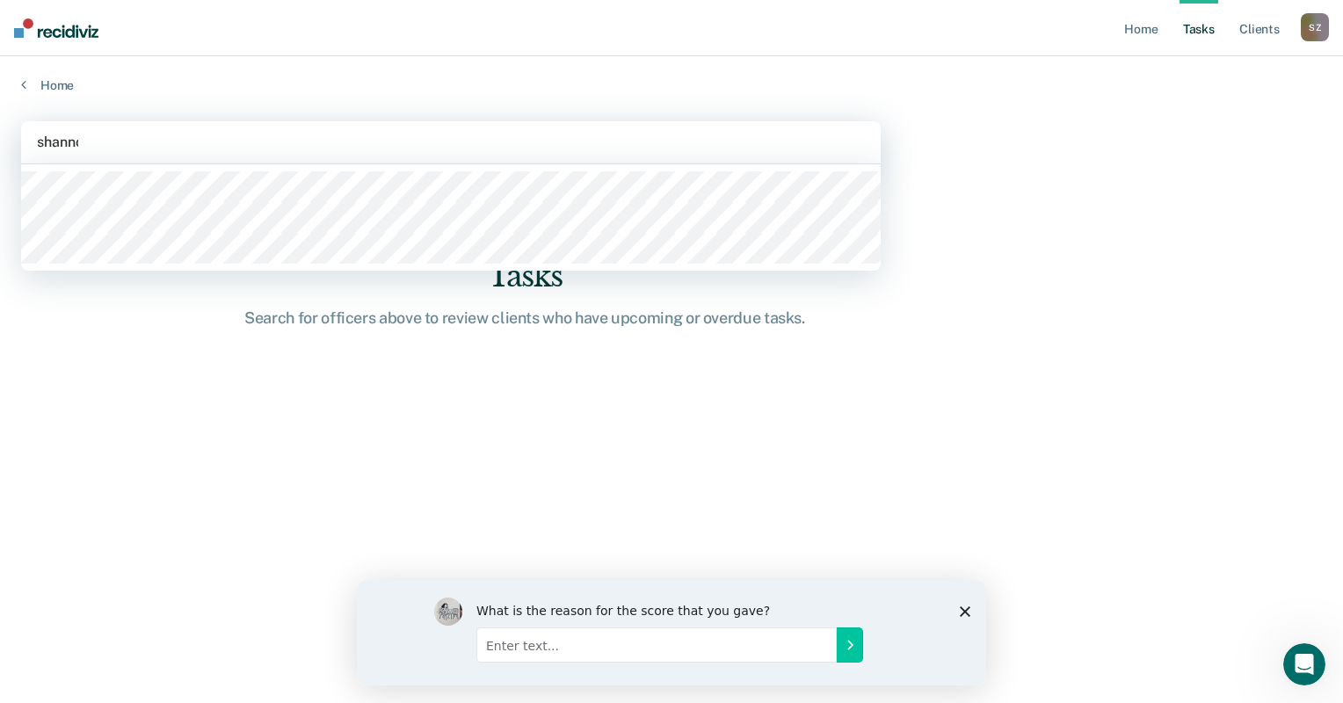
type input "[PERSON_NAME]"
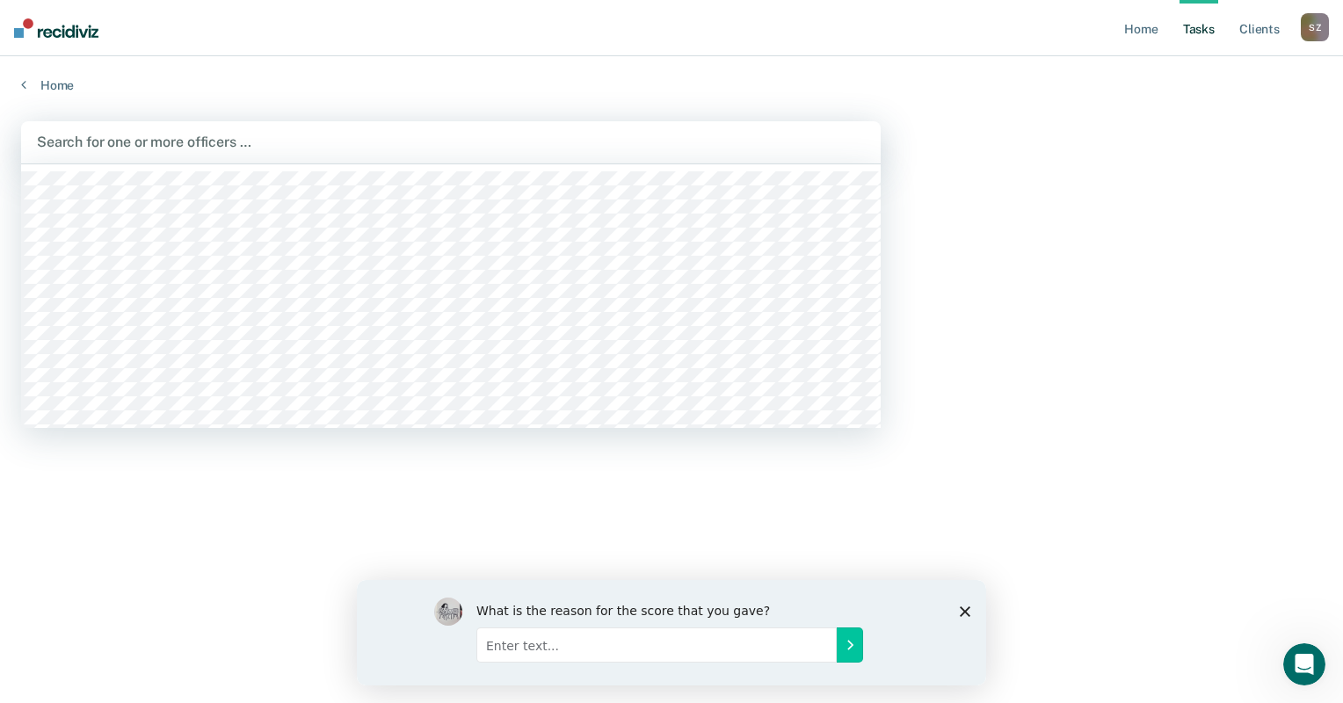
click at [127, 144] on div at bounding box center [451, 142] width 828 height 20
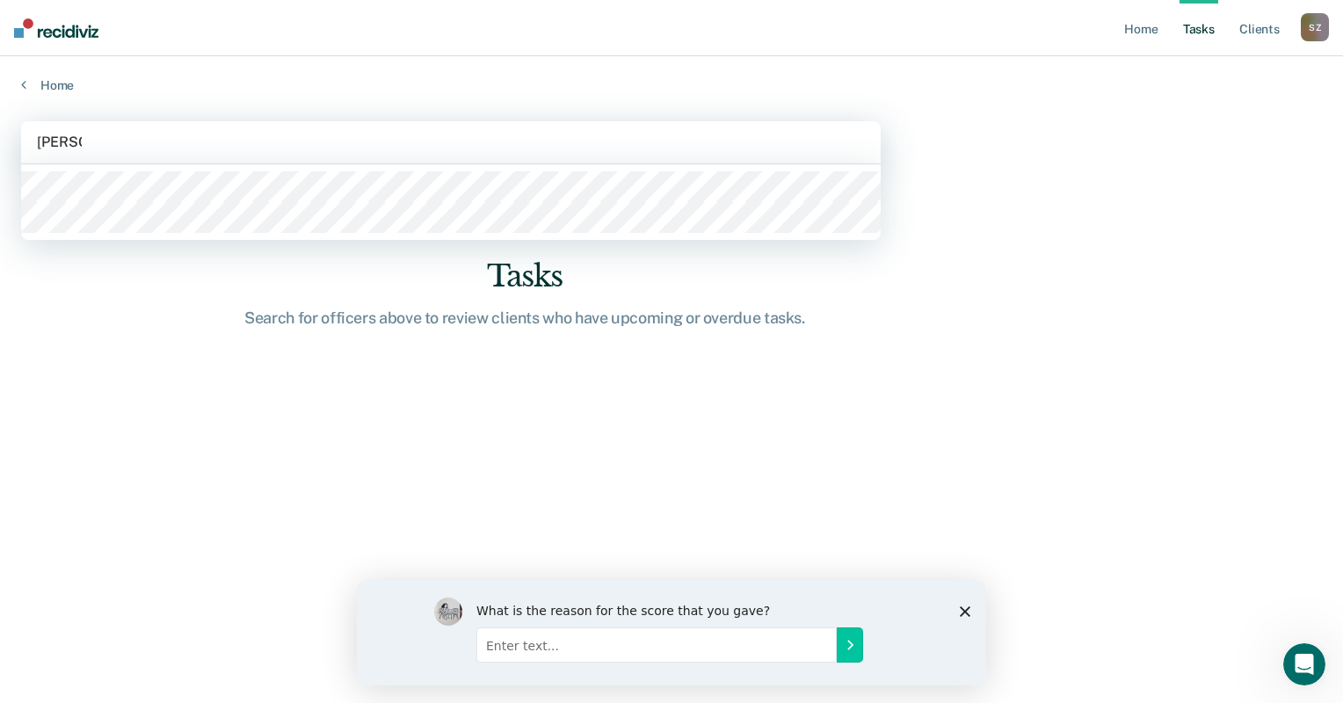
type input "[PERSON_NAME] b"
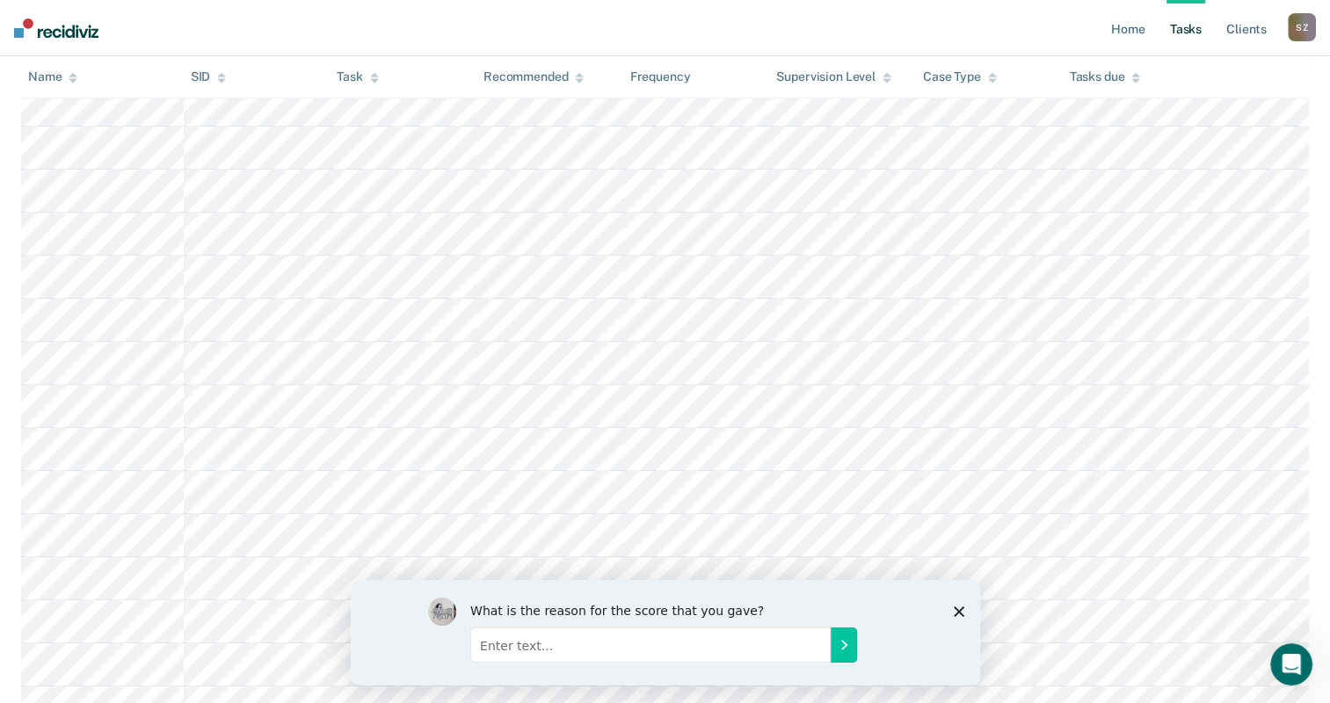
scroll to position [879, 0]
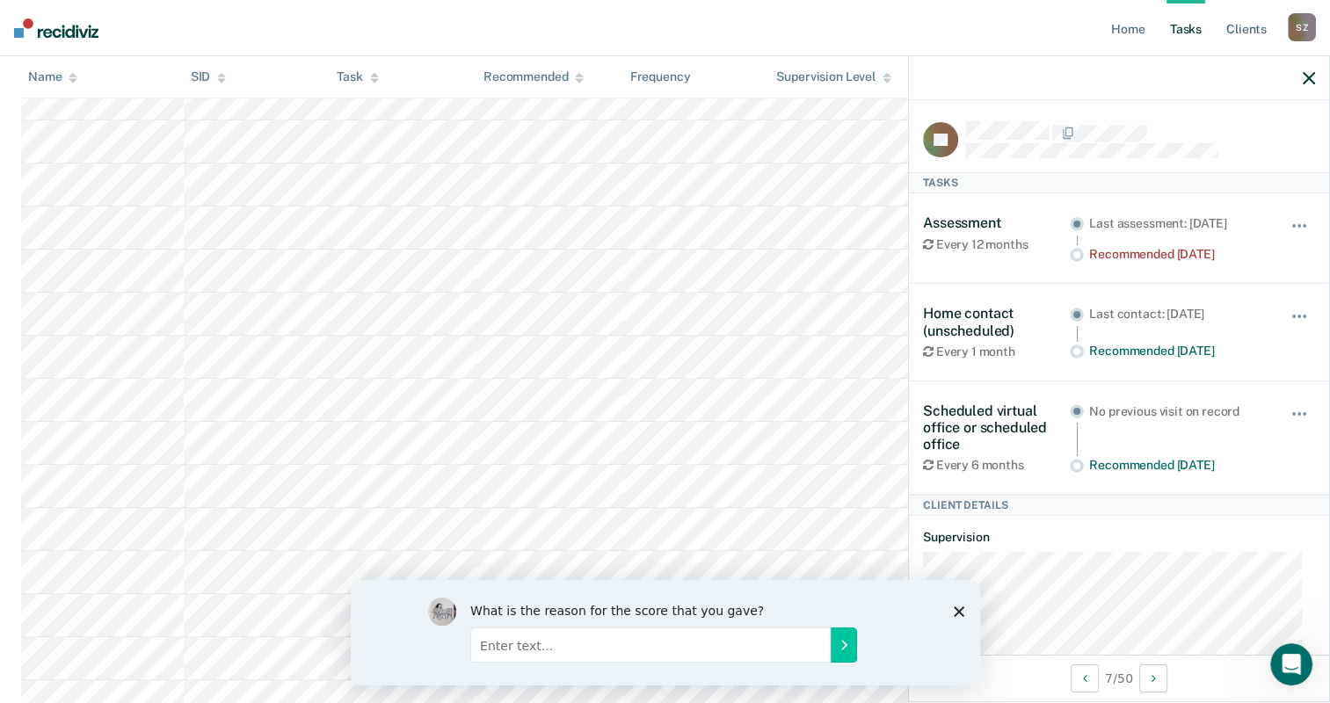
click at [1310, 84] on div at bounding box center [1119, 78] width 420 height 44
click at [1310, 77] on icon "button" at bounding box center [1309, 78] width 12 height 12
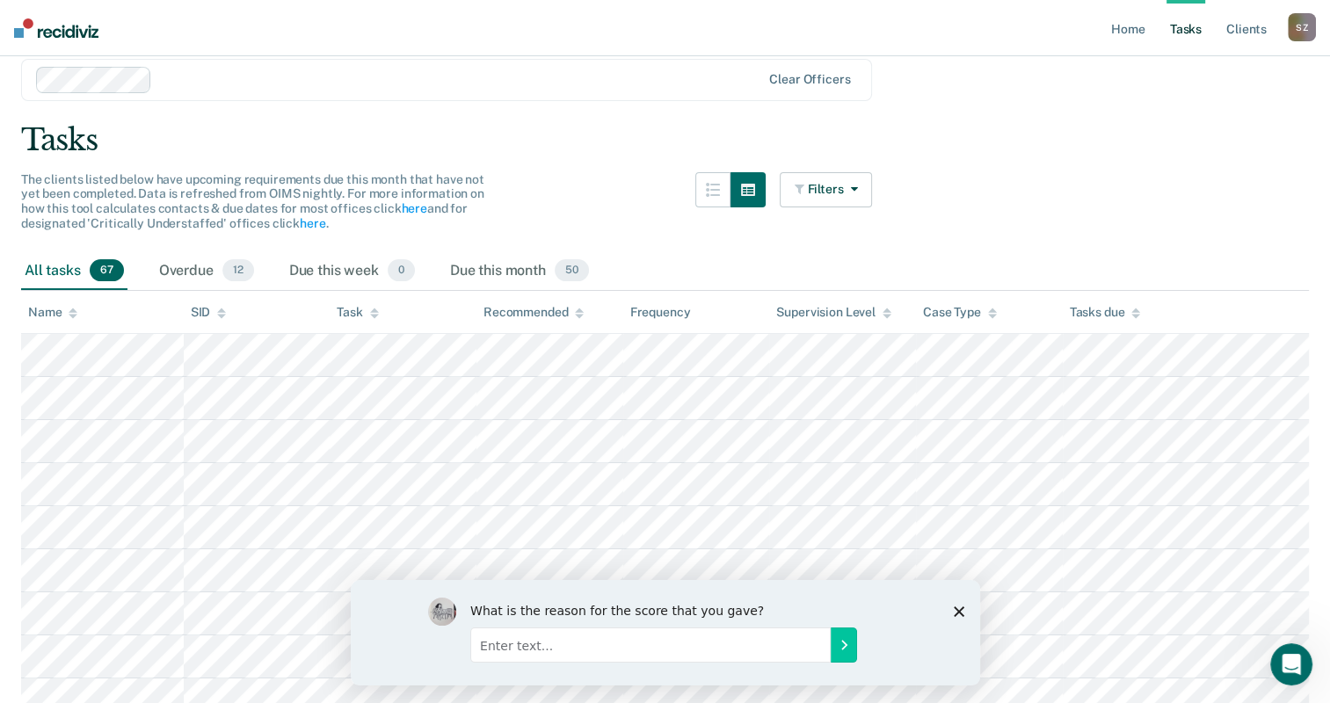
scroll to position [0, 0]
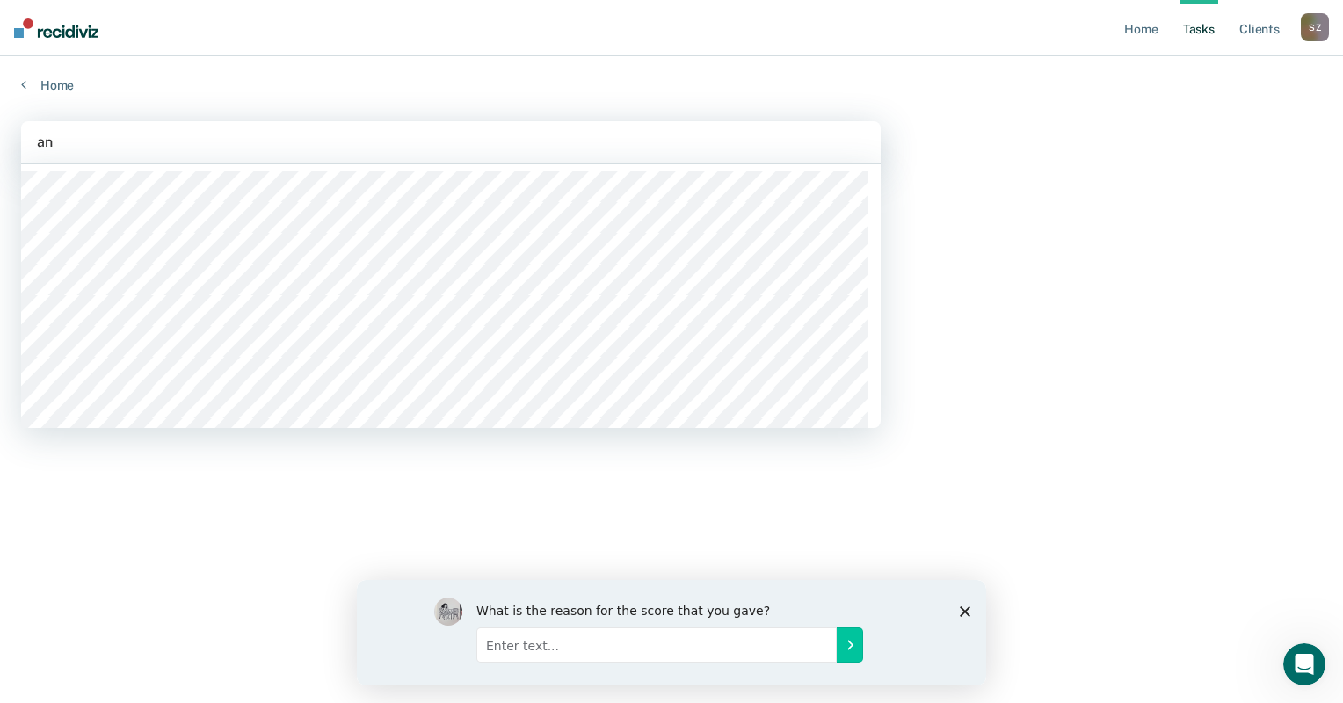
type input "a"
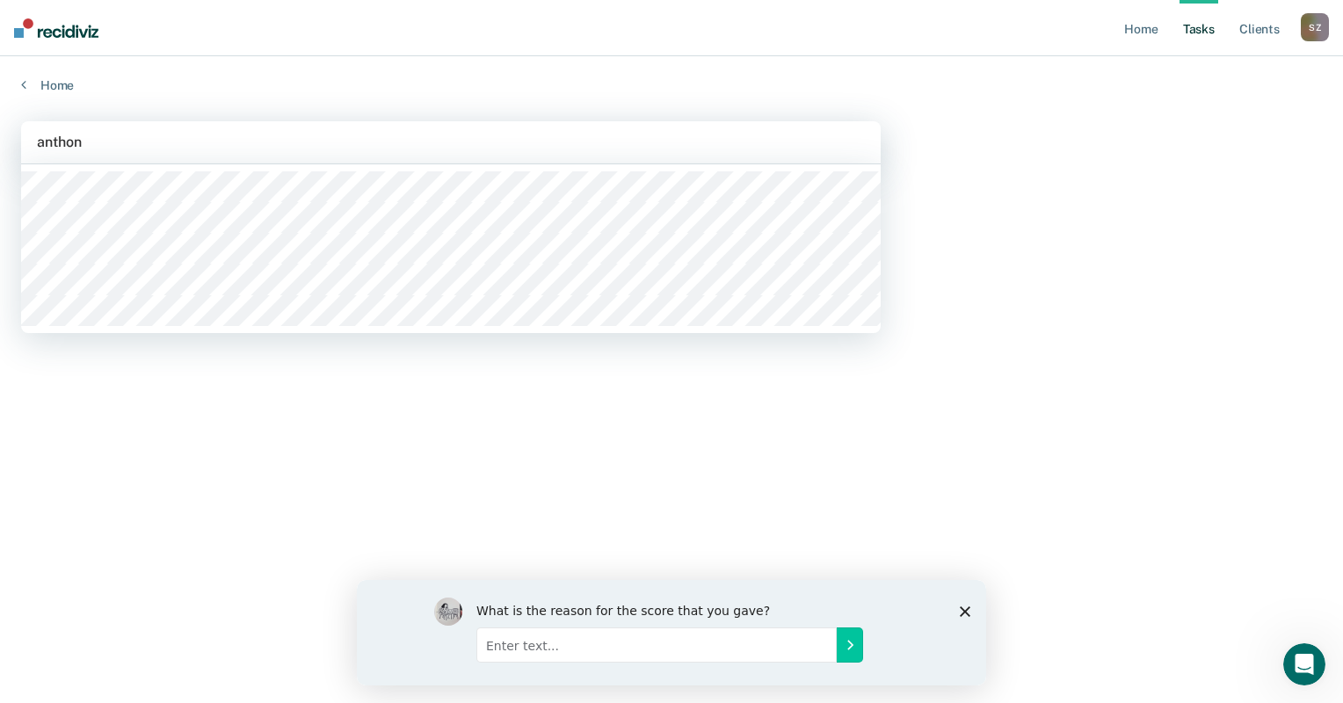
type input "[PERSON_NAME]"
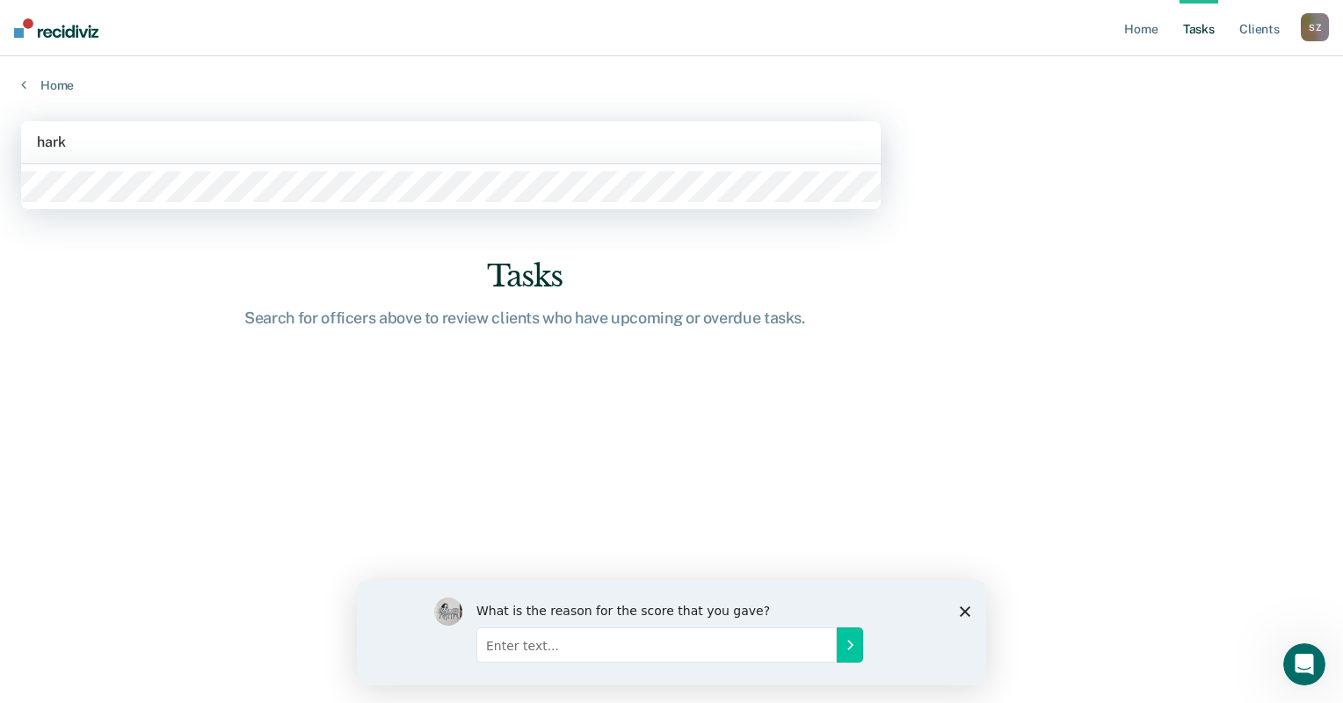
type input "harkl"
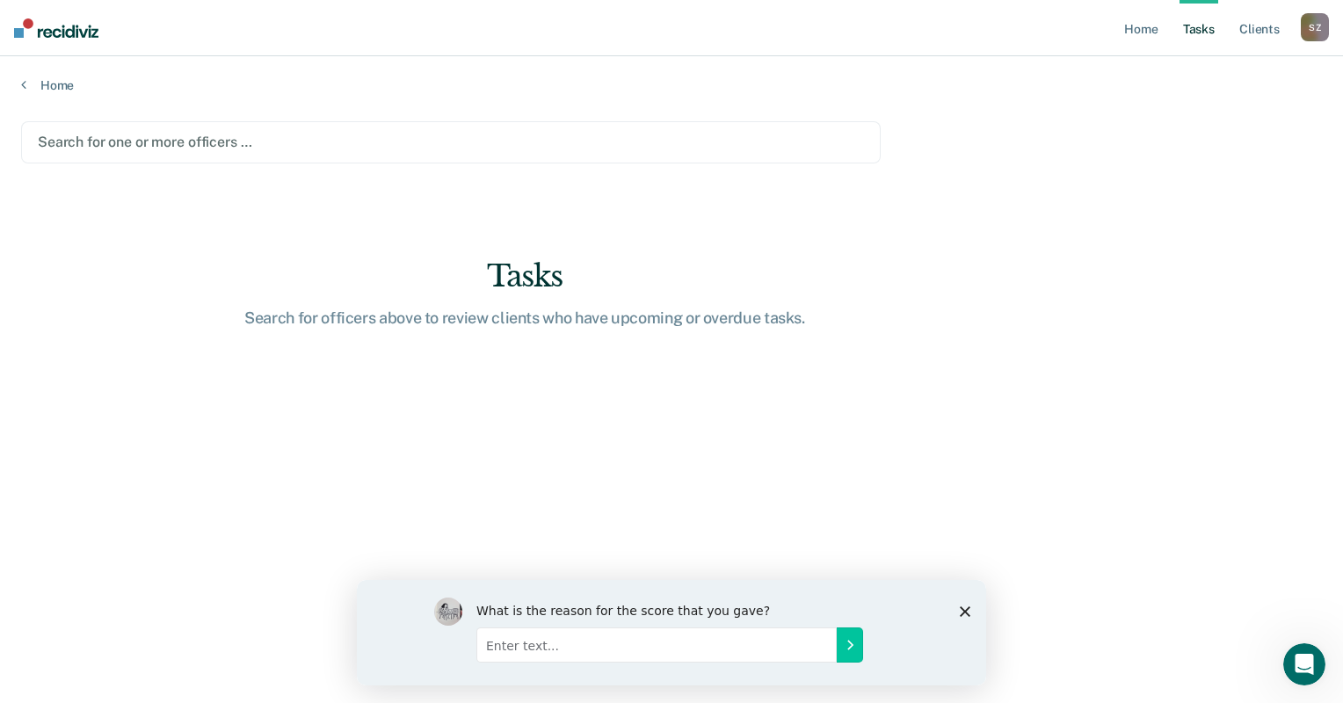
click at [162, 144] on div at bounding box center [451, 142] width 826 height 20
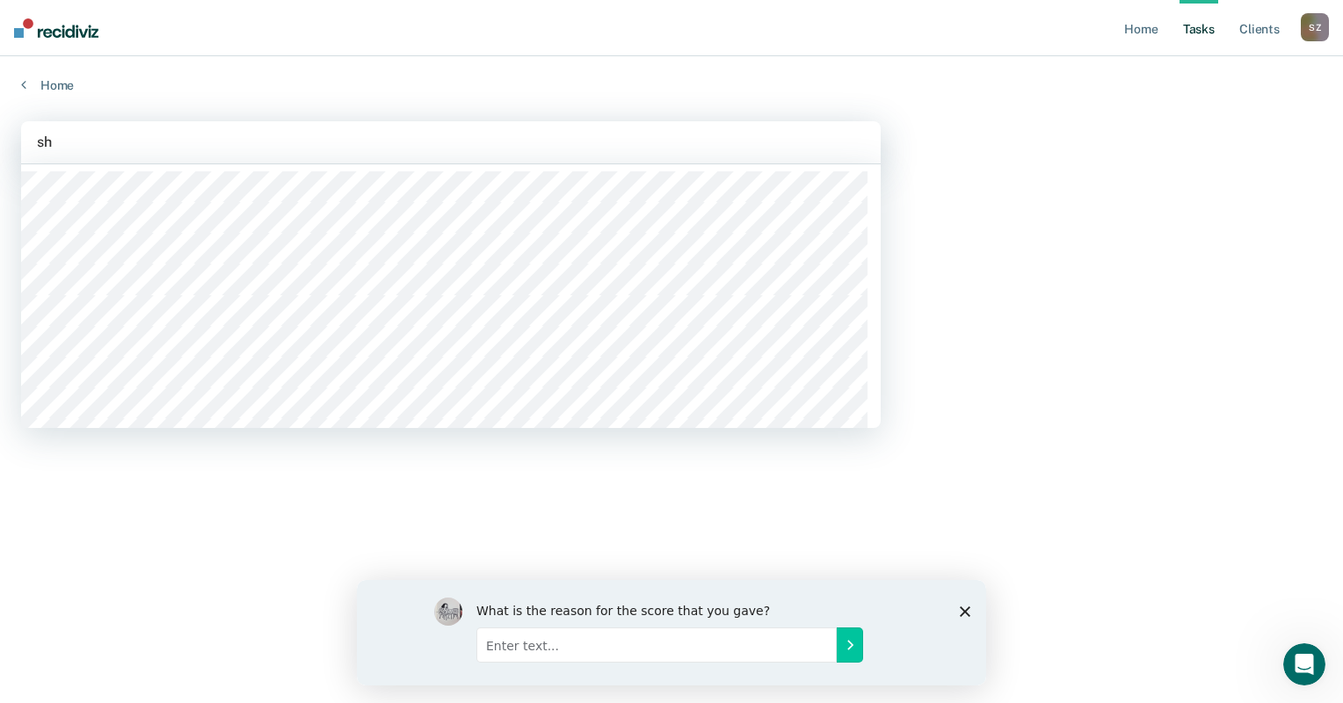
type input "s"
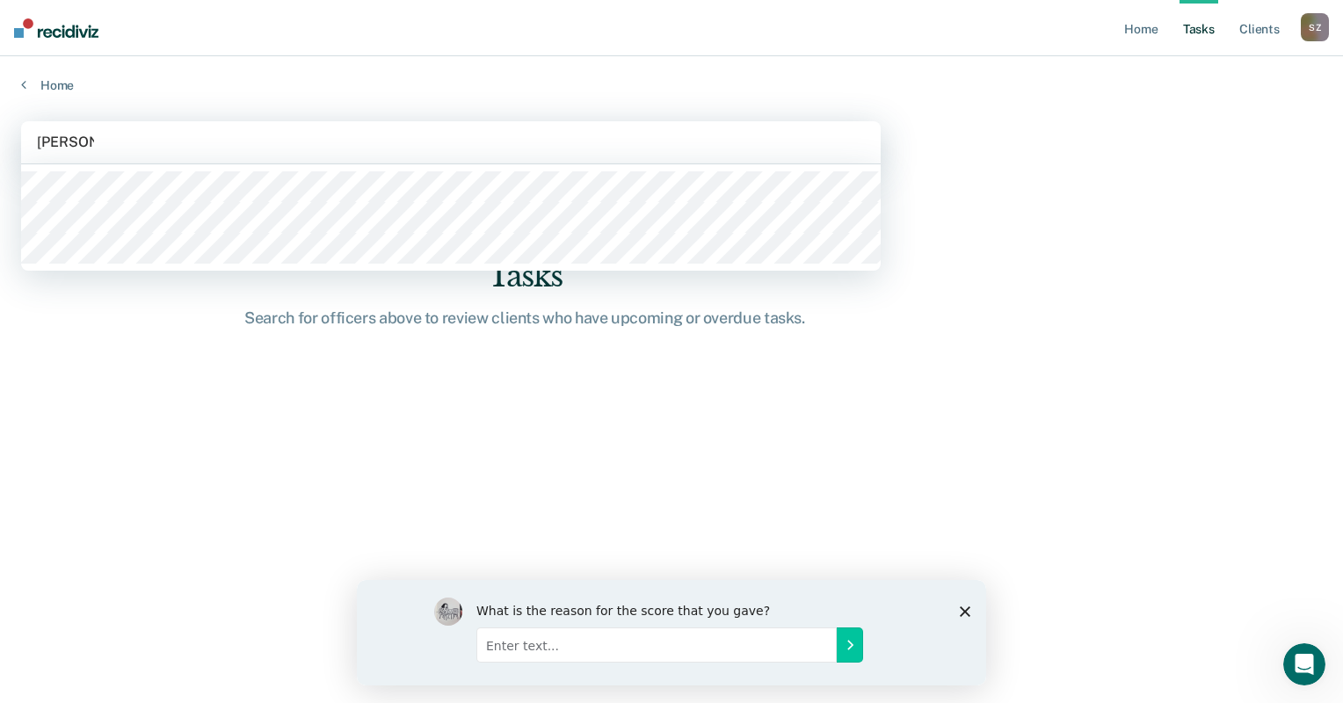
type input "[PERSON_NAME]"
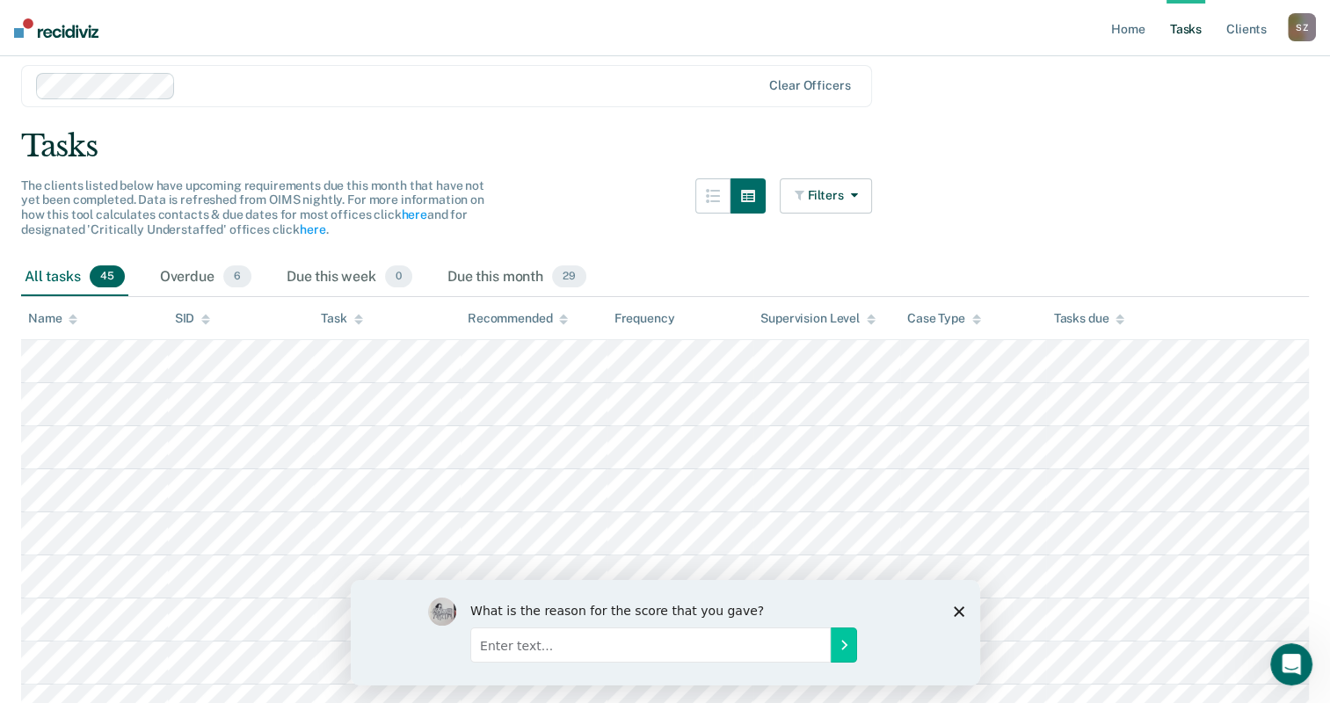
scroll to position [88, 0]
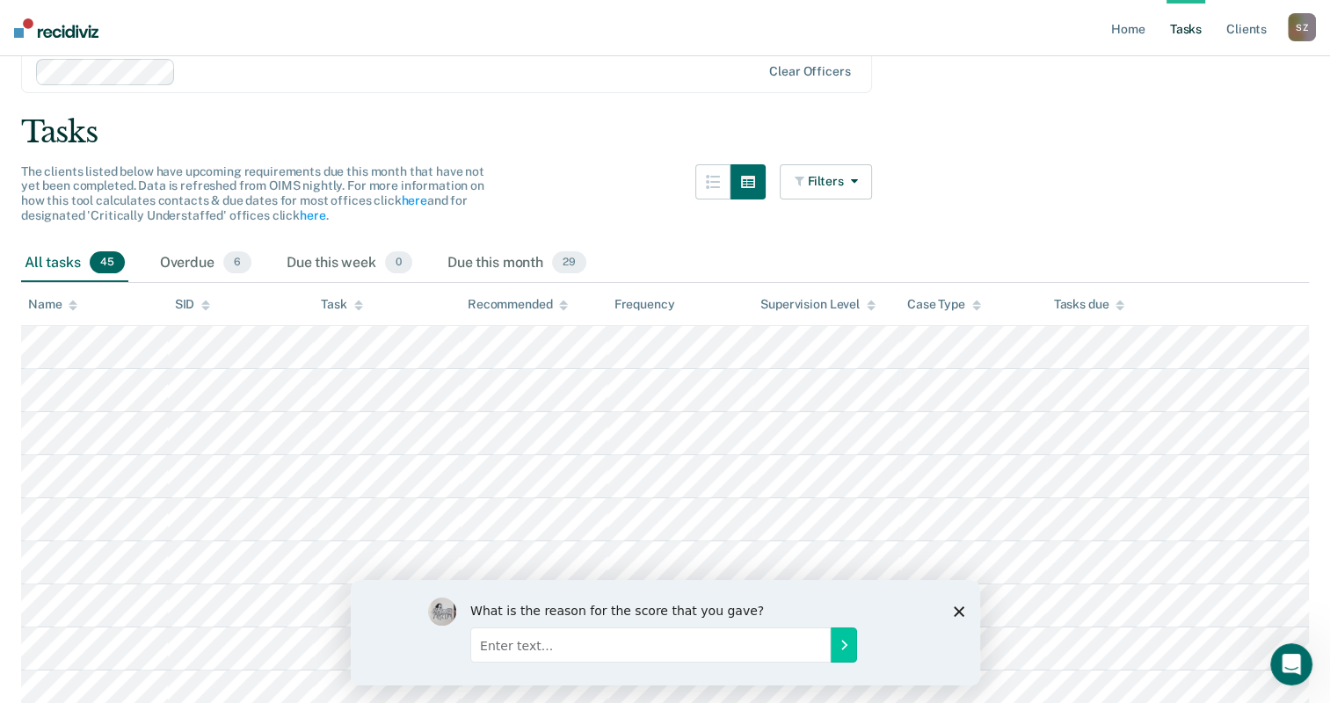
scroll to position [0, 0]
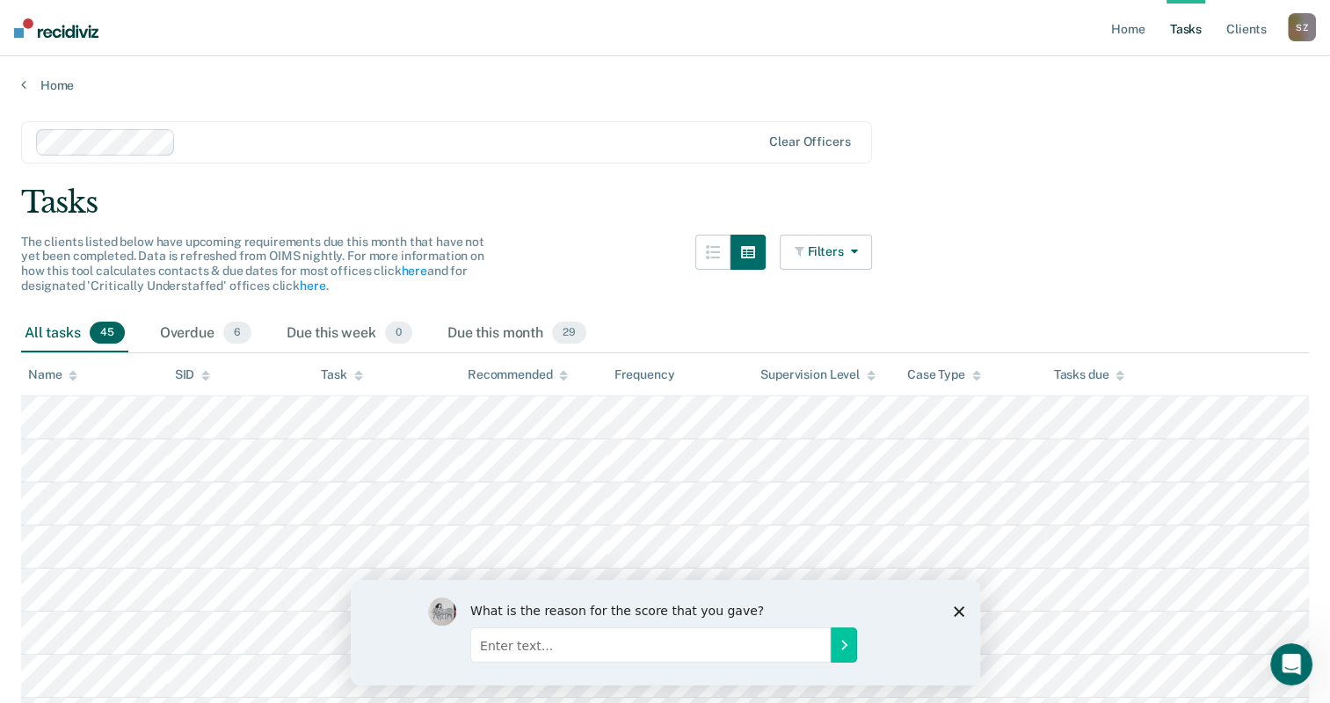
click at [869, 249] on button "Filters" at bounding box center [826, 252] width 93 height 35
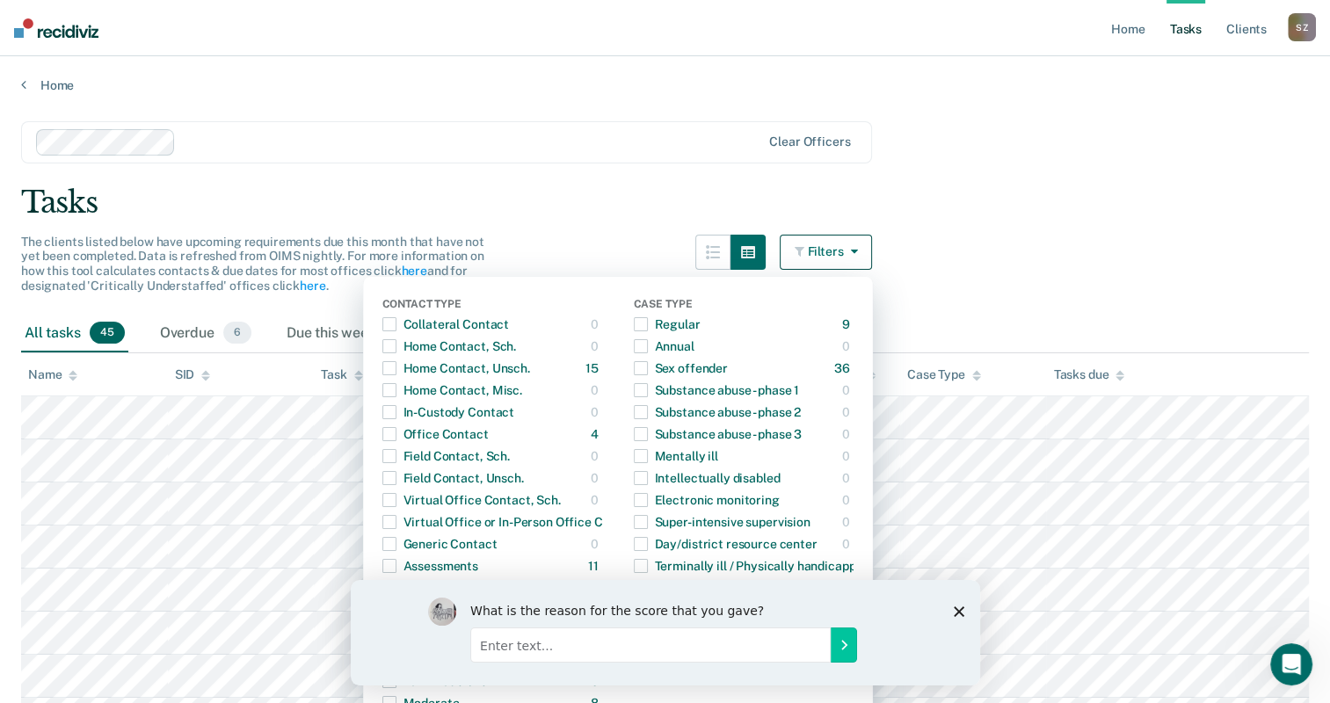
drag, startPoint x: 532, startPoint y: 236, endPoint x: 474, endPoint y: 214, distance: 62.0
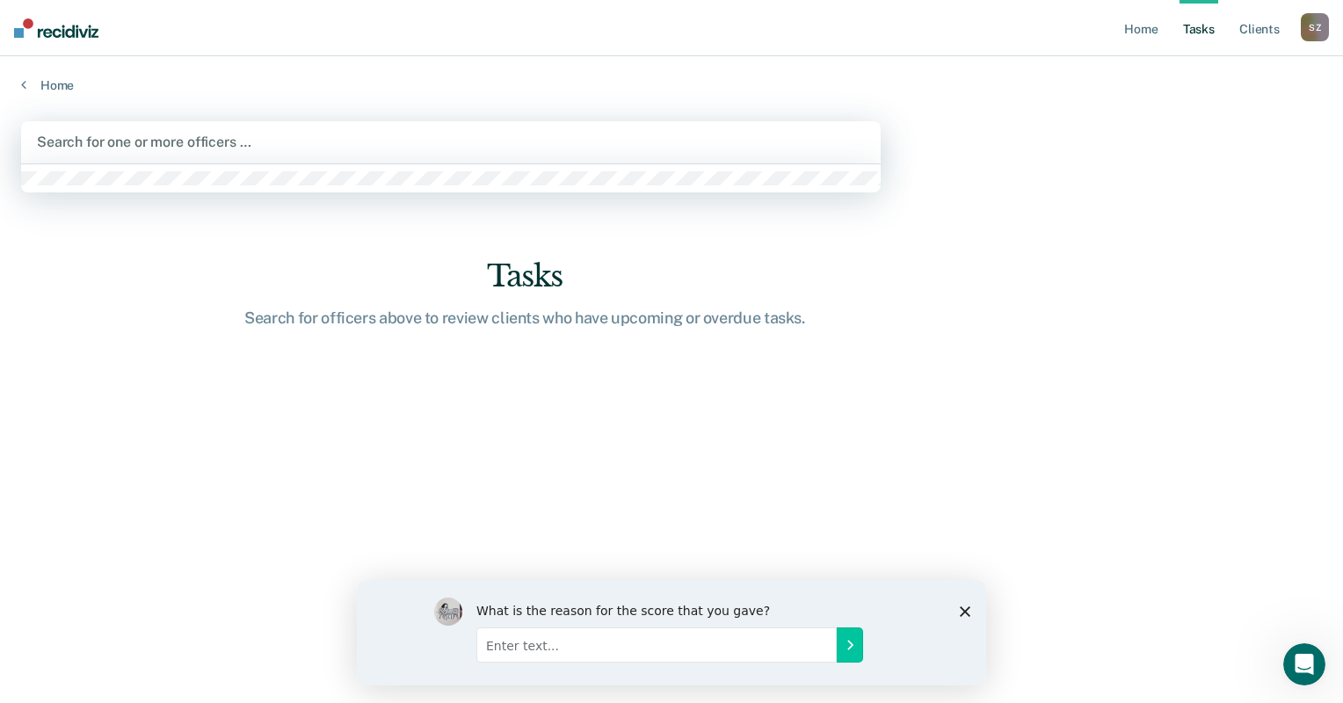
click at [164, 134] on div at bounding box center [451, 142] width 828 height 20
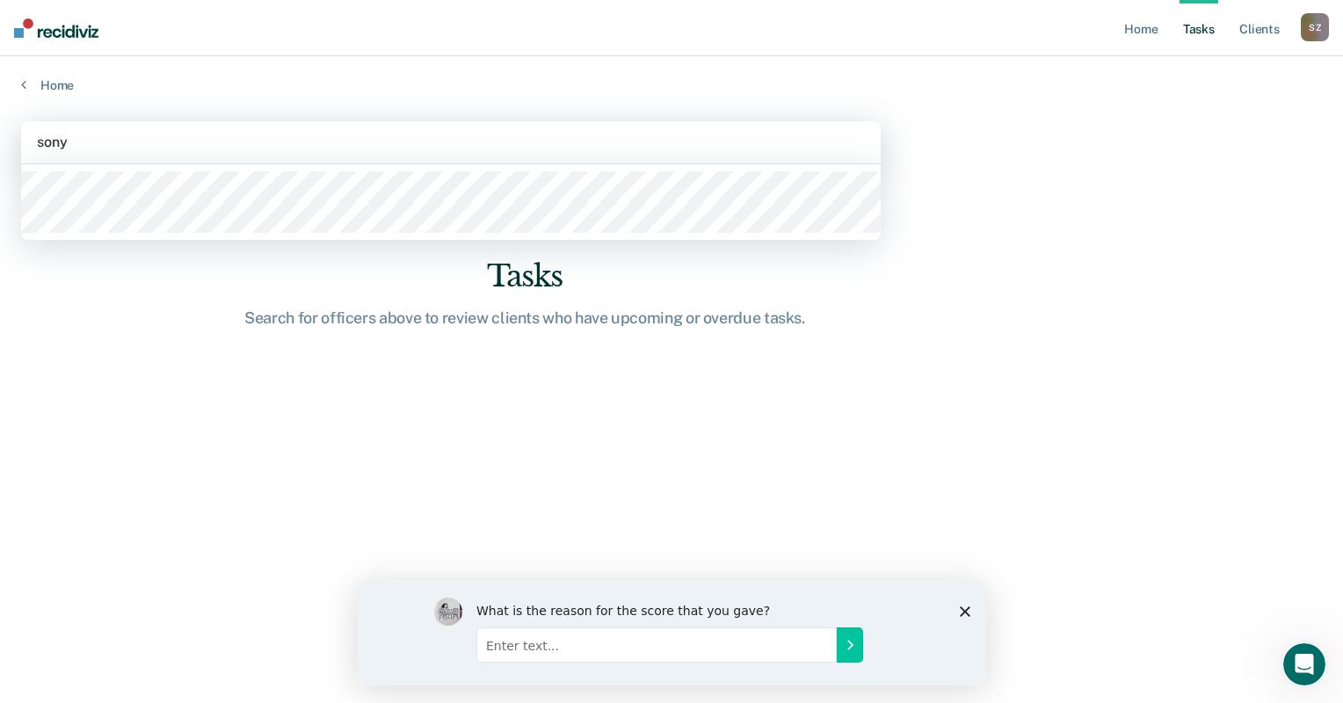
type input "[PERSON_NAME]"
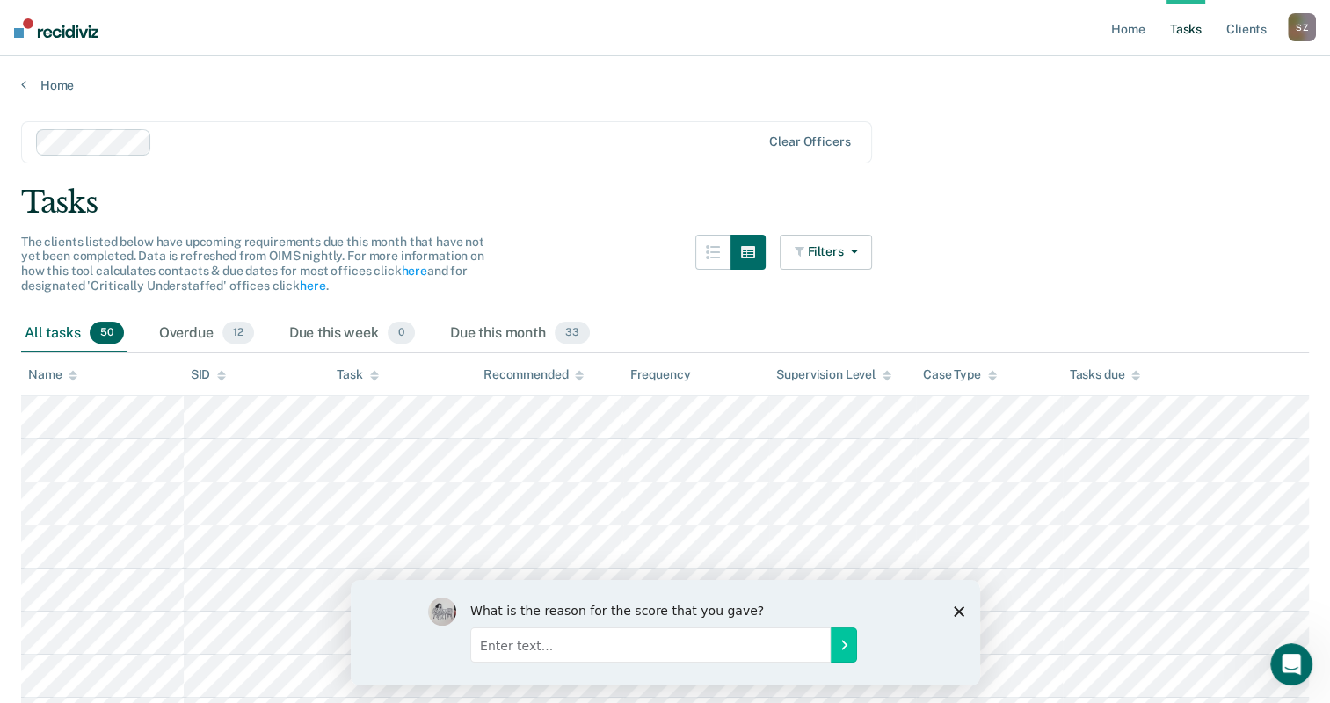
click at [1296, 26] on div "S Z" at bounding box center [1302, 27] width 28 height 28
click at [1193, 73] on link "Profile" at bounding box center [1231, 71] width 142 height 15
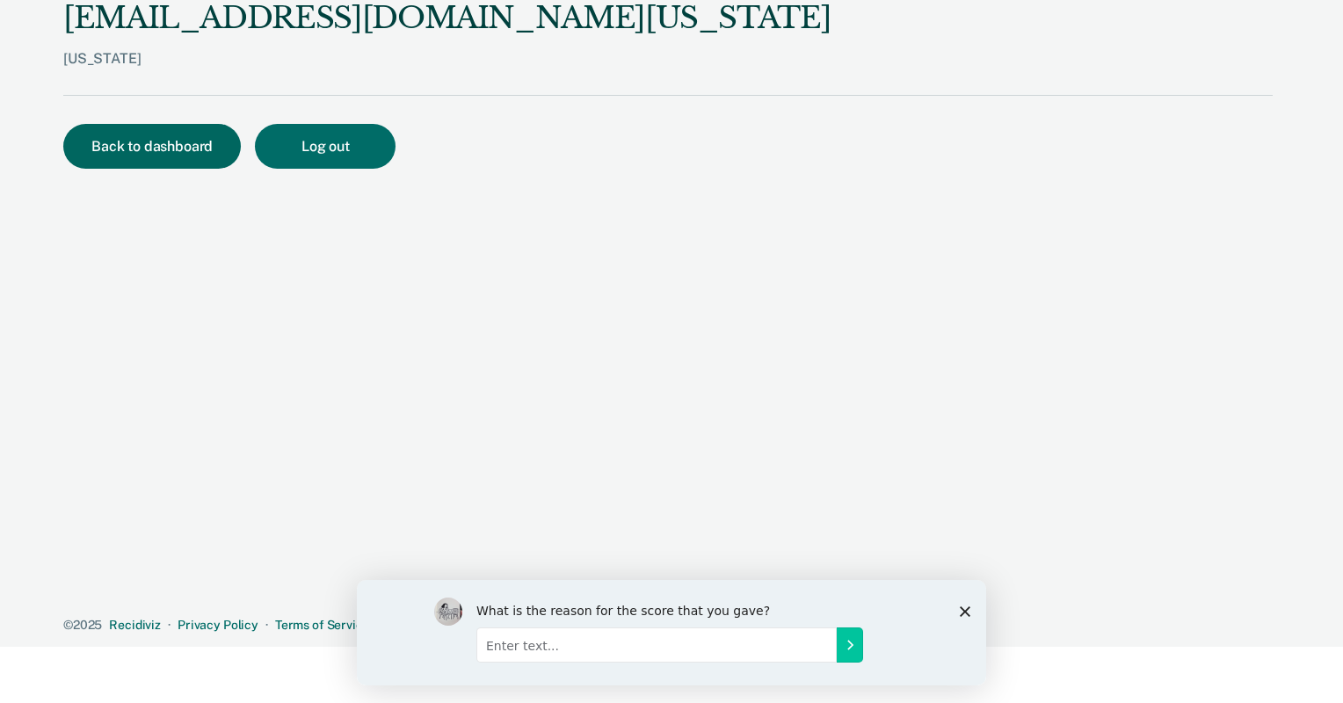
click at [118, 151] on button "Back to dashboard" at bounding box center [152, 146] width 178 height 45
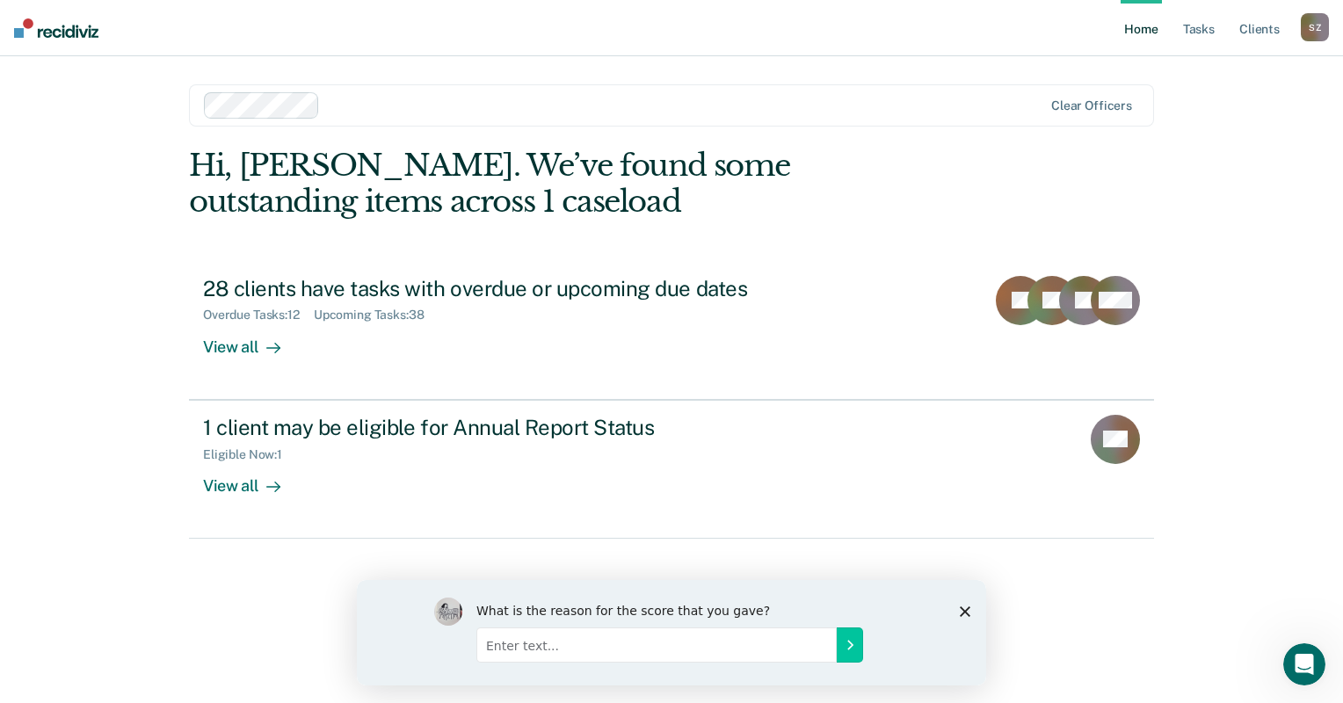
click at [1140, 33] on link "Home" at bounding box center [1141, 28] width 40 height 56
click at [1204, 31] on link "Tasks" at bounding box center [1199, 28] width 39 height 56
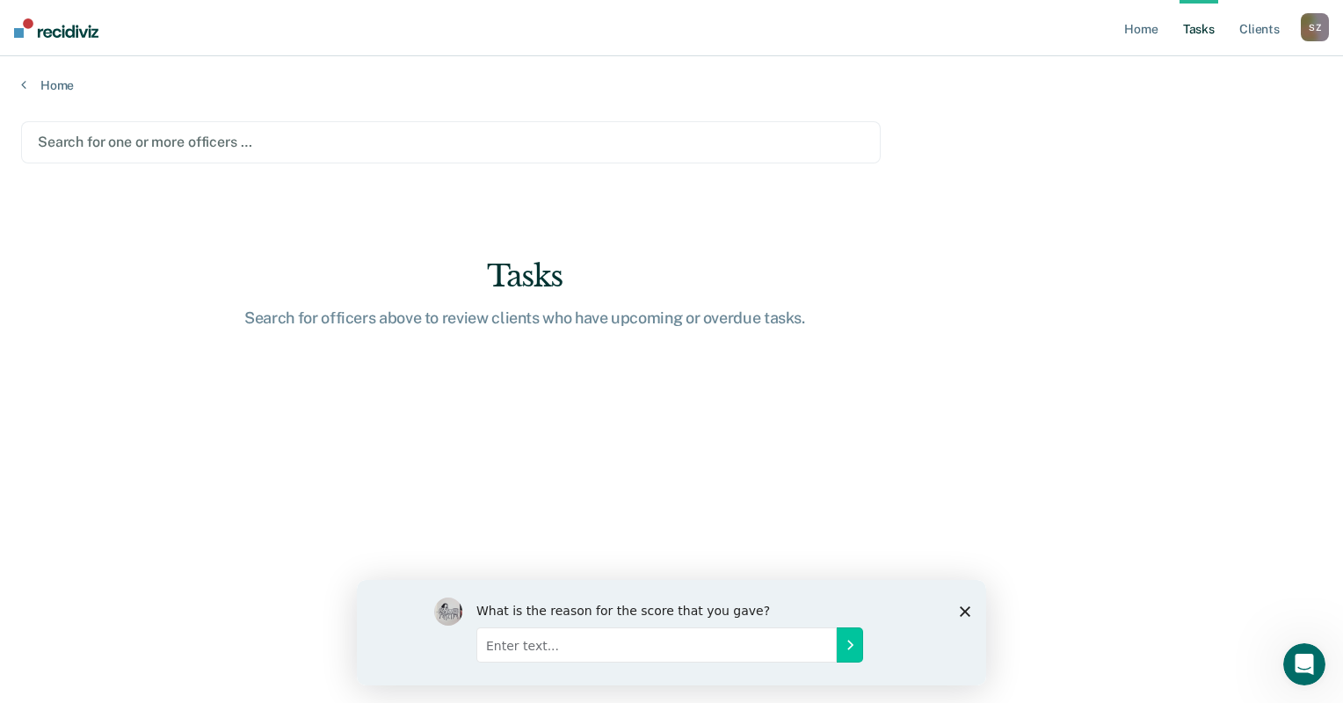
click at [1308, 25] on div "S Z" at bounding box center [1315, 27] width 28 height 28
click at [1209, 71] on link "Profile" at bounding box center [1245, 71] width 142 height 15
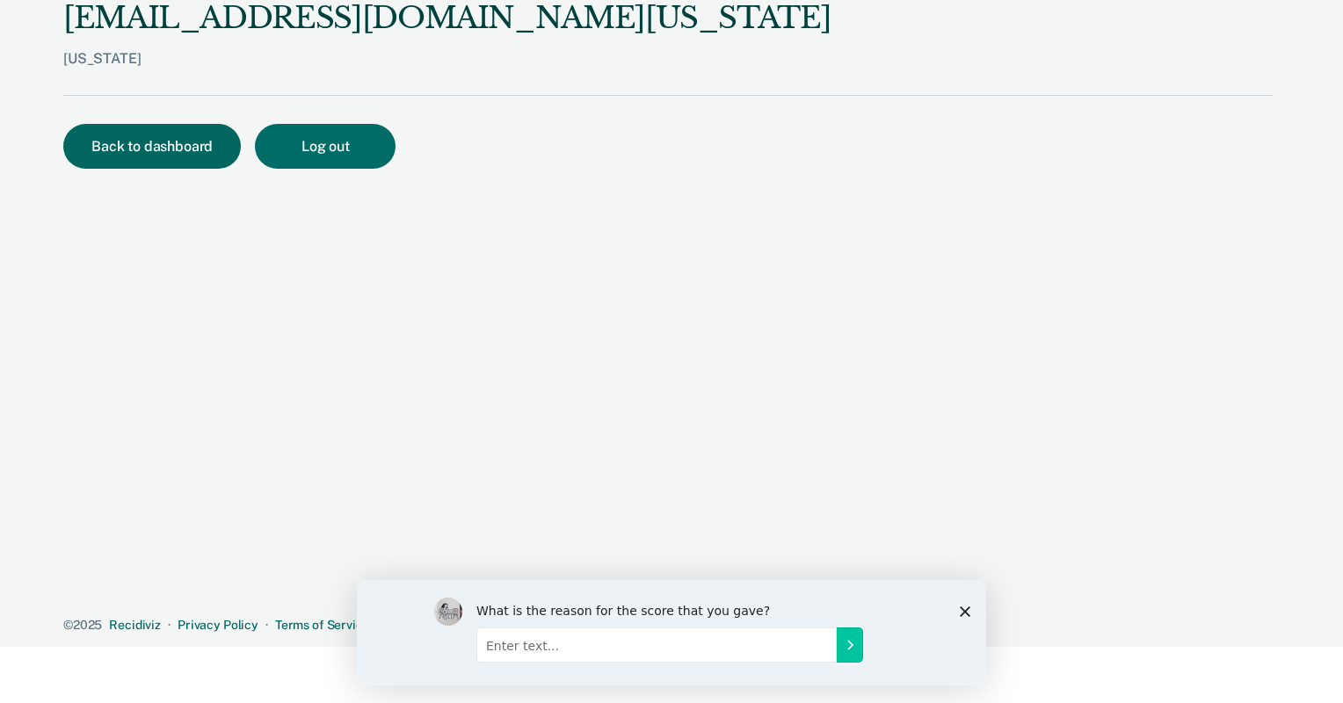
click at [123, 144] on button "Back to dashboard" at bounding box center [152, 146] width 178 height 45
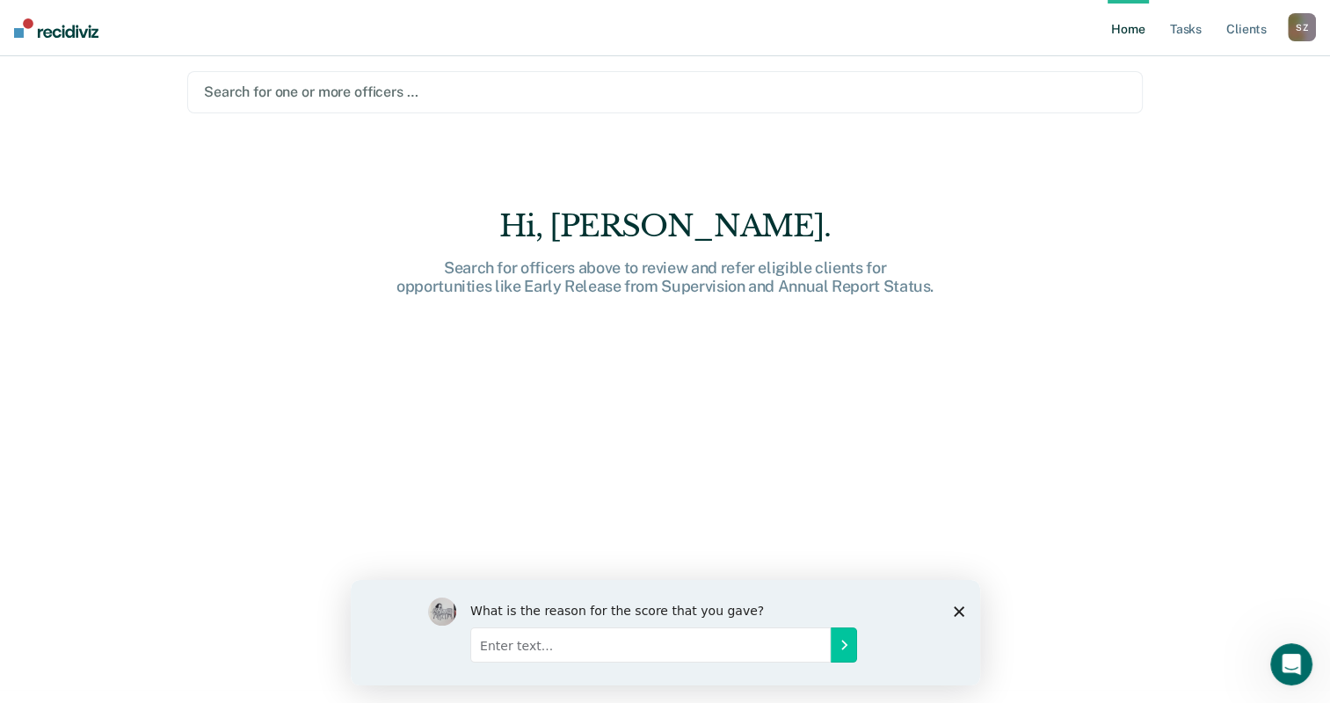
scroll to position [25, 0]
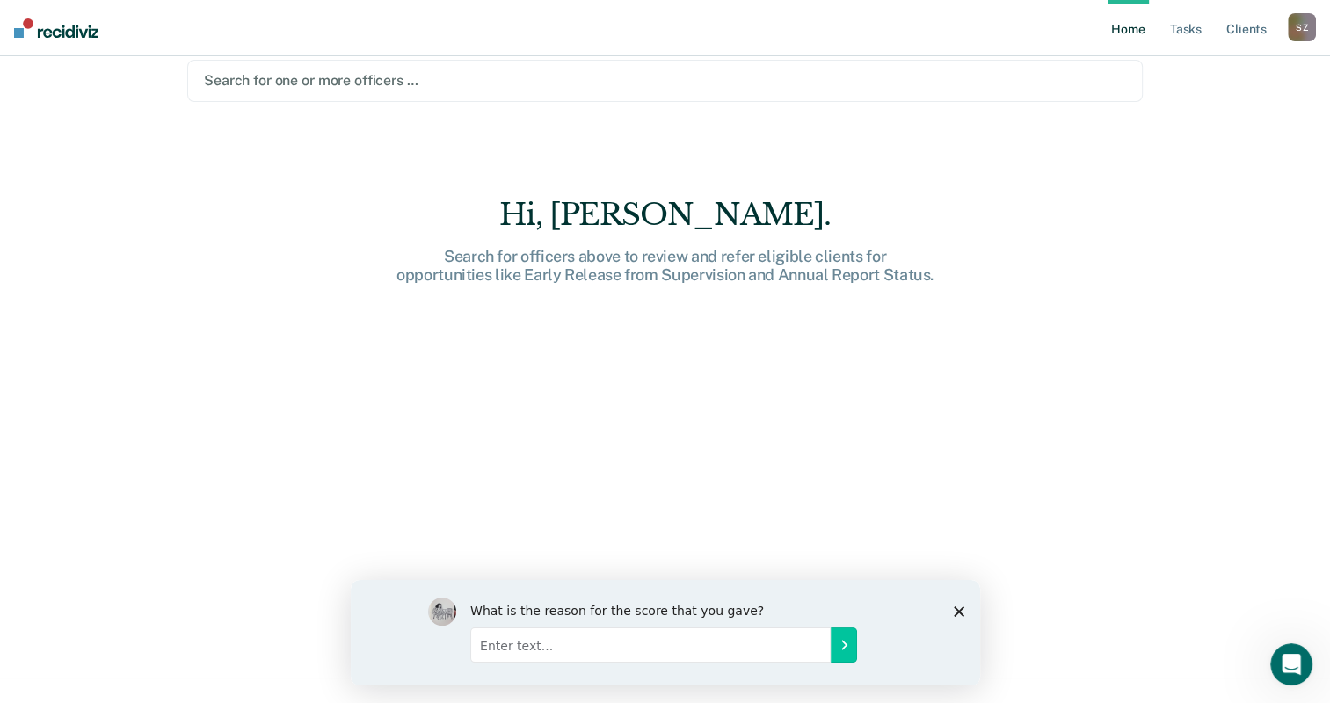
click at [1126, 29] on link "Home" at bounding box center [1128, 28] width 40 height 56
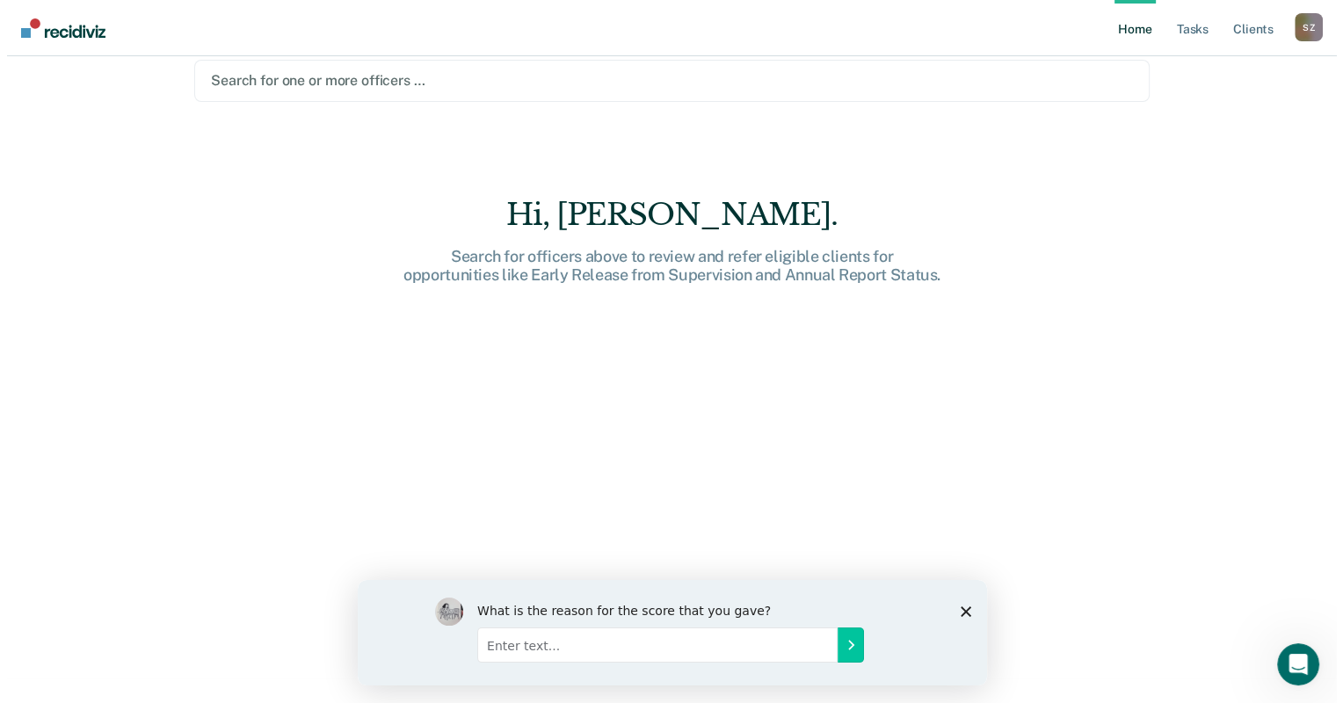
scroll to position [0, 0]
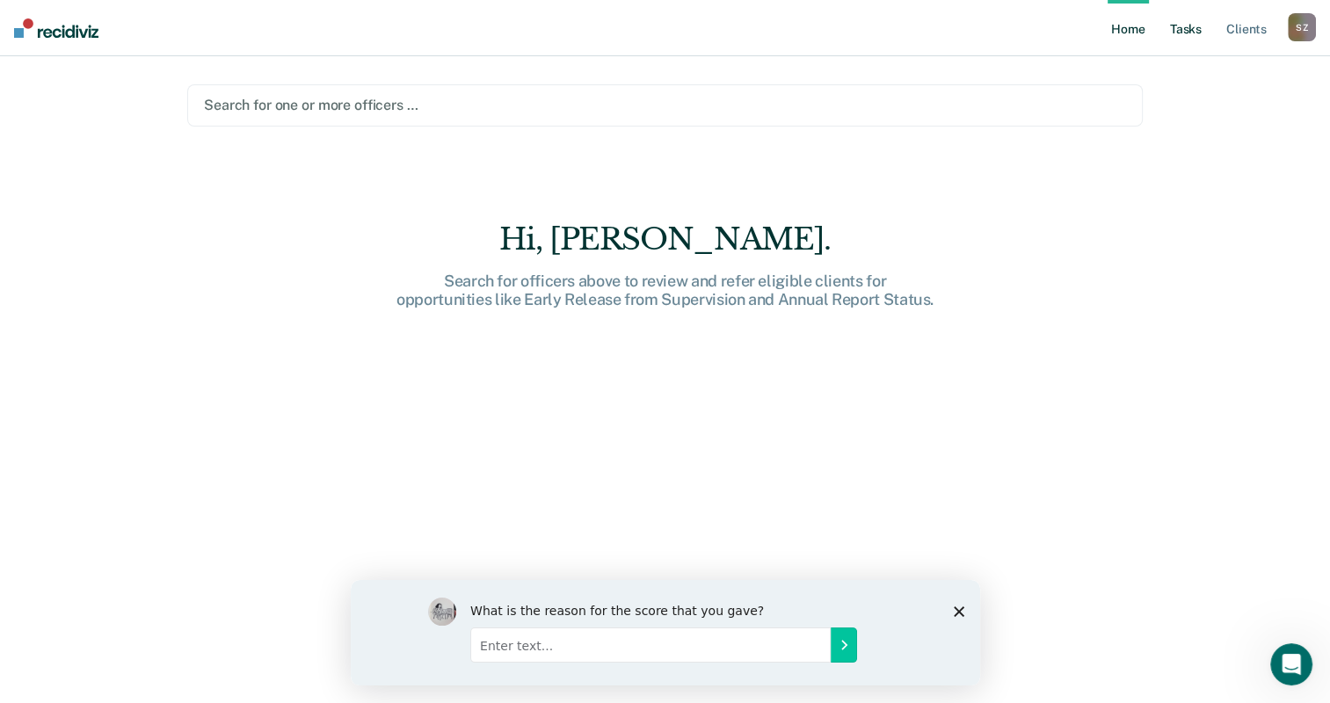
click at [1184, 21] on link "Tasks" at bounding box center [1185, 28] width 39 height 56
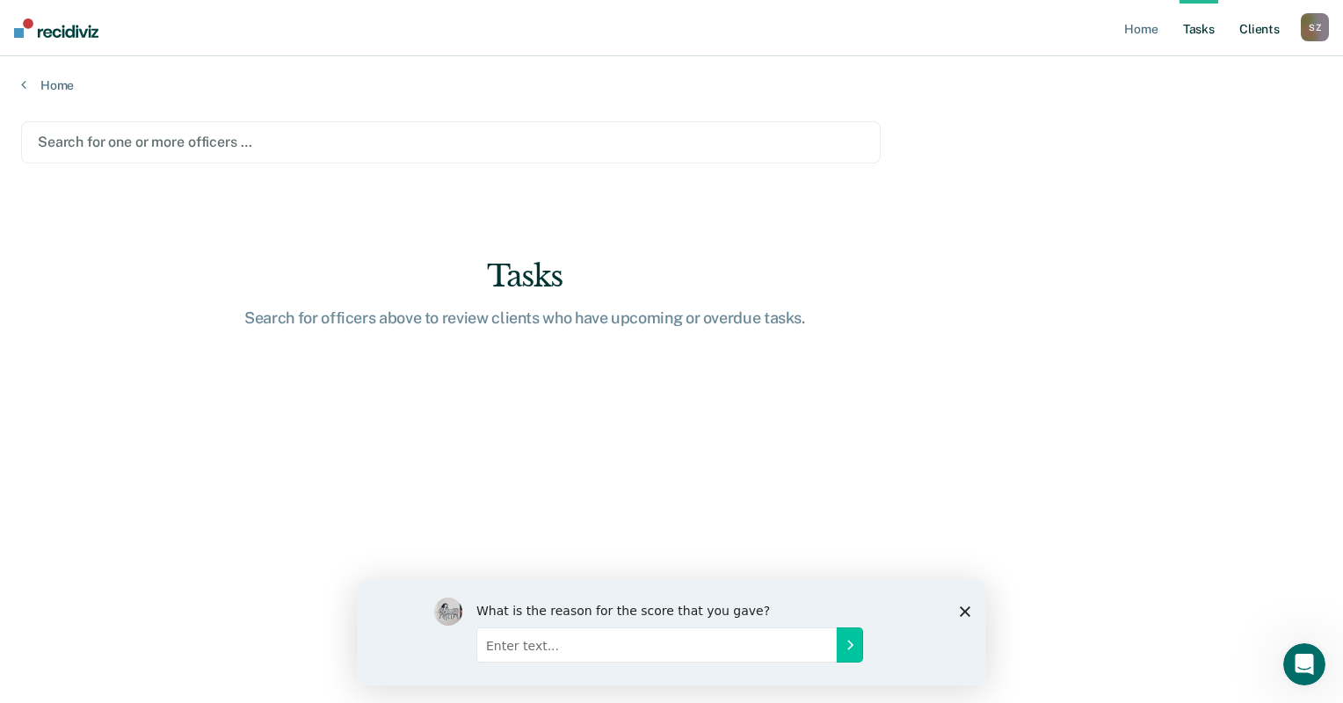
click at [1267, 26] on link "Client s" at bounding box center [1259, 28] width 47 height 56
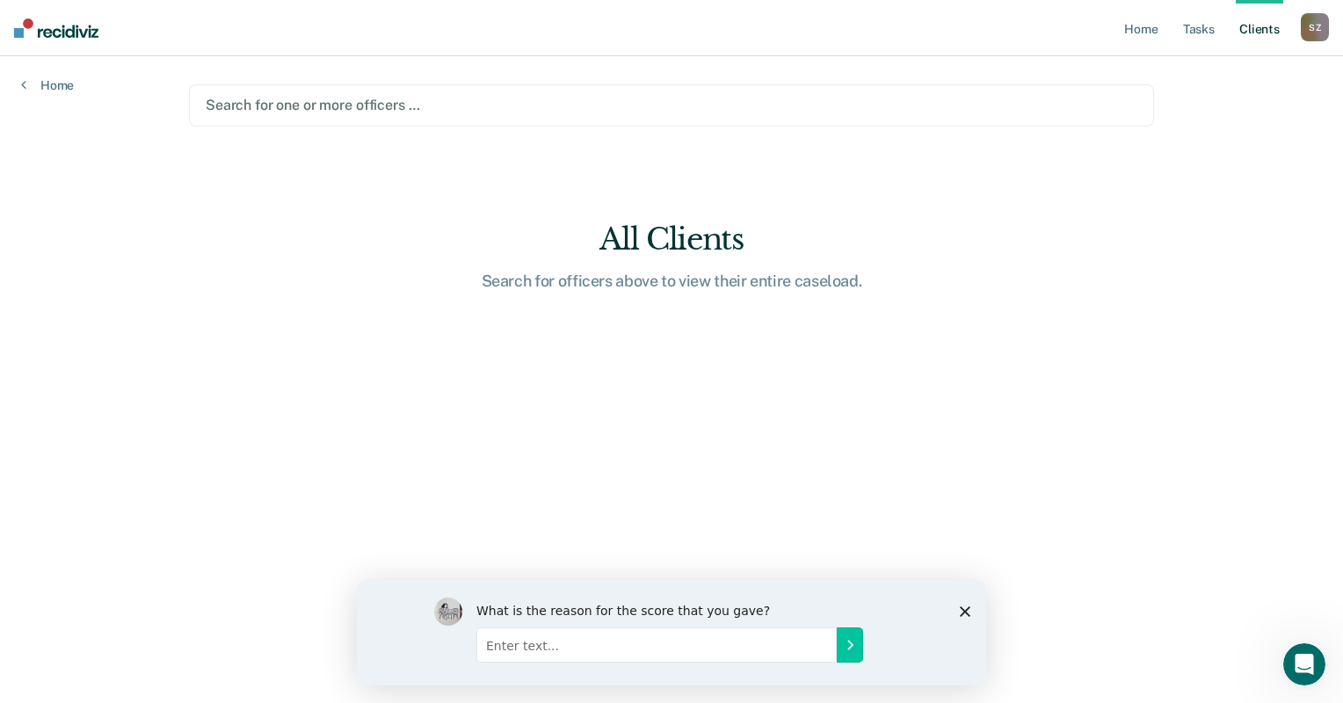
click at [1312, 28] on div "S Z" at bounding box center [1315, 27] width 28 height 28
click at [1059, 241] on main "Search for one or more officers … All Clients Search for officers above to view…" at bounding box center [671, 358] width 1007 height 605
click at [60, 85] on link "Home" at bounding box center [47, 85] width 53 height 16
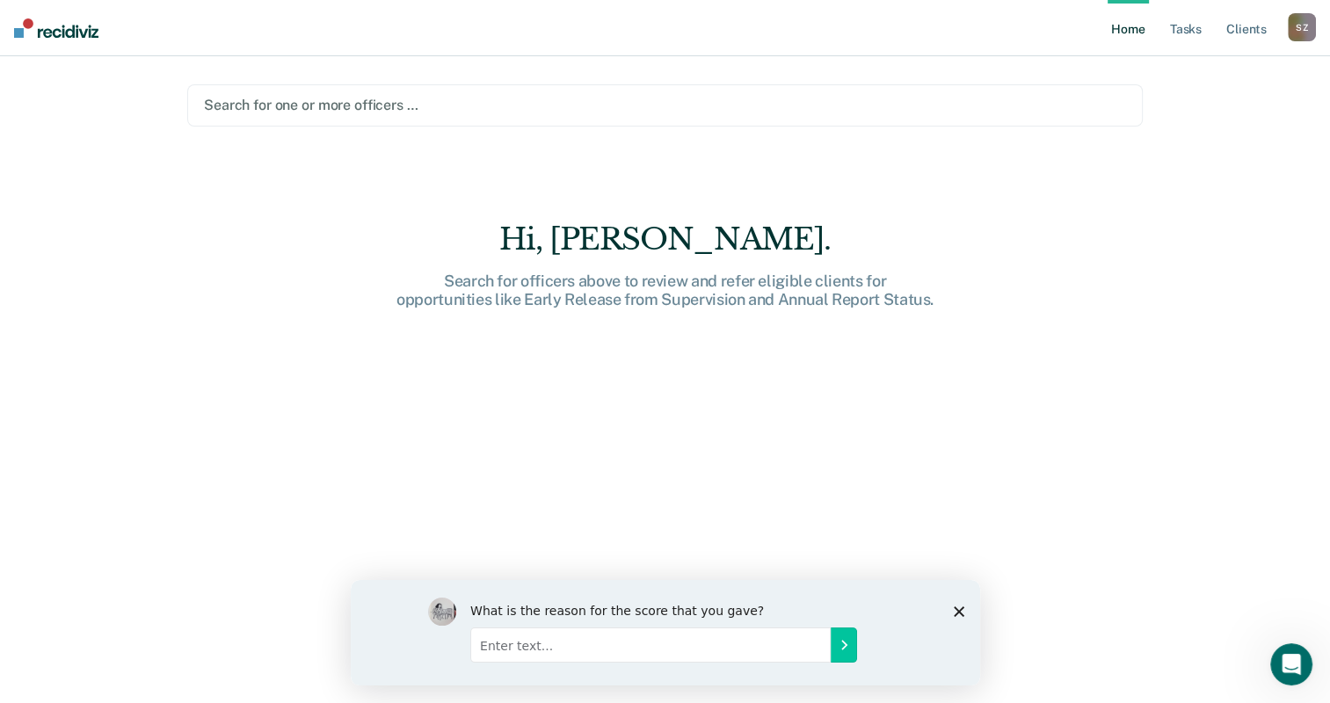
click at [1298, 29] on div "S Z" at bounding box center [1302, 27] width 28 height 28
click at [1166, 70] on link "Profile" at bounding box center [1231, 71] width 142 height 15
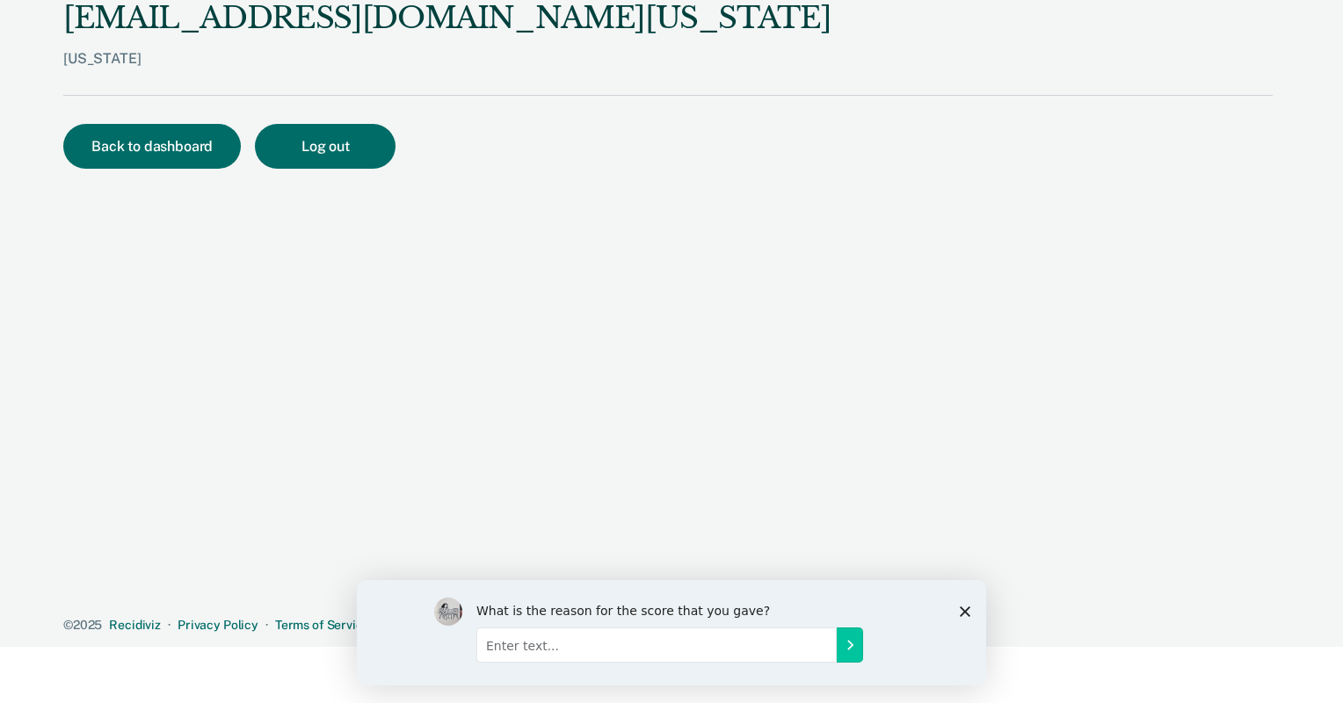
click at [640, 652] on input "Enter text..." at bounding box center [656, 644] width 360 height 35
type input "will be very help than doing the long leg work to see what's due for visits and…"
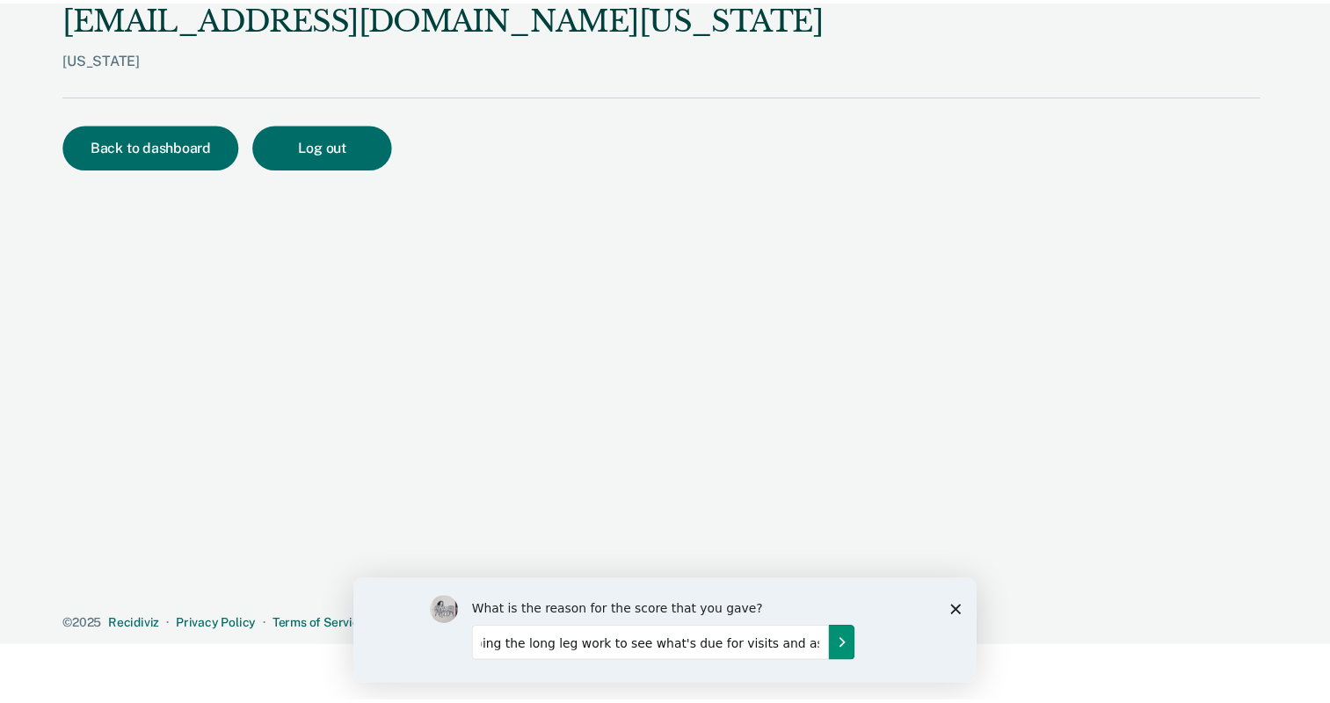
scroll to position [0, 0]
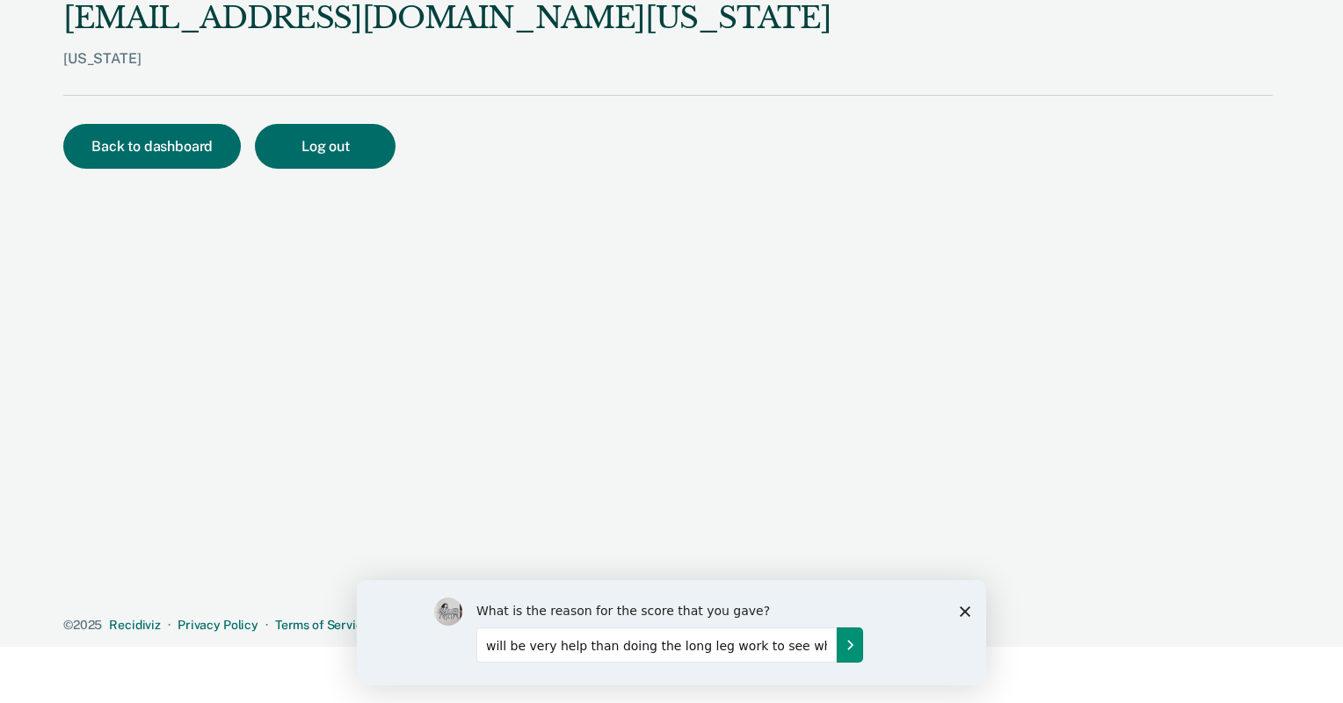
click at [844, 654] on button "Submit your response" at bounding box center [850, 644] width 26 height 35
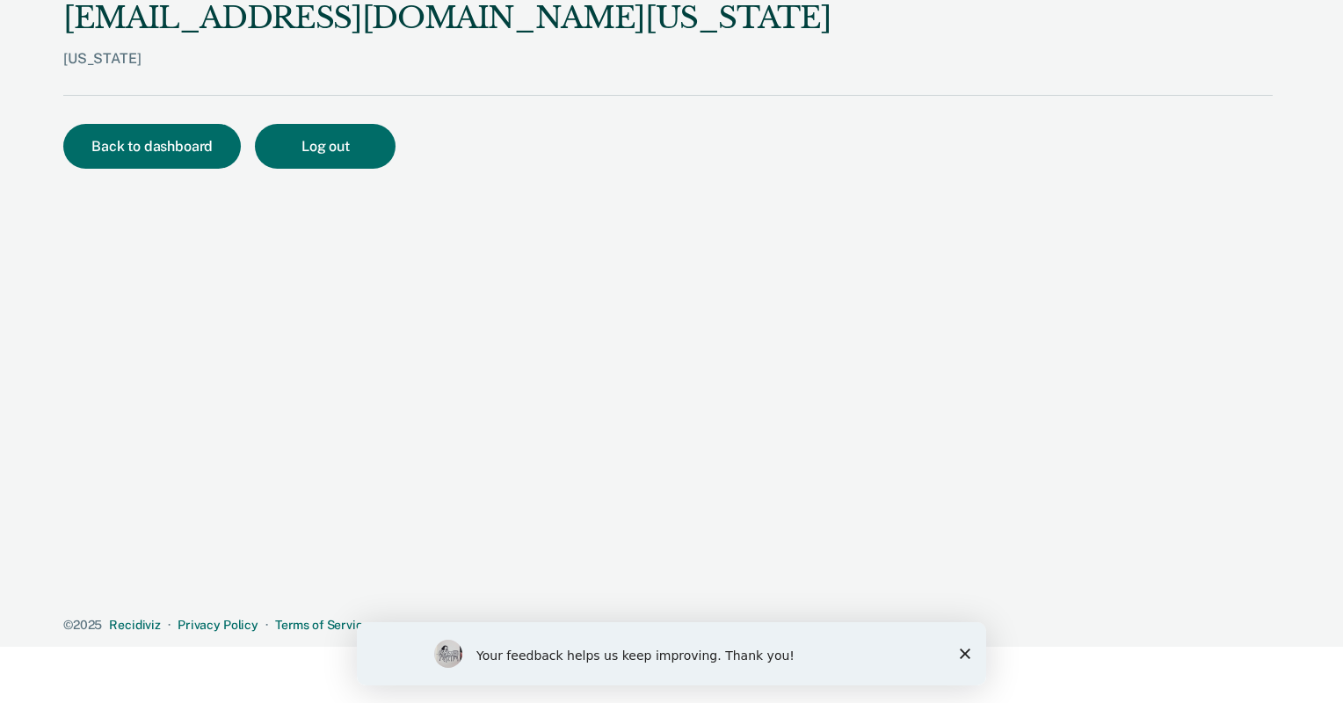
drag, startPoint x: 1235, startPoint y: 0, endPoint x: 273, endPoint y: 213, distance: 984.9
click at [272, 225] on div "[EMAIL_ADDRESS][DOMAIN_NAME][US_STATE] [US_STATE] Back to dashboard Log out © 2…" at bounding box center [668, 316] width 1210 height 633
click at [140, 134] on button "Back to dashboard" at bounding box center [152, 146] width 178 height 45
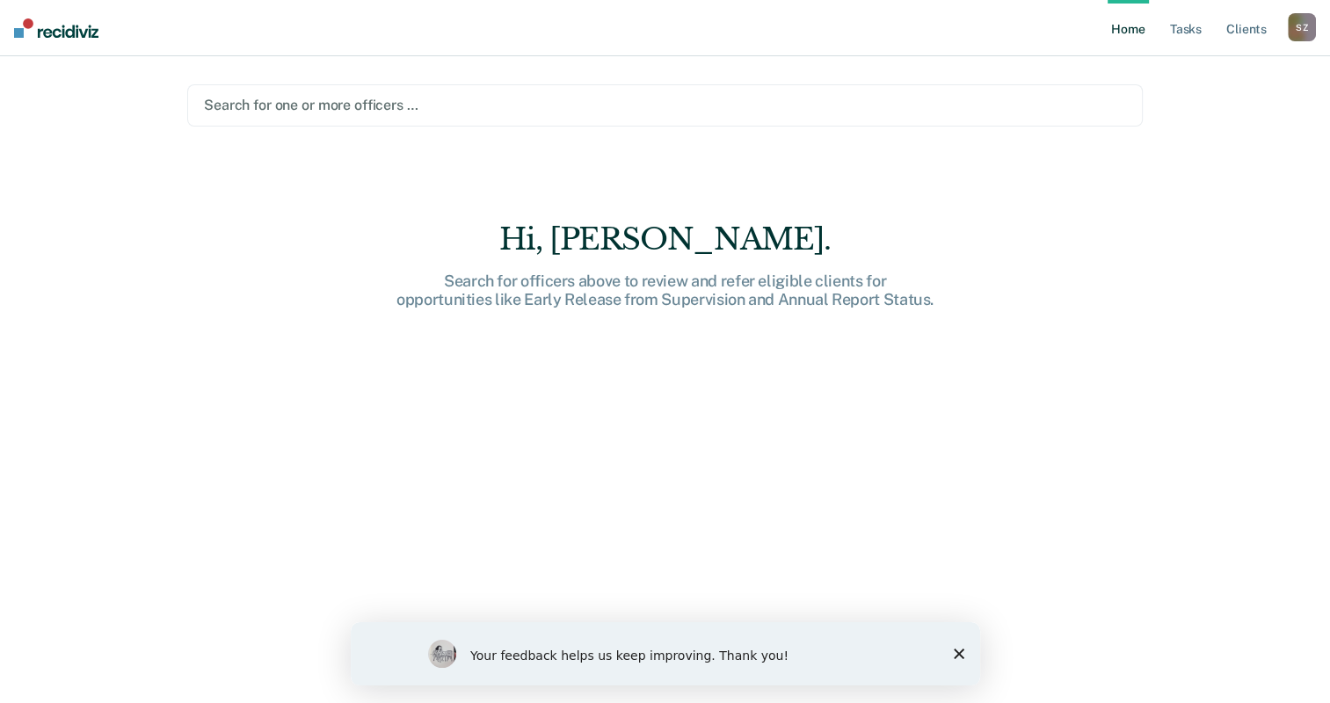
click at [146, 144] on div "Home Tasks Client s [PERSON_NAME] S Z Profile How it works Log Out Search for o…" at bounding box center [665, 351] width 1330 height 703
click at [1258, 32] on link "Client s" at bounding box center [1246, 28] width 47 height 56
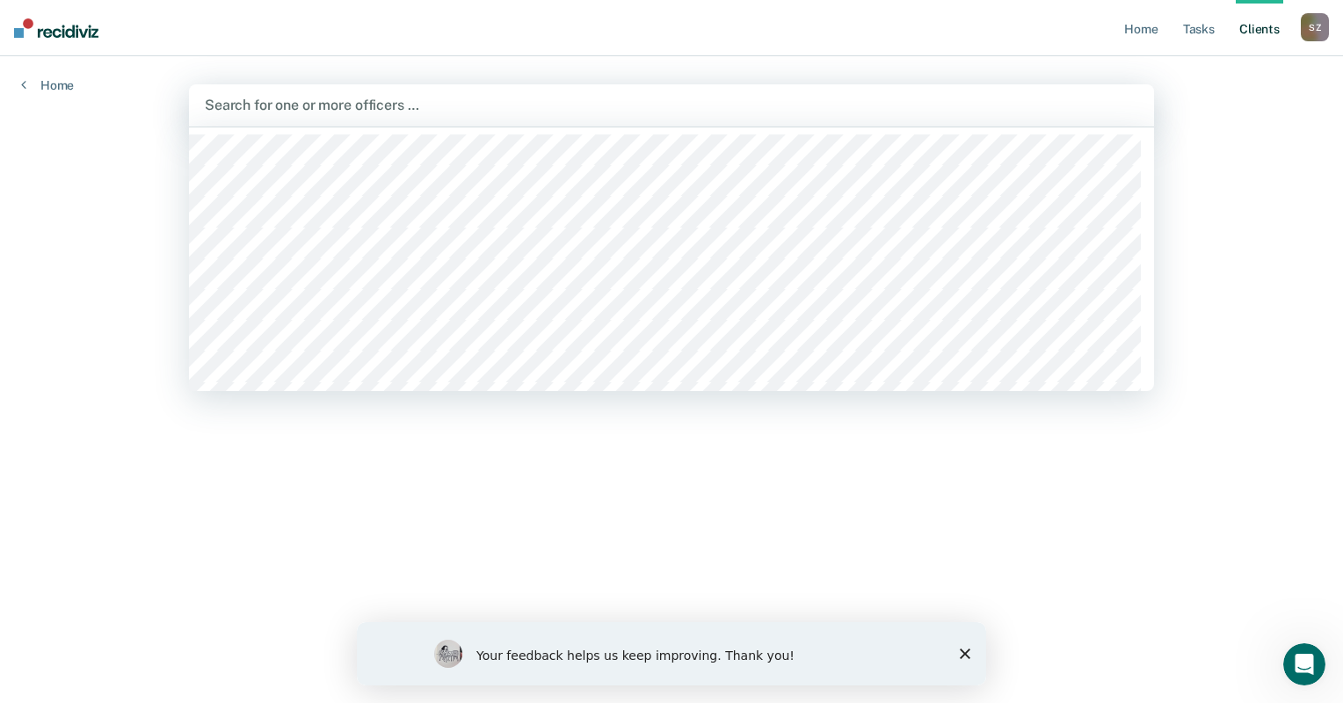
click at [246, 99] on div at bounding box center [672, 105] width 934 height 20
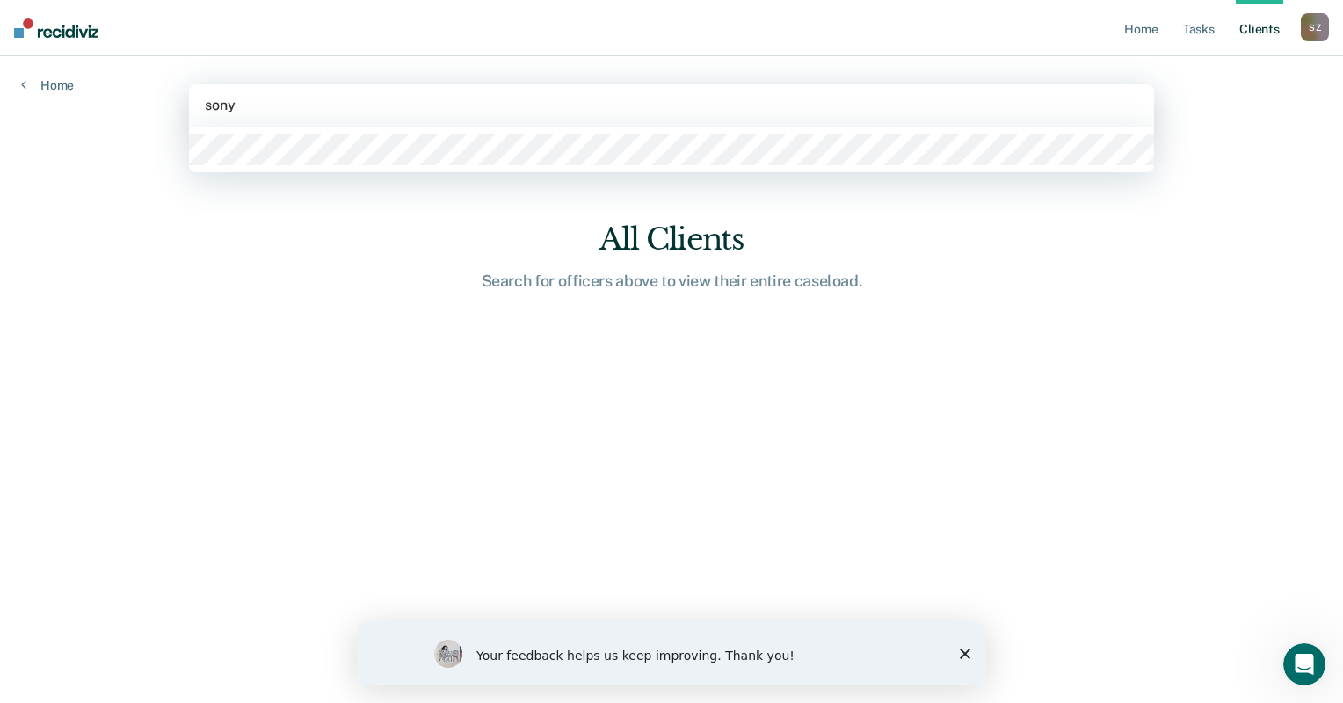
type input "[PERSON_NAME]"
